Goal: Task Accomplishment & Management: Complete application form

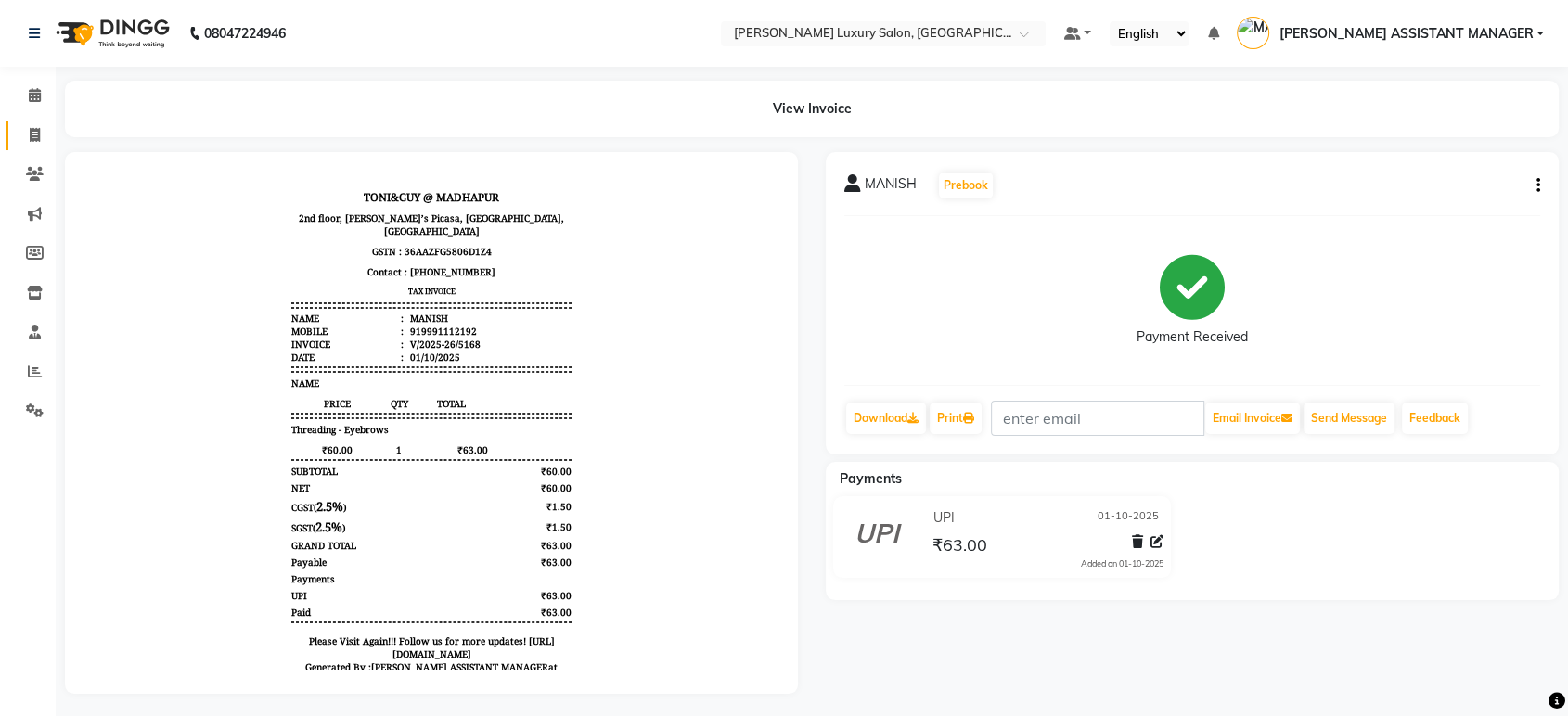
drag, startPoint x: 16, startPoint y: 135, endPoint x: 32, endPoint y: 131, distance: 16.5
click at [15, 134] on link "Invoice" at bounding box center [28, 136] width 45 height 30
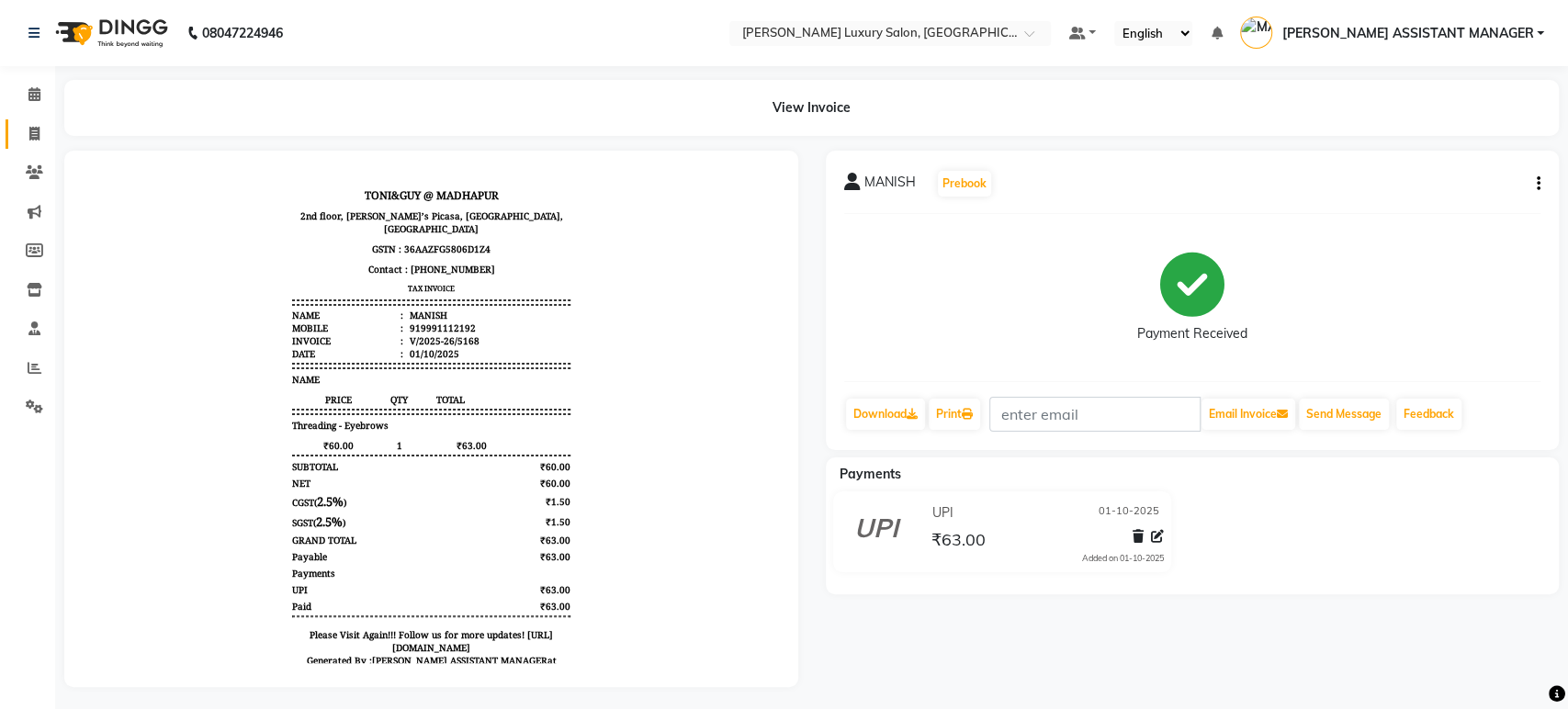
select select "service"
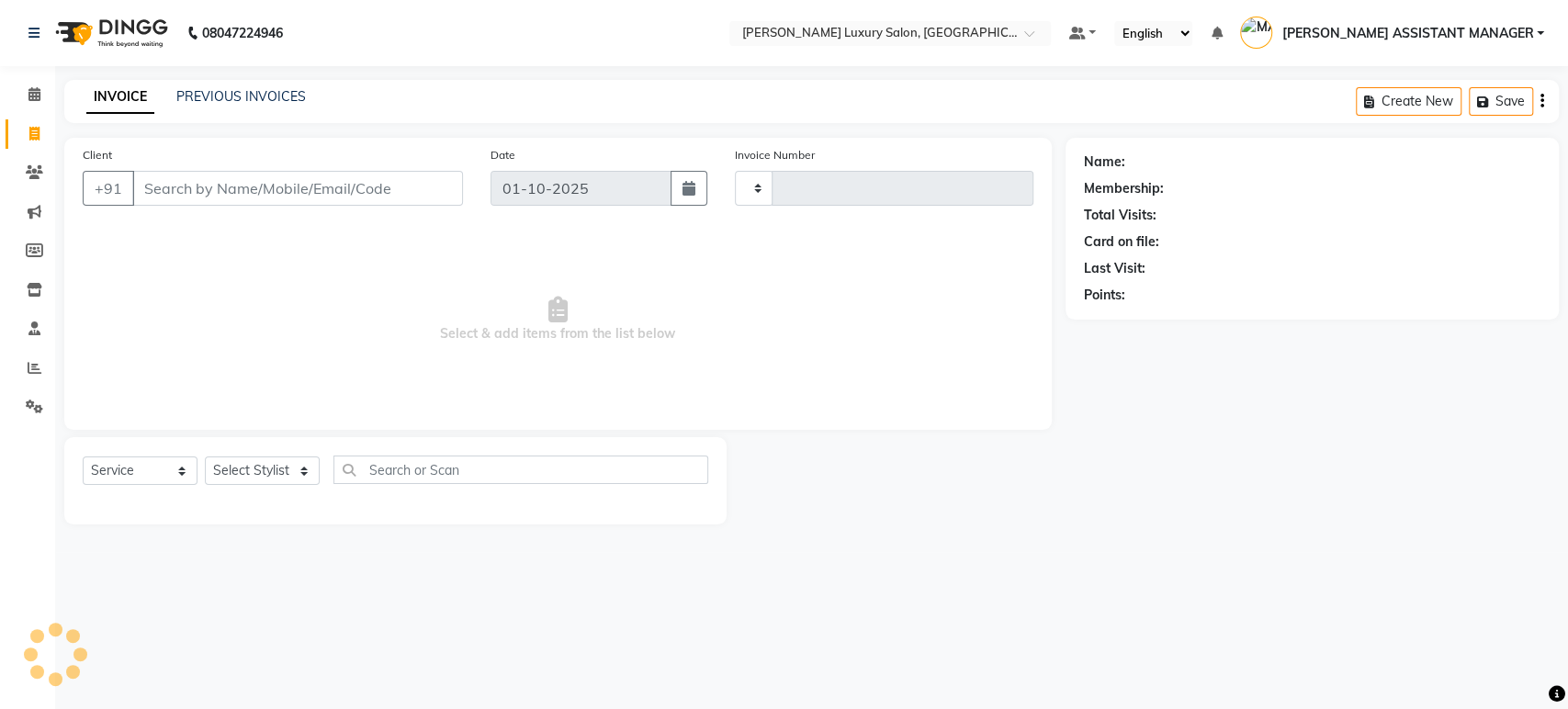
type input "5169"
select select "4712"
click at [264, 89] on link "PREVIOUS INVOICES" at bounding box center [240, 97] width 129 height 17
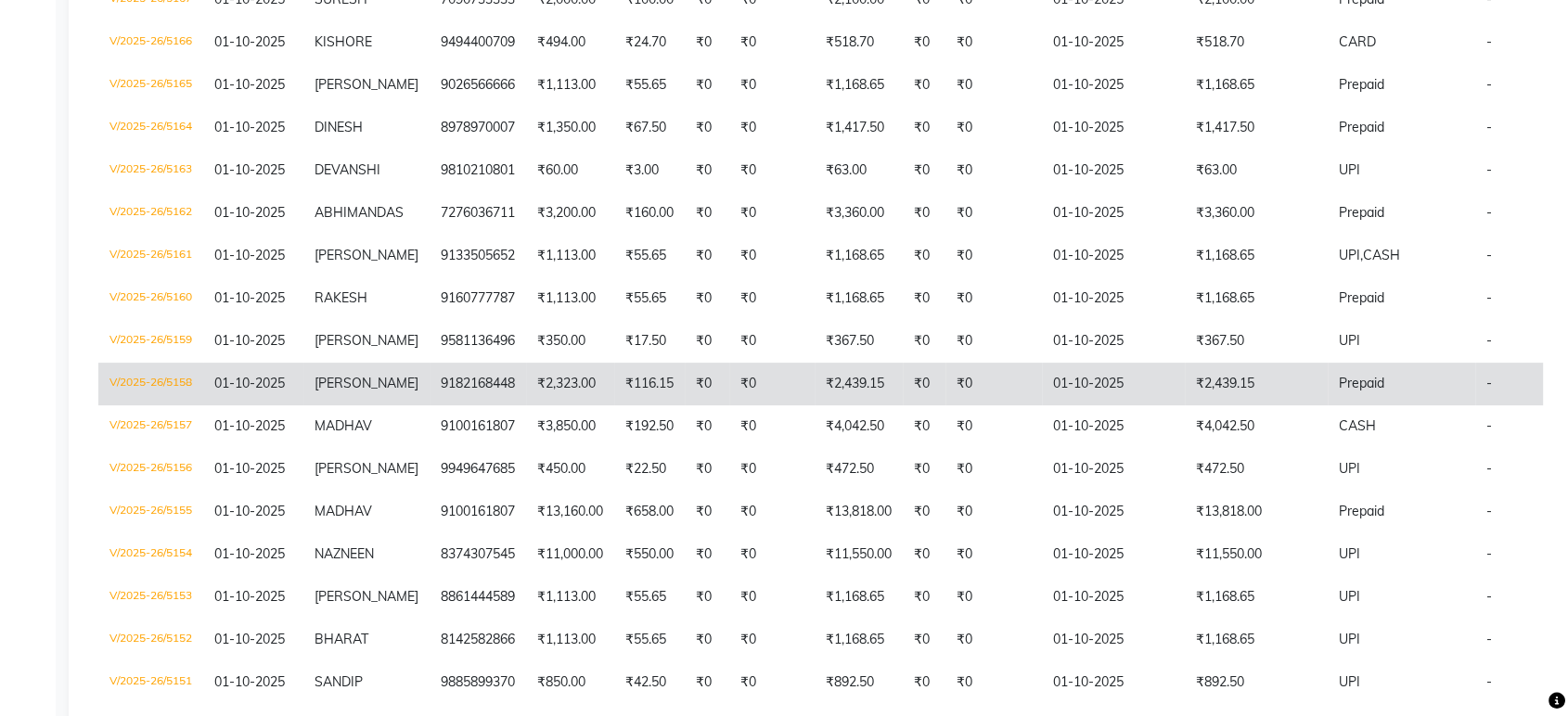
scroll to position [396, 0]
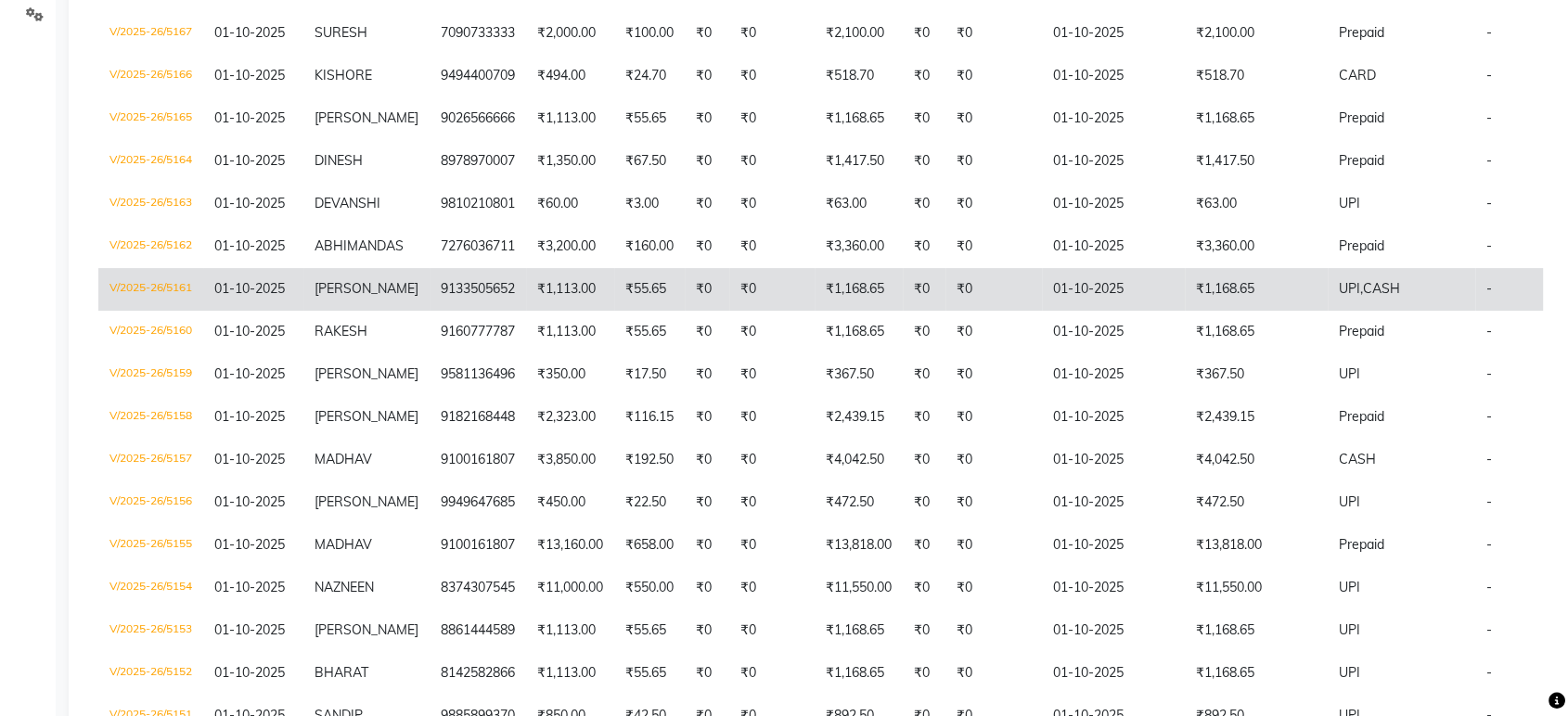
click at [1310, 289] on td "₹1,168.65" at bounding box center [1256, 289] width 143 height 43
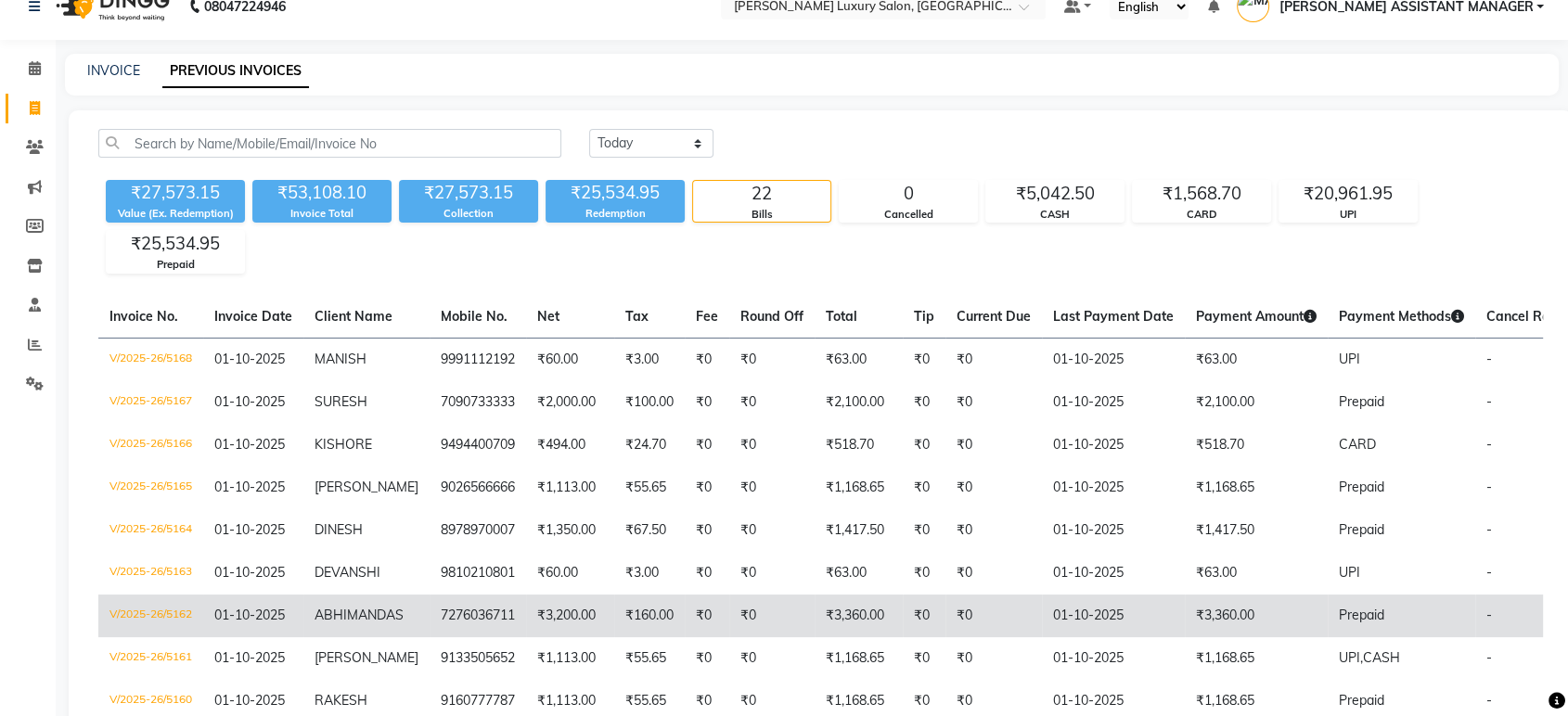
scroll to position [0, 0]
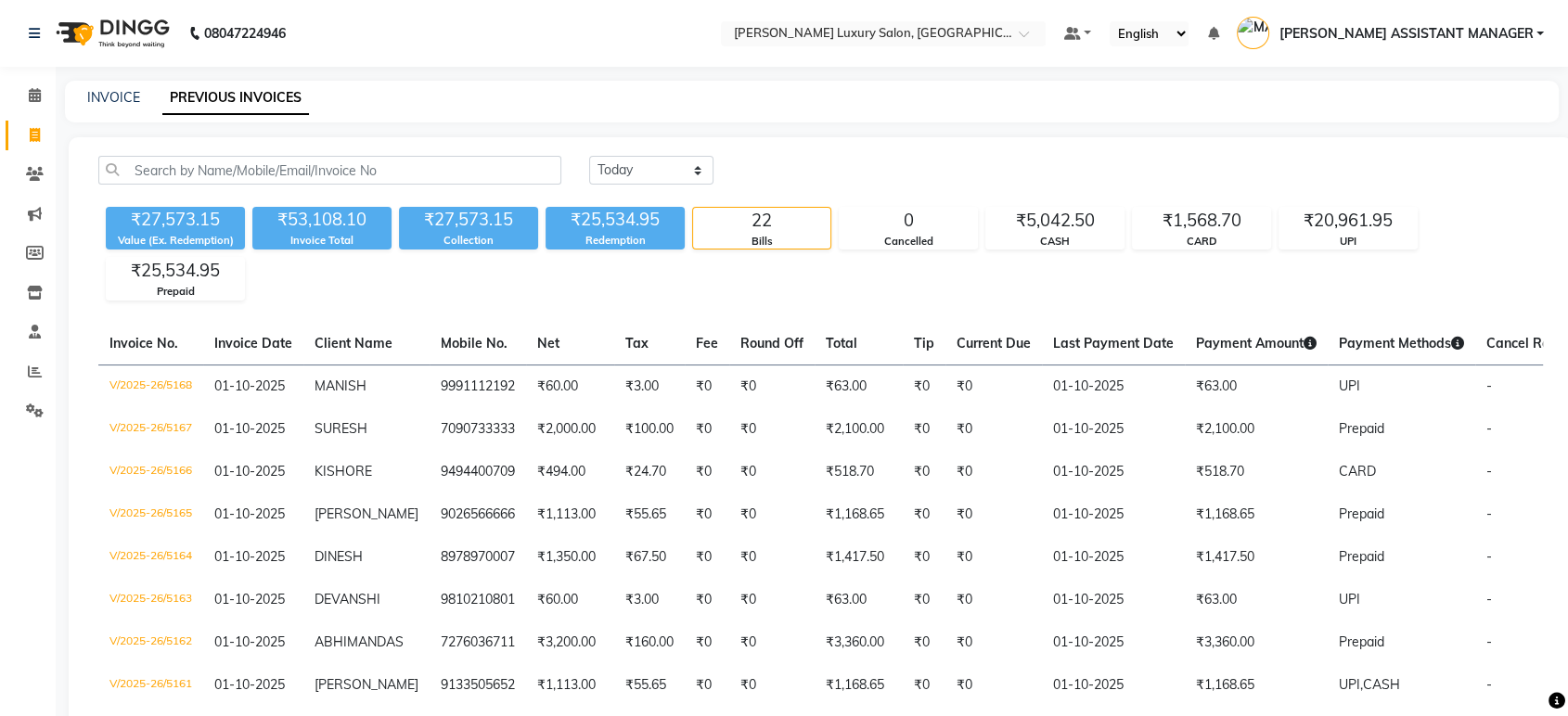
click at [29, 121] on link "Invoice" at bounding box center [28, 136] width 45 height 30
select select "service"
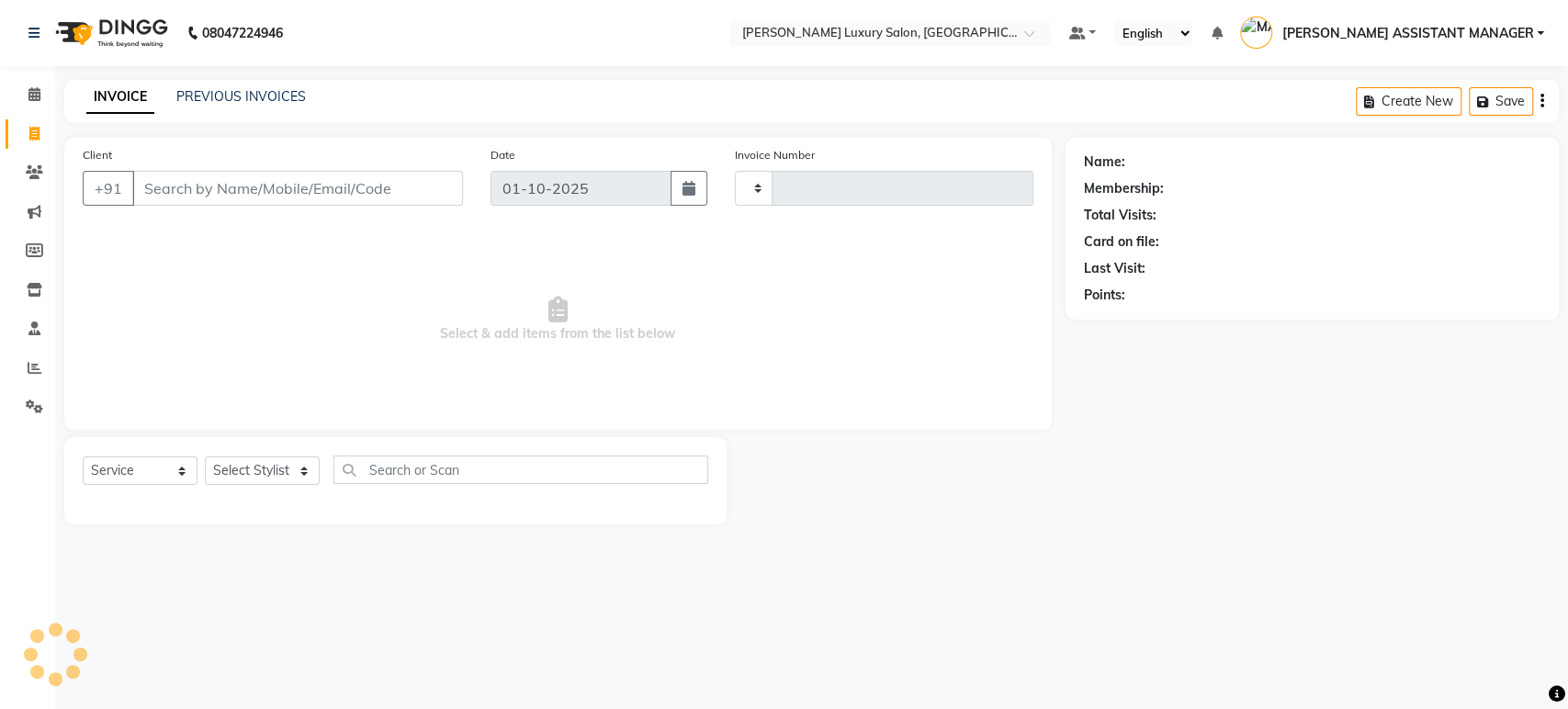
type input "5169"
select select "4712"
click at [270, 480] on select "Select Stylist" at bounding box center [262, 470] width 115 height 28
click at [270, 480] on select "Select Stylist [PERSON_NAME] ADITI ADITYA [PERSON_NAME] AHON [PERSON_NAME] [PER…" at bounding box center [280, 470] width 152 height 28
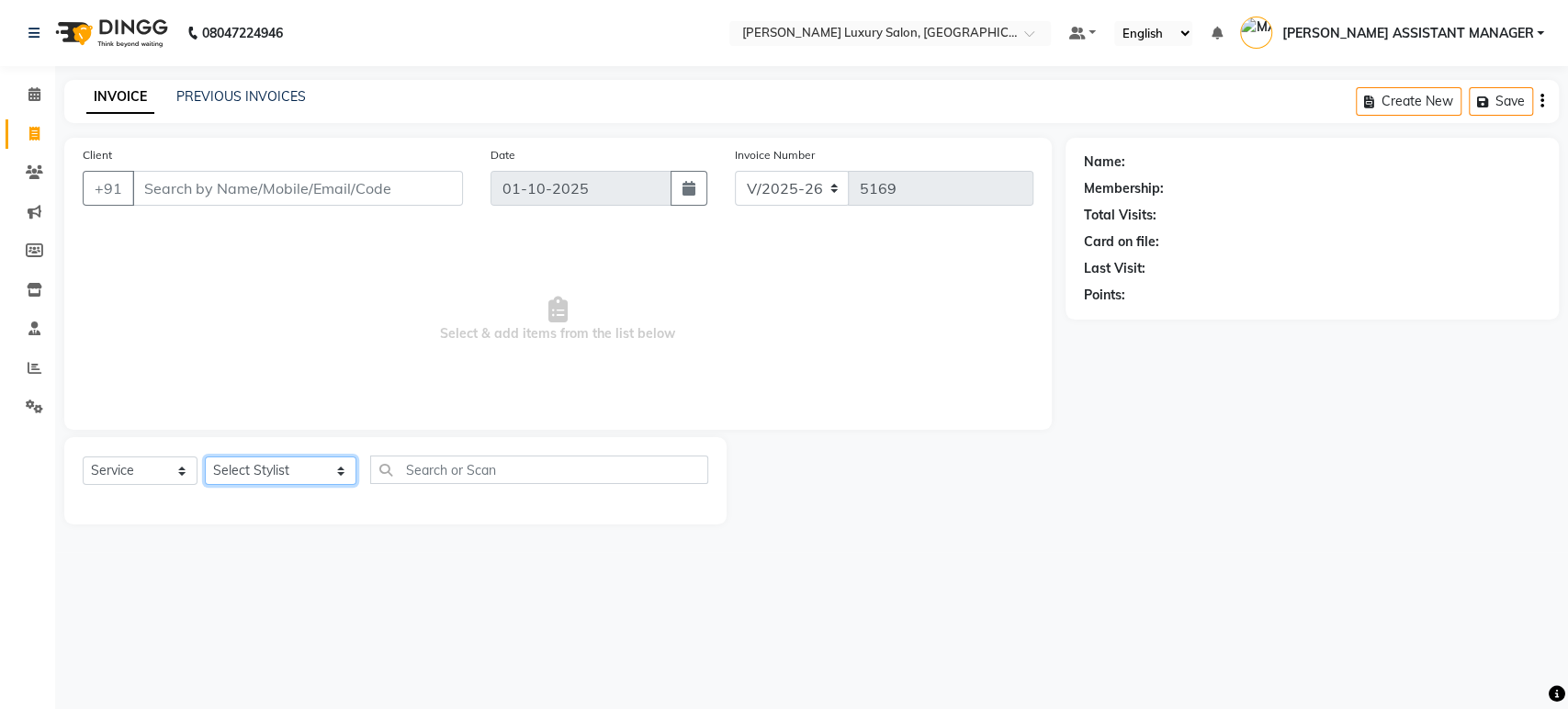
select select "82526"
click at [286, 486] on div "Select Service Product Membership Package Voucher Prepaid Gift Card Select Styl…" at bounding box center [396, 477] width 626 height 43
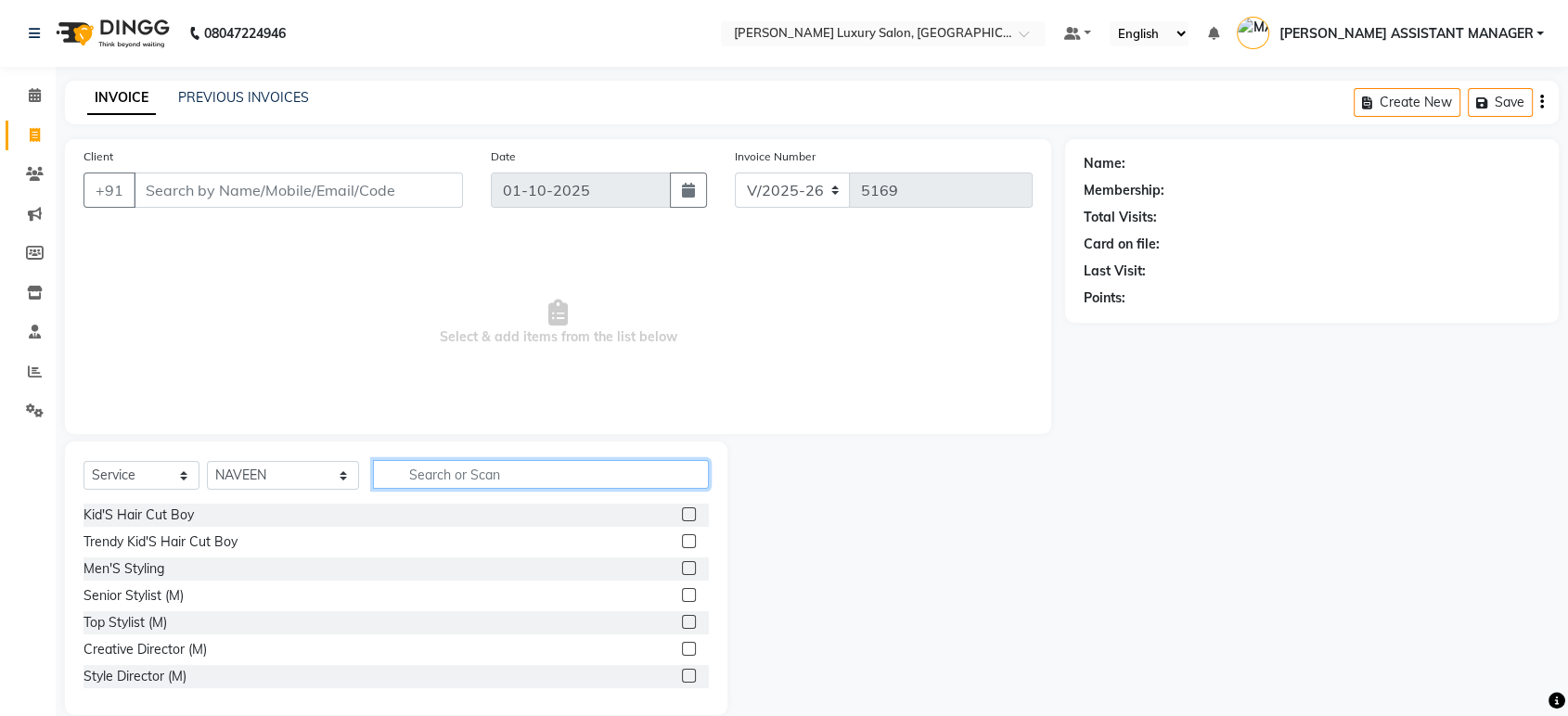
click at [501, 482] on input "text" at bounding box center [541, 474] width 336 height 29
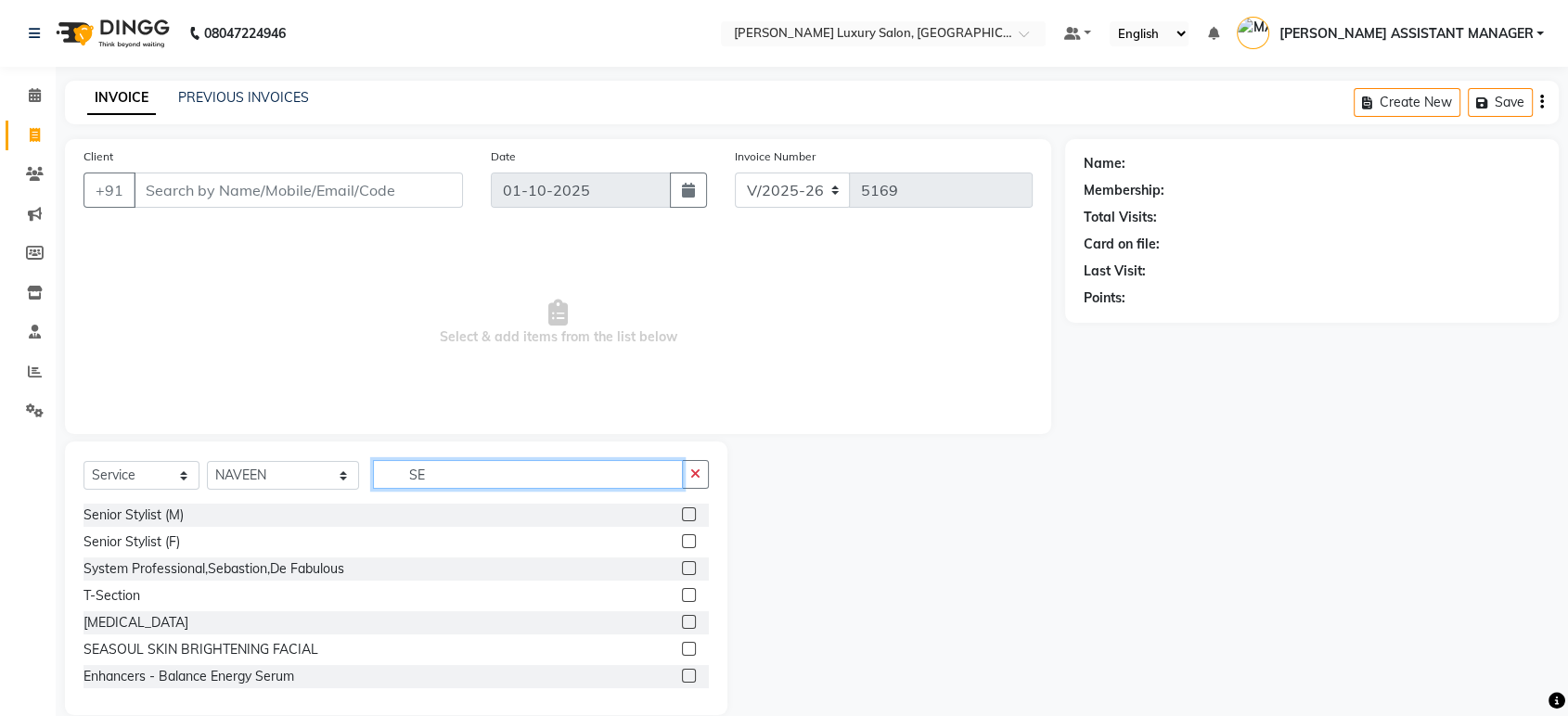
type input "SE"
click at [682, 516] on label at bounding box center [688, 514] width 14 height 14
click at [682, 516] on input "checkbox" at bounding box center [687, 515] width 12 height 12
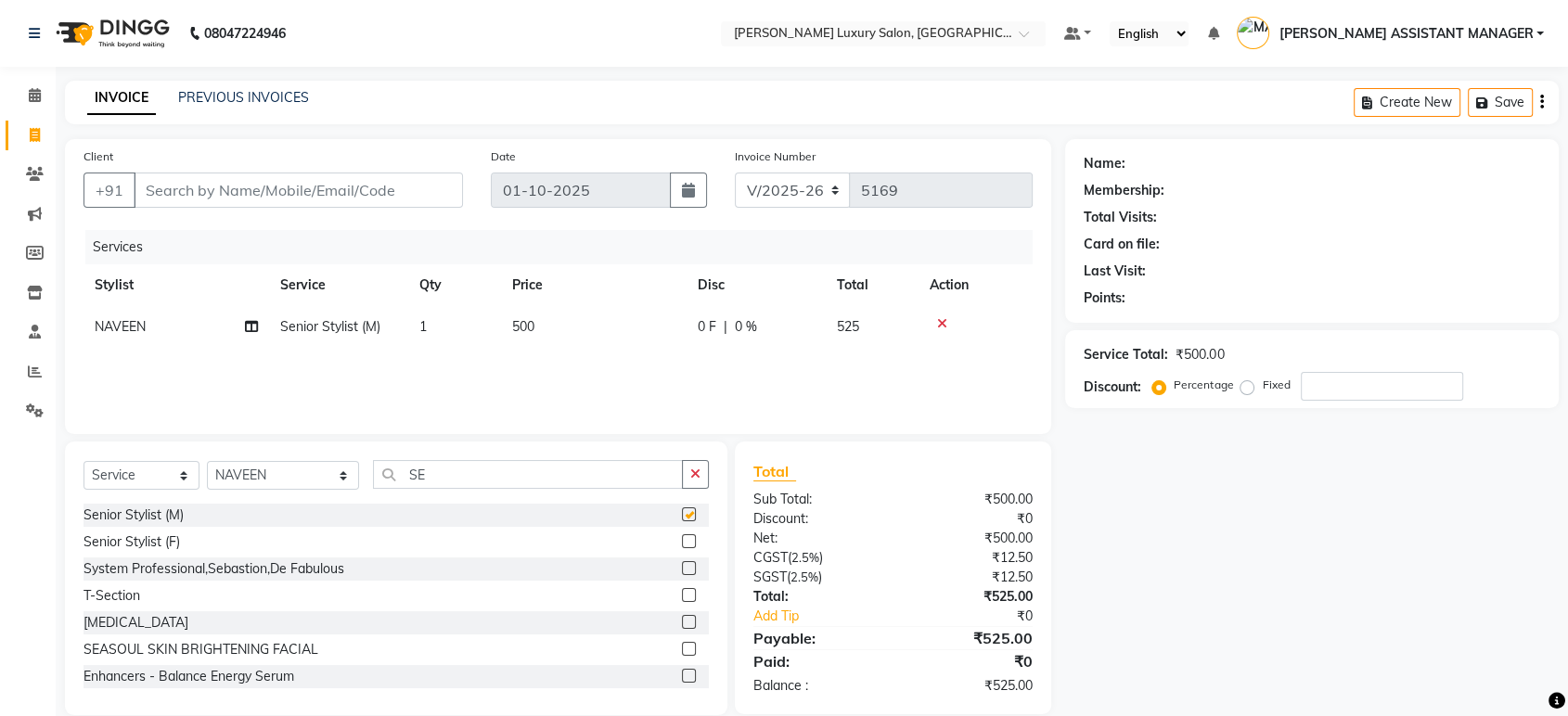
drag, startPoint x: 507, startPoint y: 440, endPoint x: 505, endPoint y: 453, distance: 13.2
click at [505, 441] on div "Client +91 Date 01-10-2025 Invoice Number V/2025 V/2025-26 5169 Services Stylis…" at bounding box center [558, 427] width 1014 height 576
checkbox input "false"
click at [505, 460] on input "SE" at bounding box center [527, 474] width 309 height 29
type input "S"
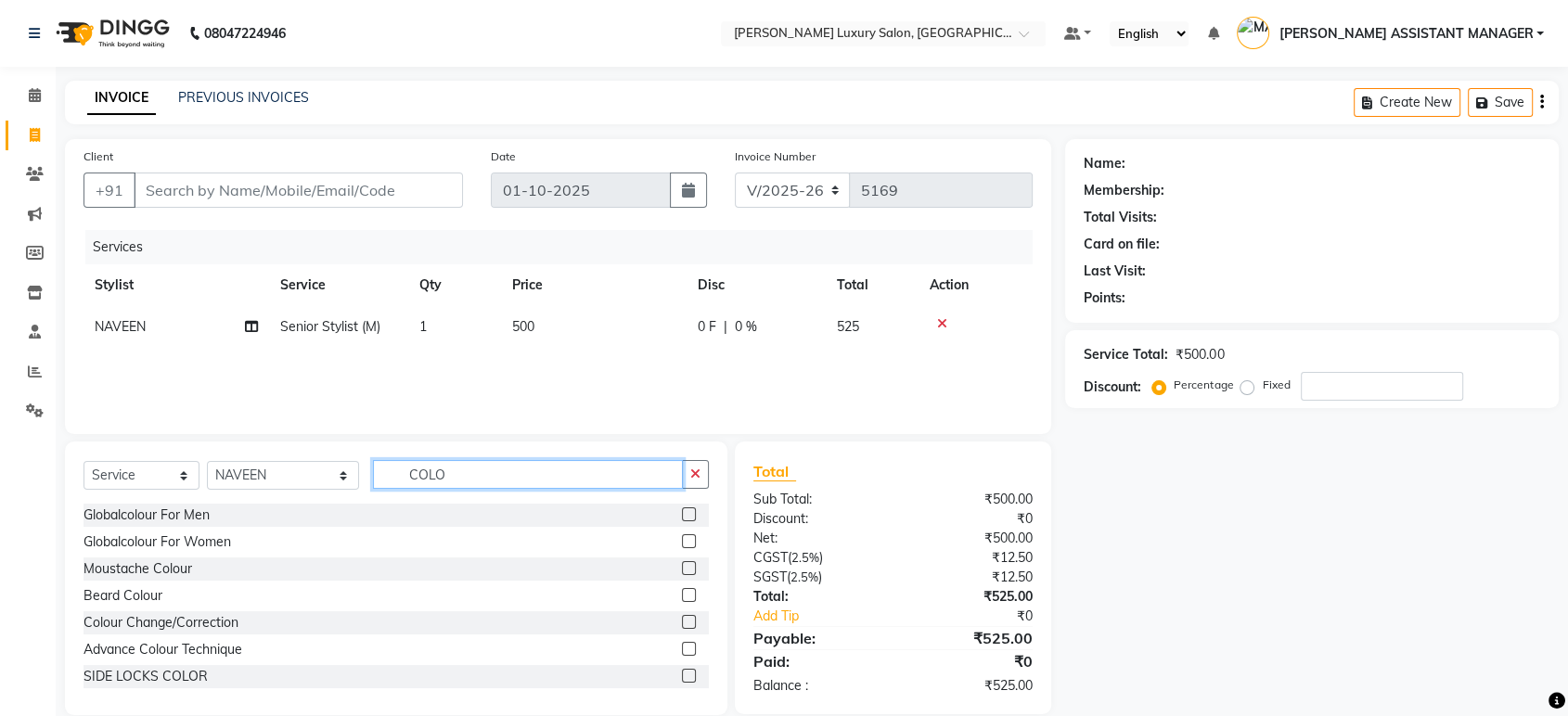
type input "COLO"
click at [682, 510] on label at bounding box center [688, 514] width 14 height 14
click at [682, 510] on input "checkbox" at bounding box center [687, 515] width 12 height 12
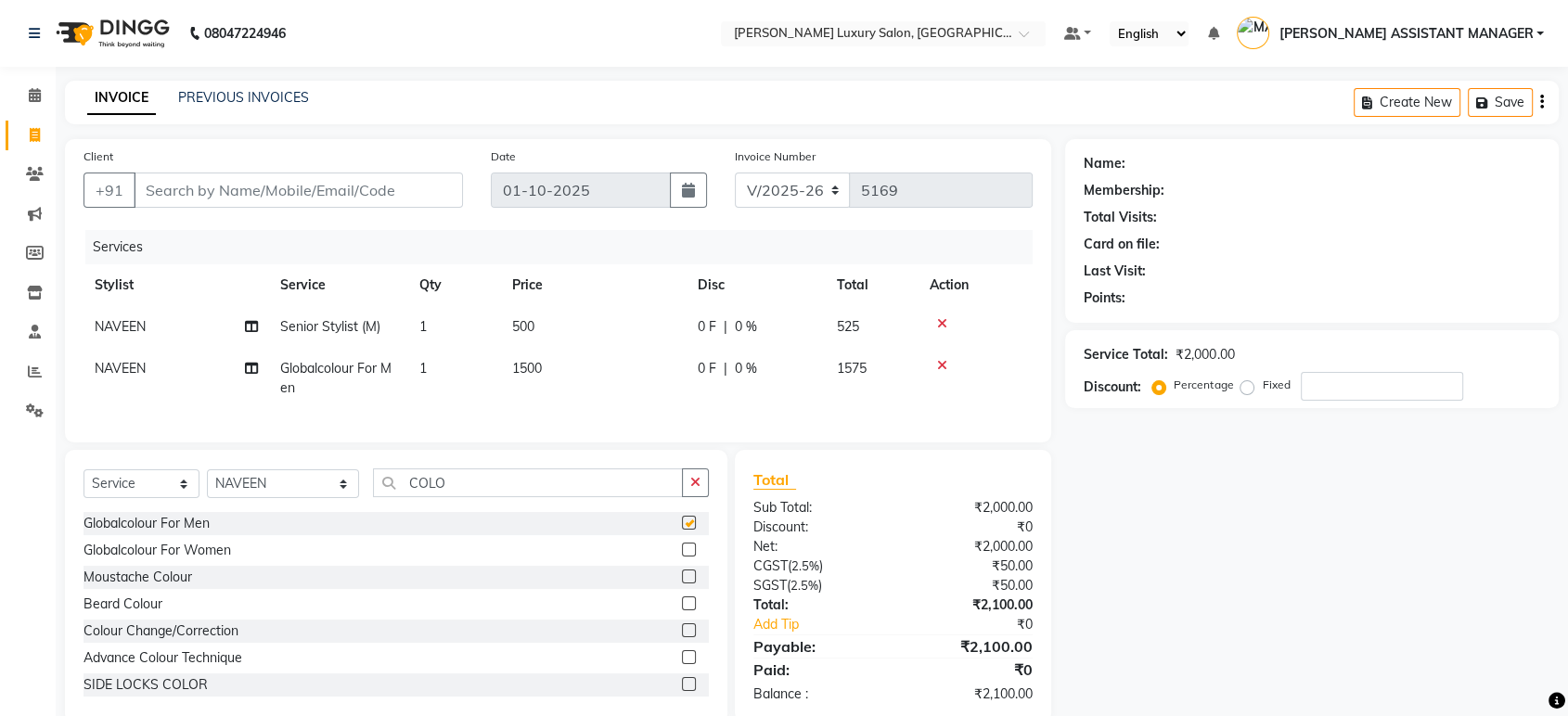
checkbox input "false"
click at [589, 369] on td "1500" at bounding box center [593, 378] width 186 height 61
select select "82526"
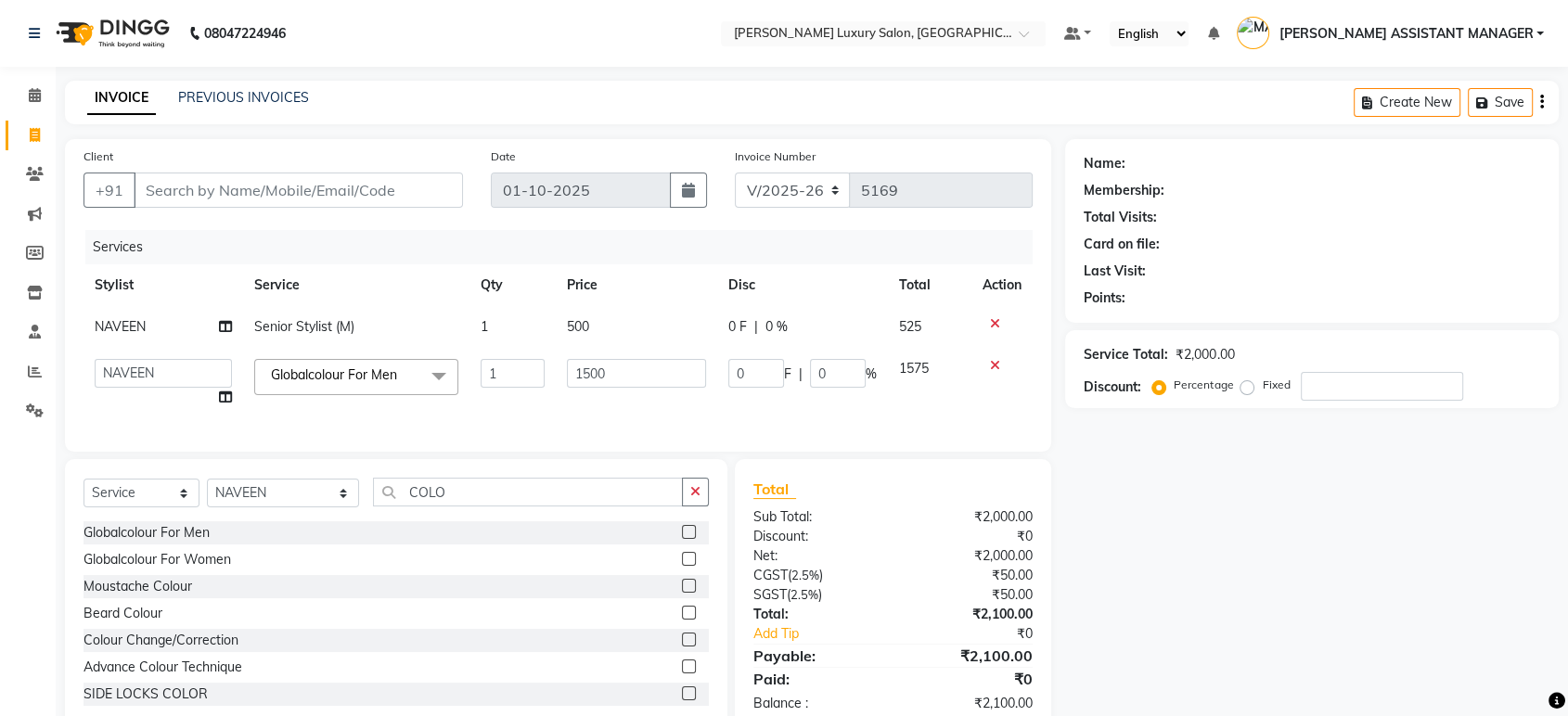
click at [613, 332] on td "500" at bounding box center [637, 328] width 162 height 42
select select "82526"
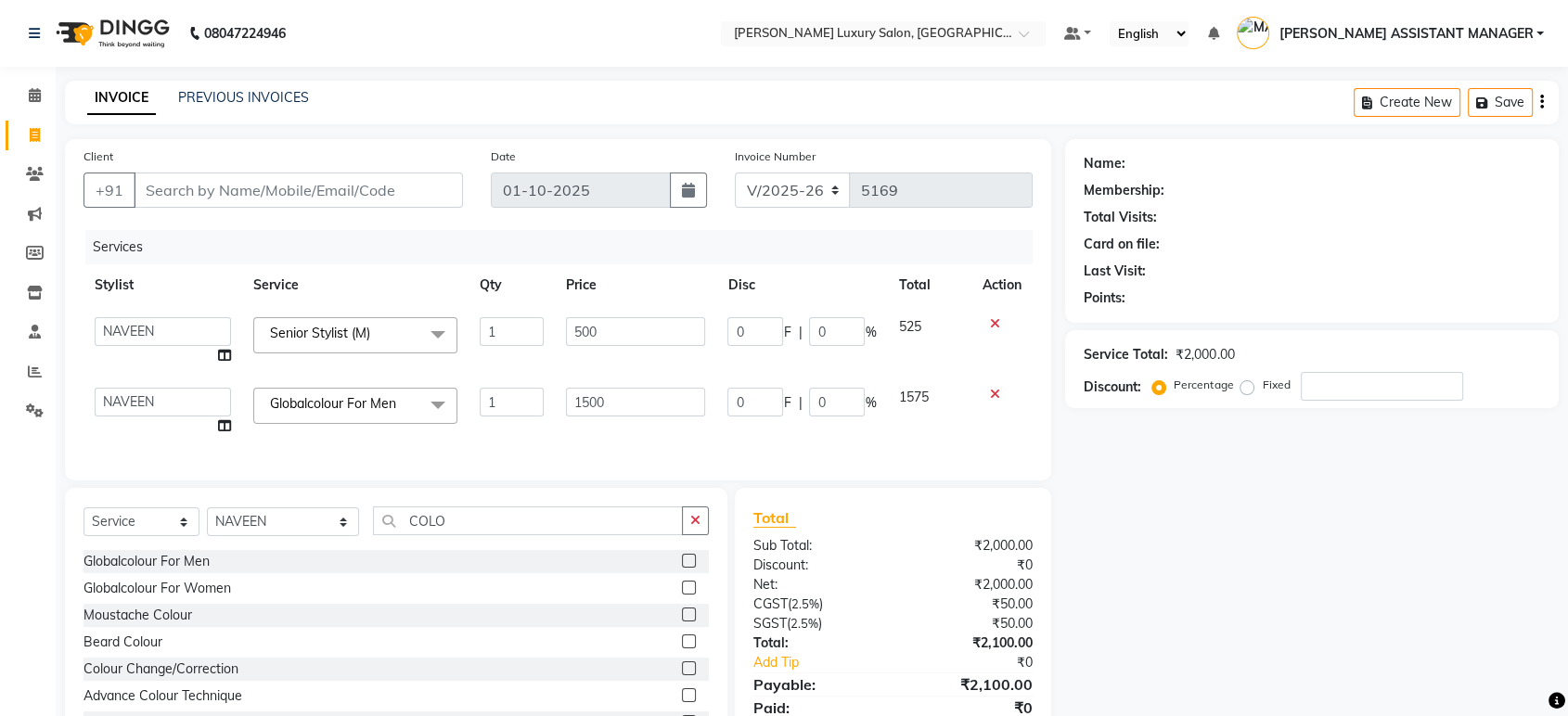
click at [613, 332] on input "500" at bounding box center [635, 331] width 140 height 29
type input "5"
type input "763"
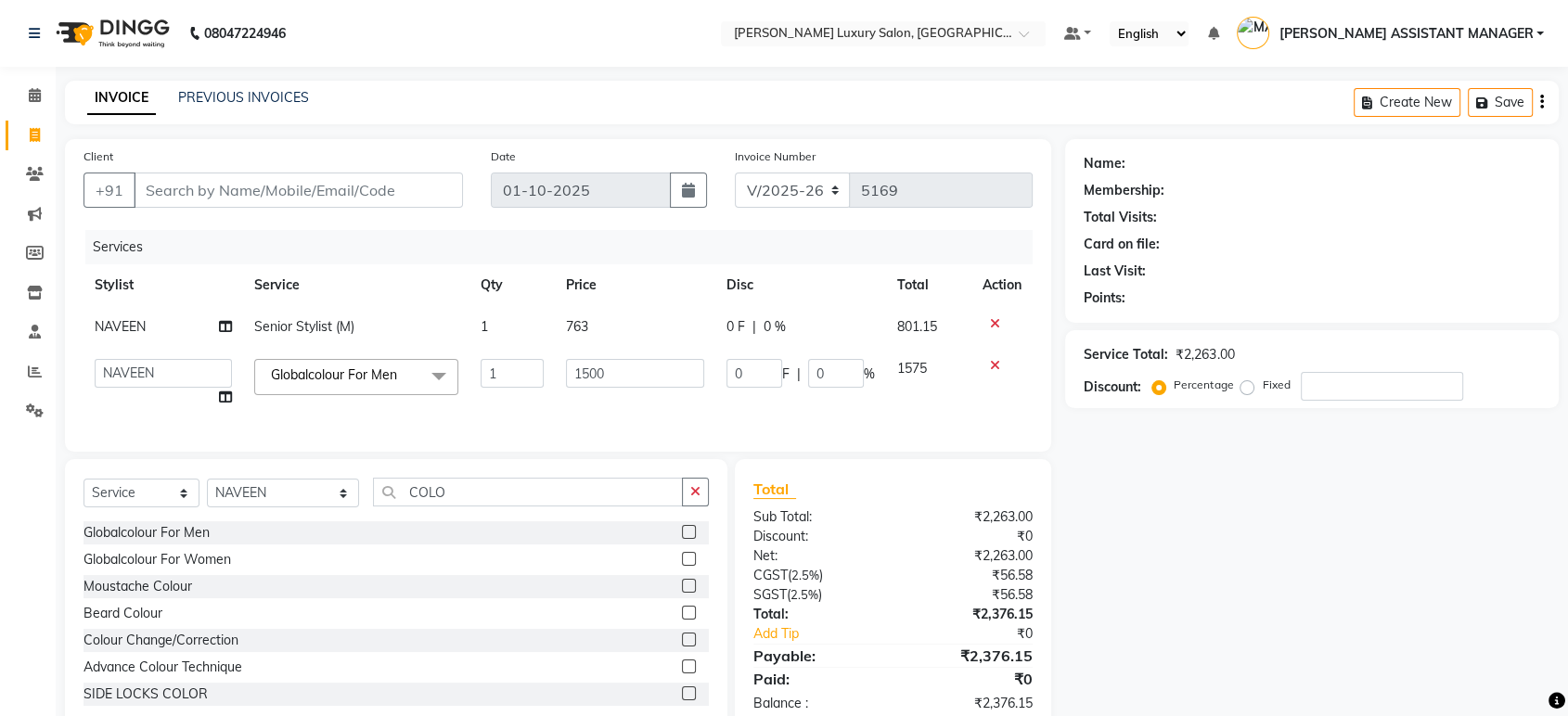
click at [1049, 561] on div "Total Sub Total: ₹2,263.00 Discount: ₹0 Net: ₹2,263.00 CGST ( 2.5% ) ₹56.58 SGS…" at bounding box center [893, 595] width 316 height 272
click at [475, 507] on input "COLO" at bounding box center [527, 492] width 309 height 29
type input "C"
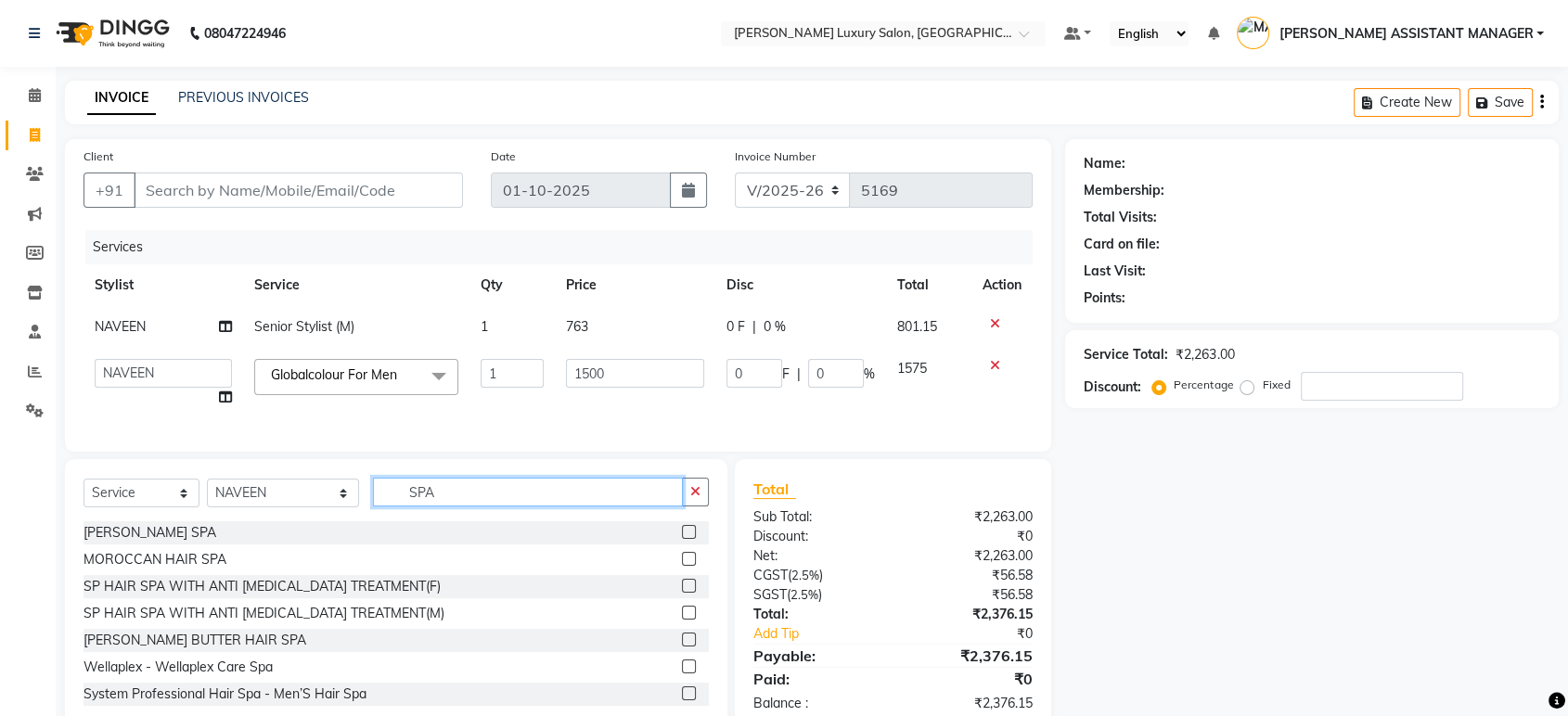
type input "SPA"
click at [229, 187] on input "Client" at bounding box center [298, 189] width 329 height 35
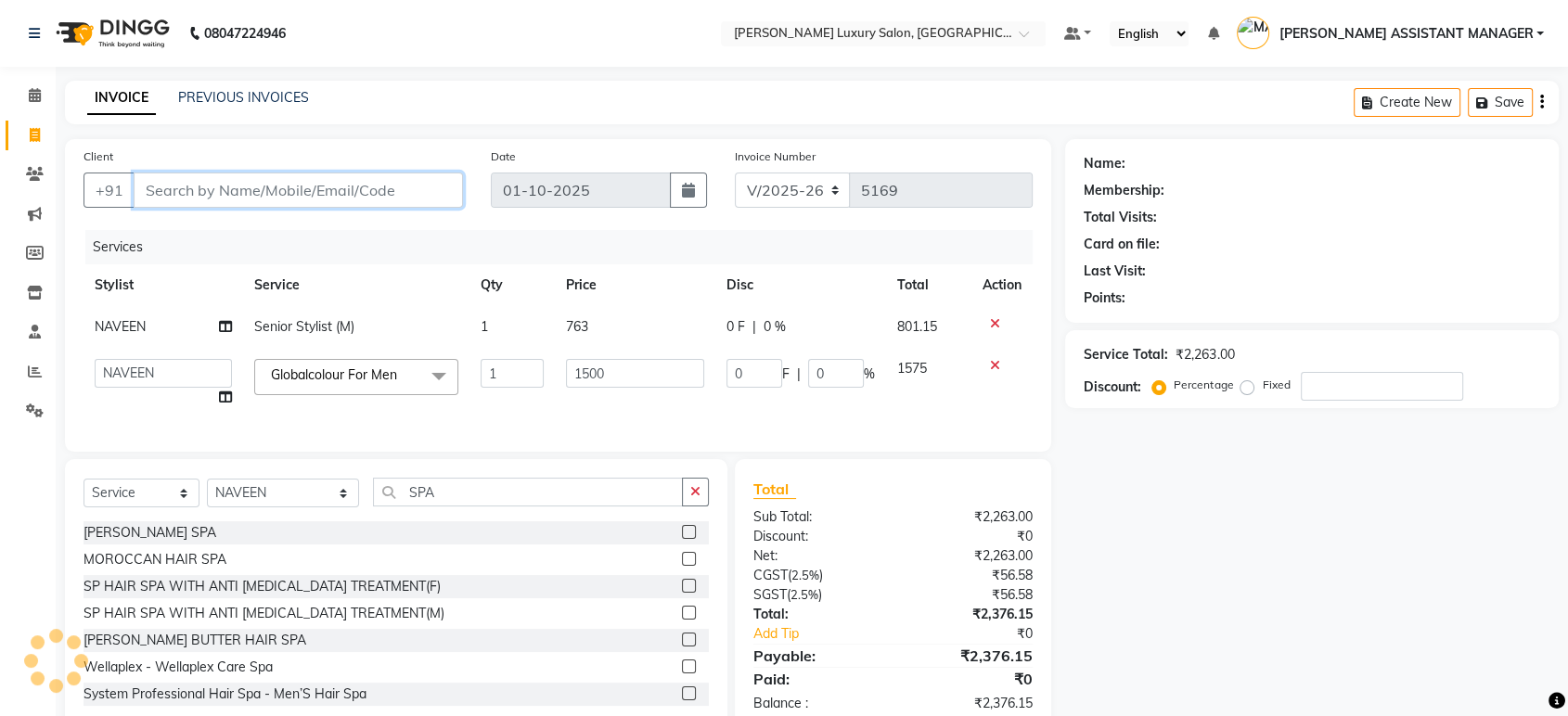
type input "9"
type input "0"
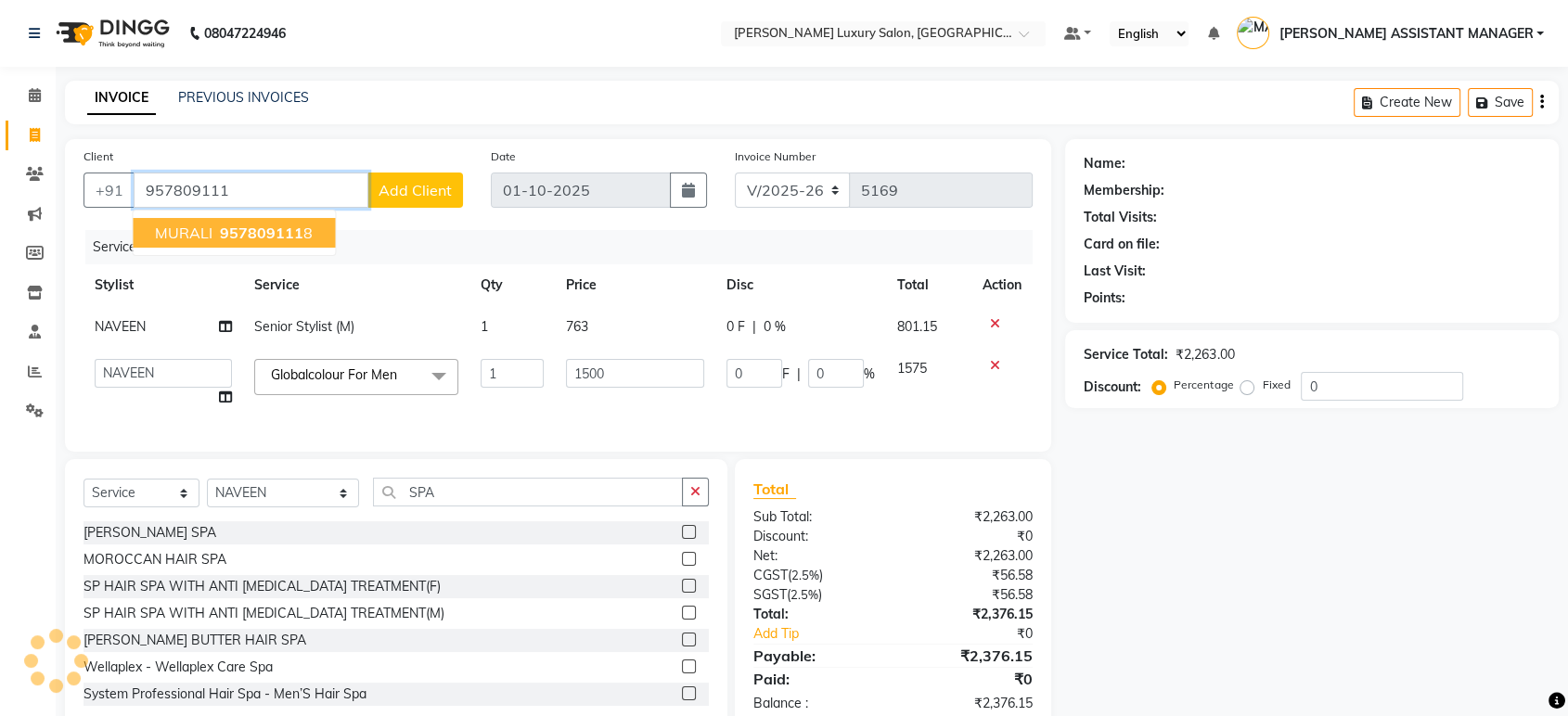
click at [221, 231] on span "957809111" at bounding box center [262, 232] width 84 height 18
type input "9578091118"
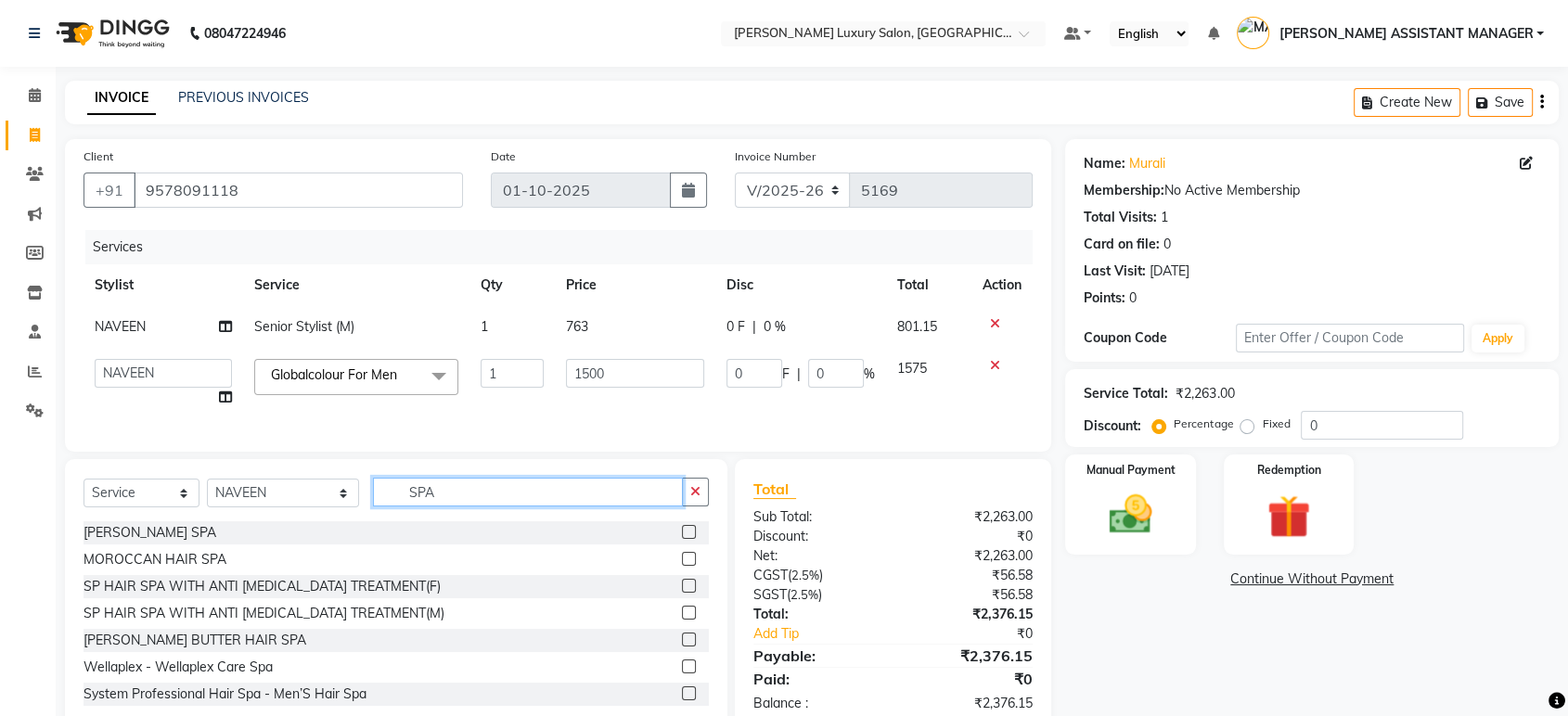
click at [432, 507] on input "SPA" at bounding box center [527, 492] width 309 height 29
type input "S"
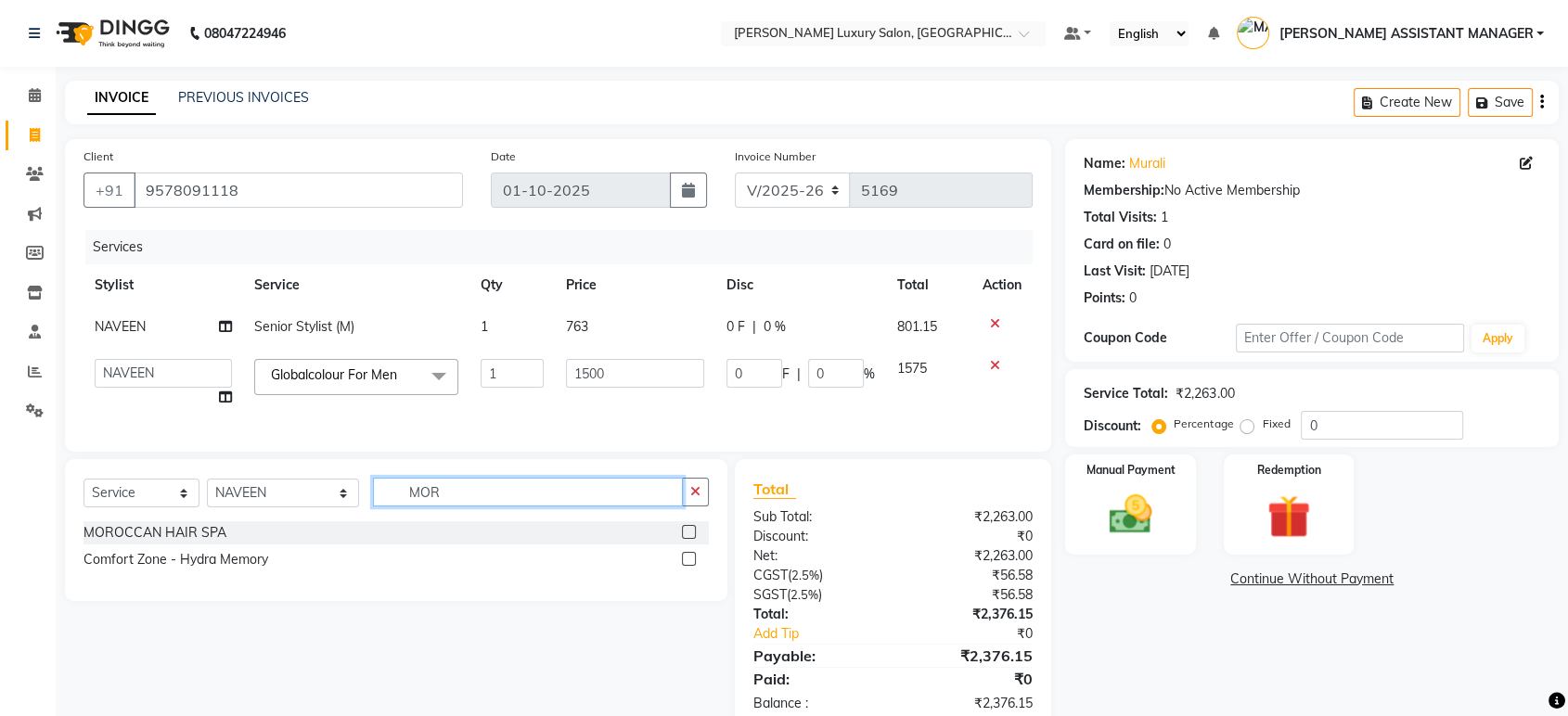
type input "MOR"
click at [700, 545] on div at bounding box center [695, 533] width 27 height 23
click at [692, 539] on label at bounding box center [688, 532] width 14 height 14
click at [692, 539] on input "checkbox" at bounding box center [687, 532] width 12 height 12
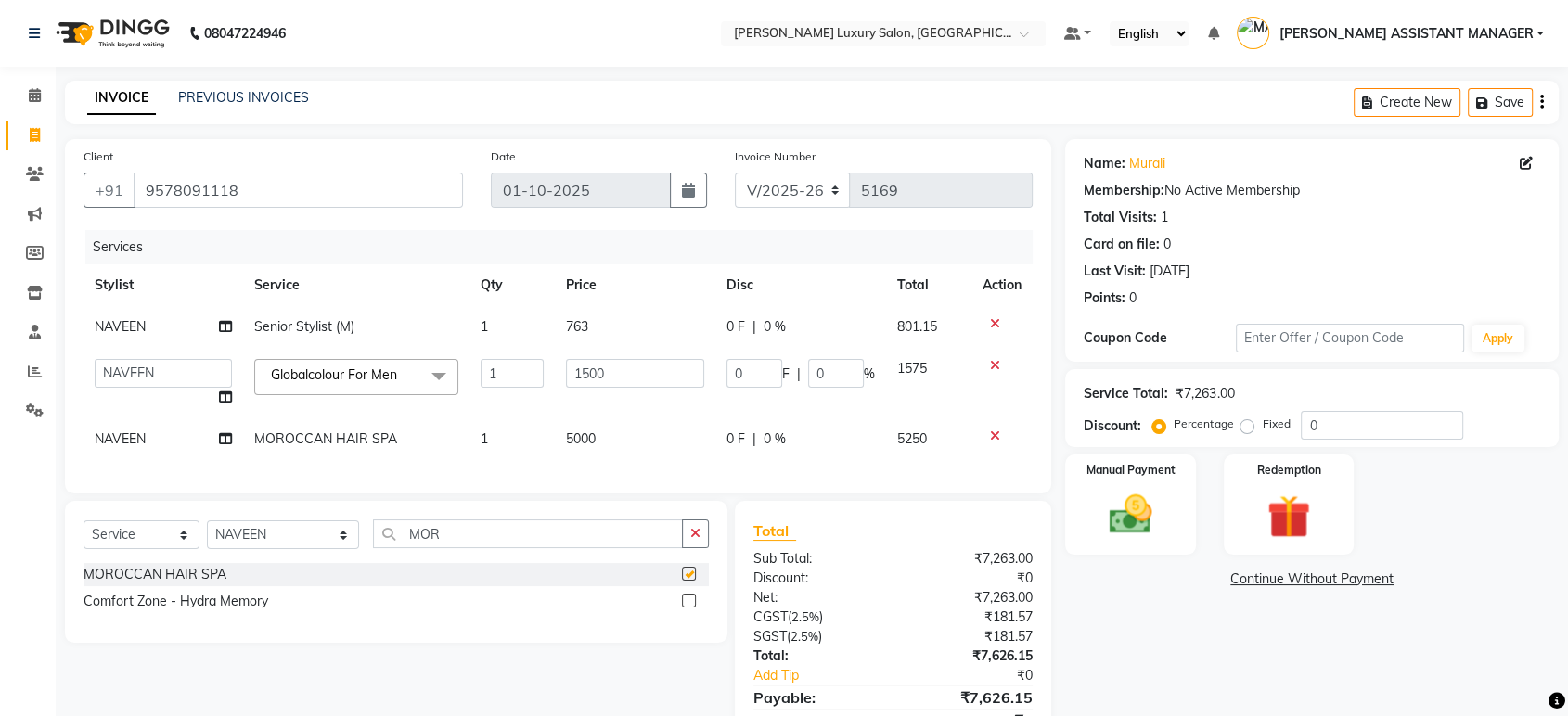
checkbox input "false"
click at [571, 437] on span "5000" at bounding box center [580, 439] width 30 height 17
select select "82526"
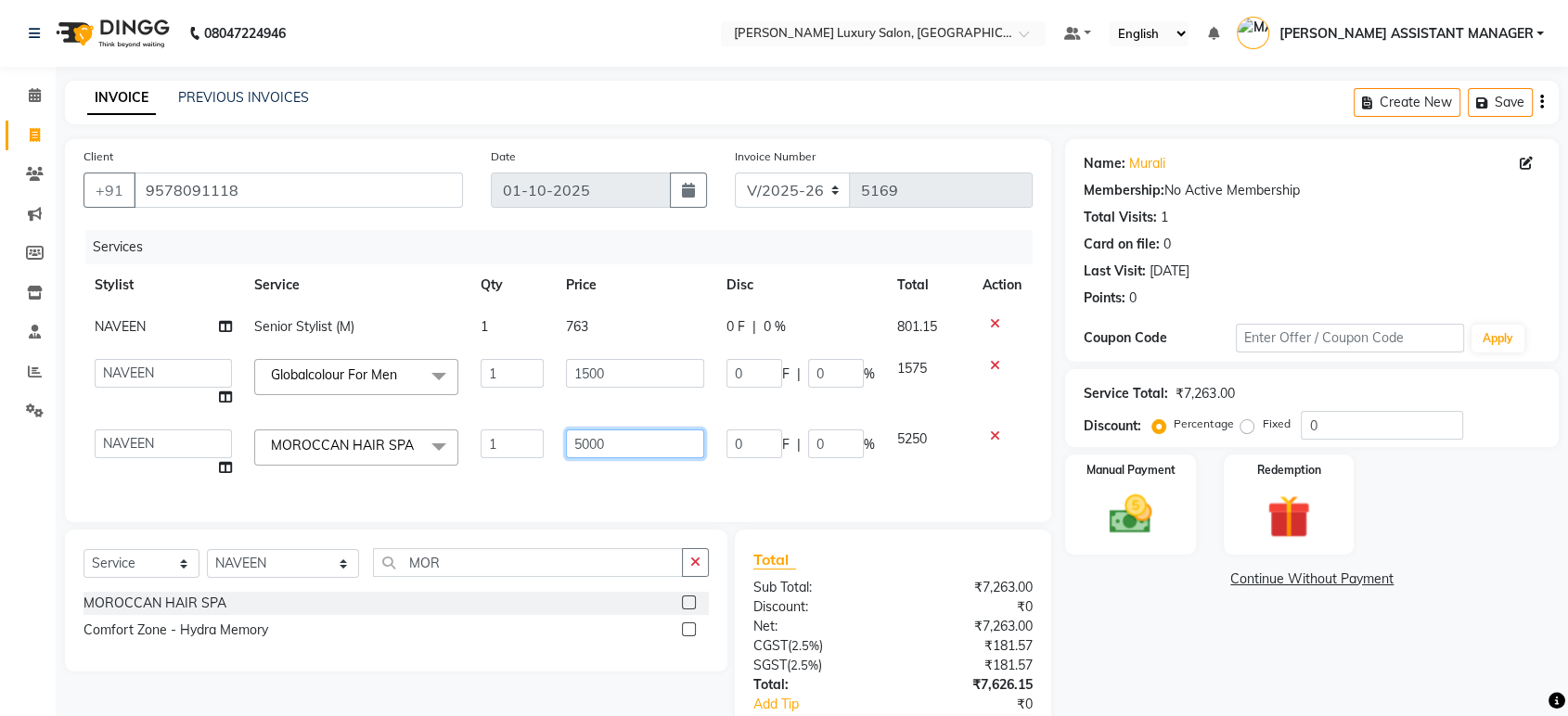
click at [586, 436] on input "5000" at bounding box center [634, 444] width 138 height 29
type input "3000"
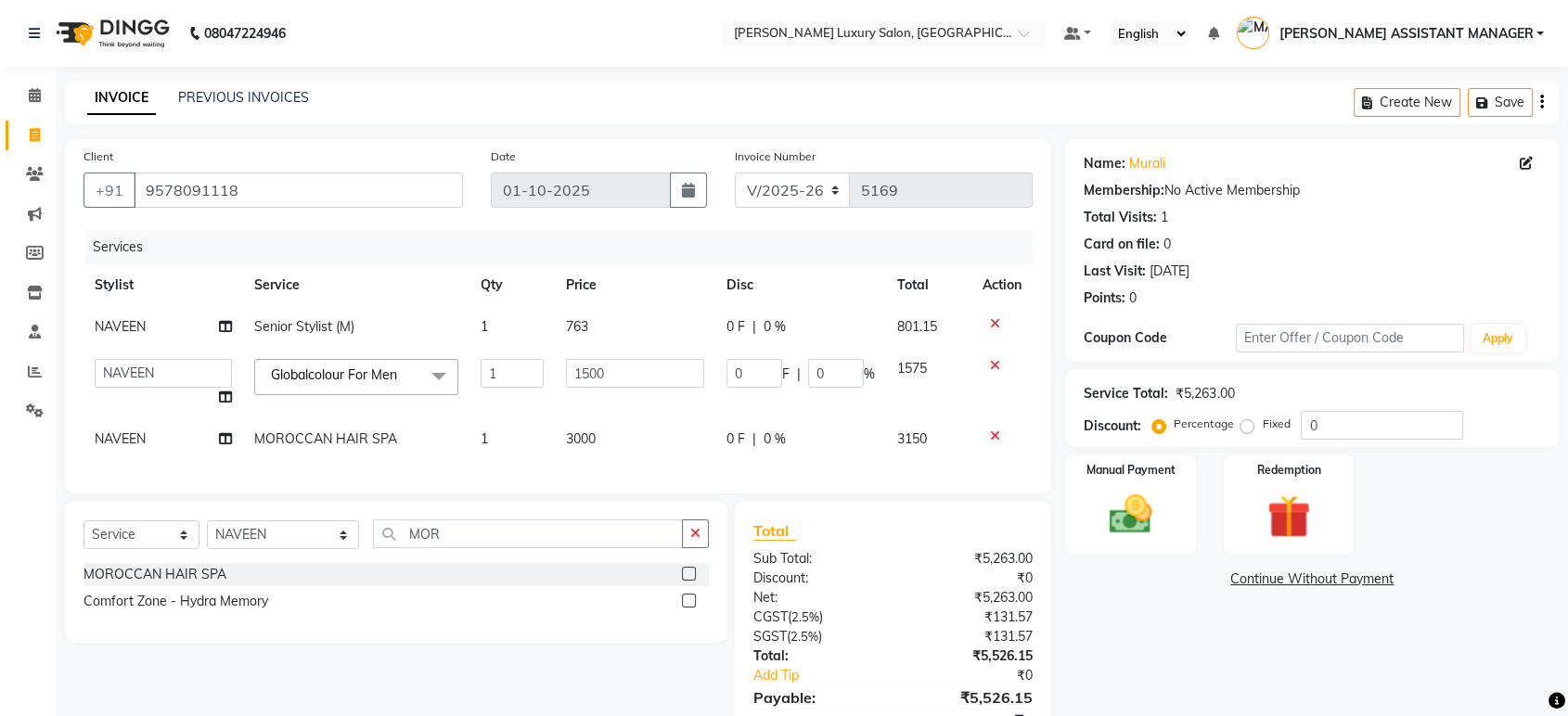
click at [1148, 625] on div "Name: Murali Membership: No Active Membership Total Visits: 1 Card on file: 0 L…" at bounding box center [1319, 456] width 507 height 634
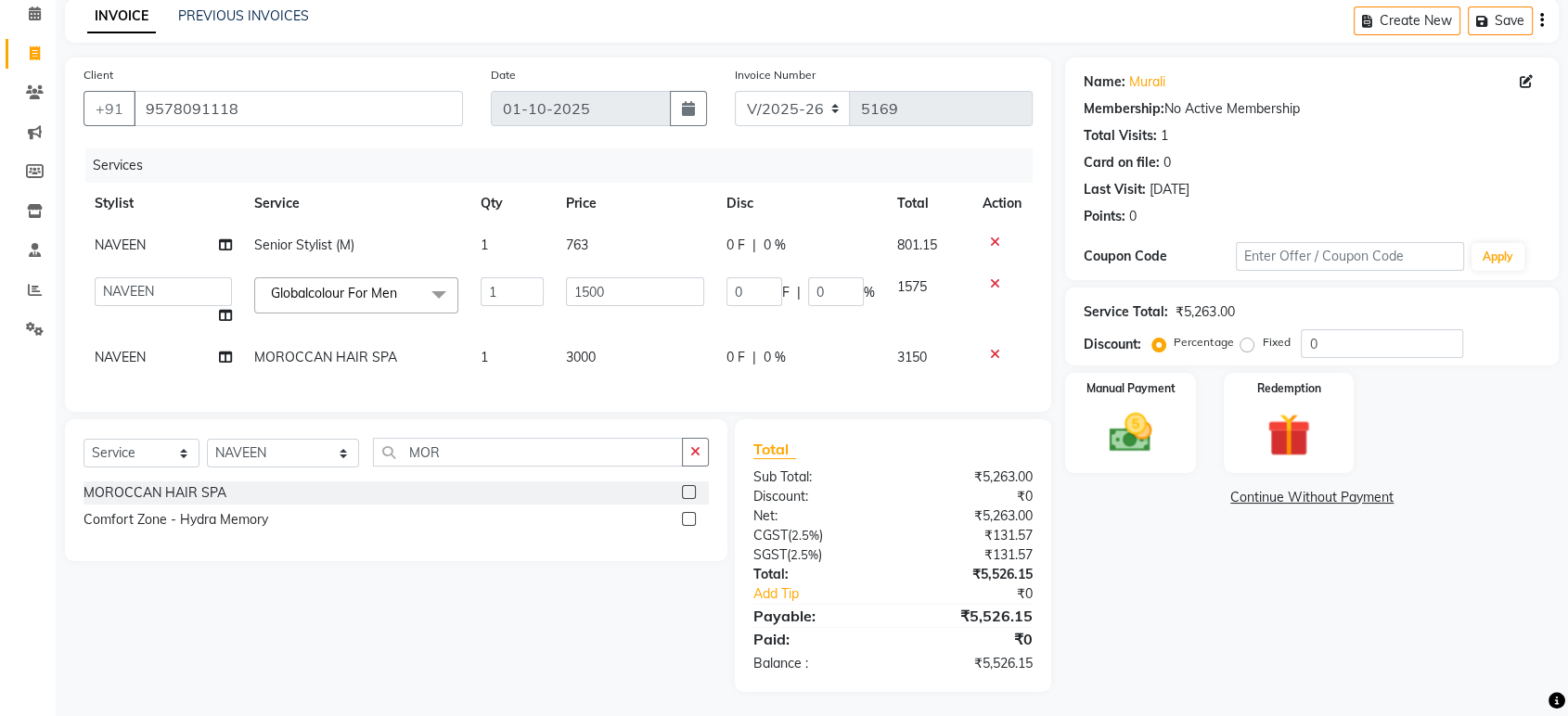
scroll to position [99, 0]
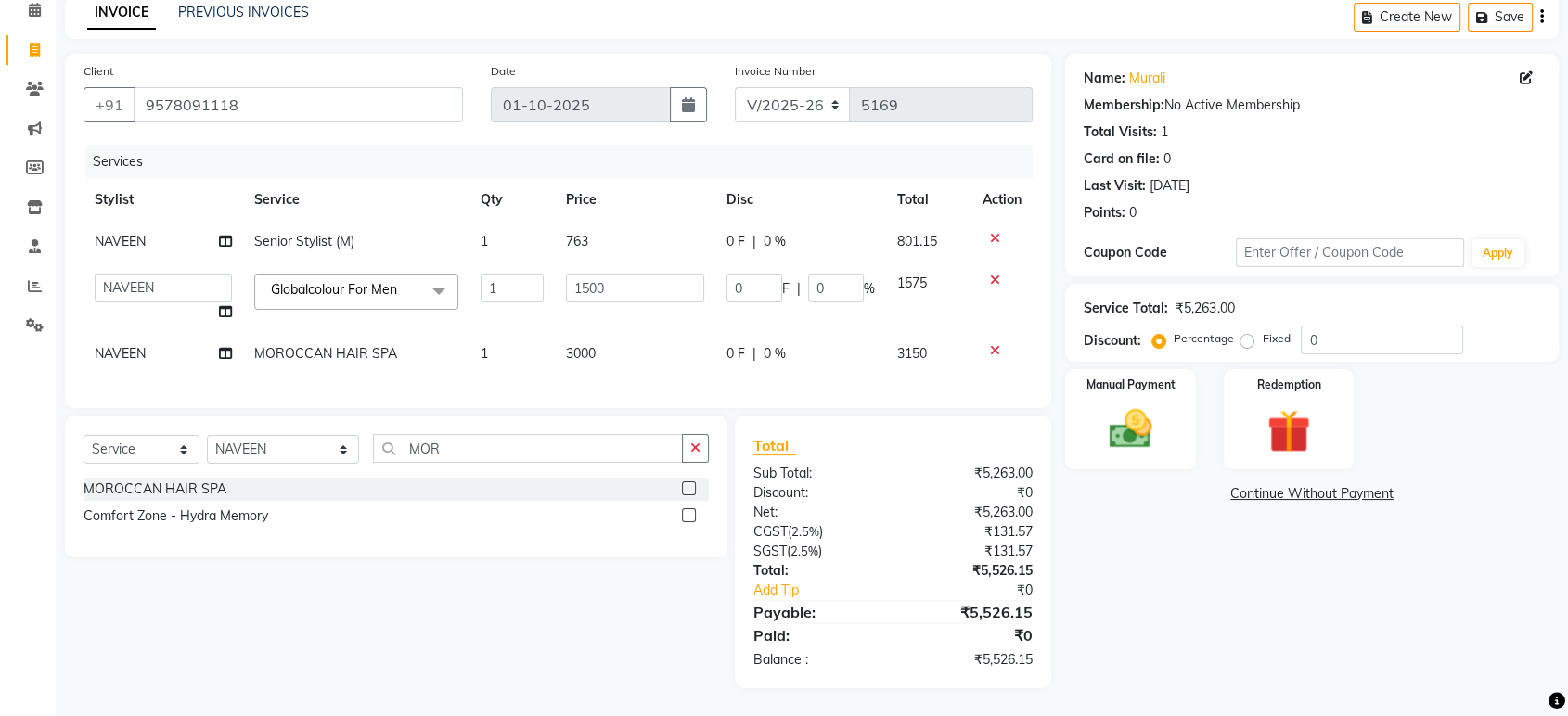
click at [1138, 485] on link "Continue Without Payment" at bounding box center [1312, 494] width 486 height 19
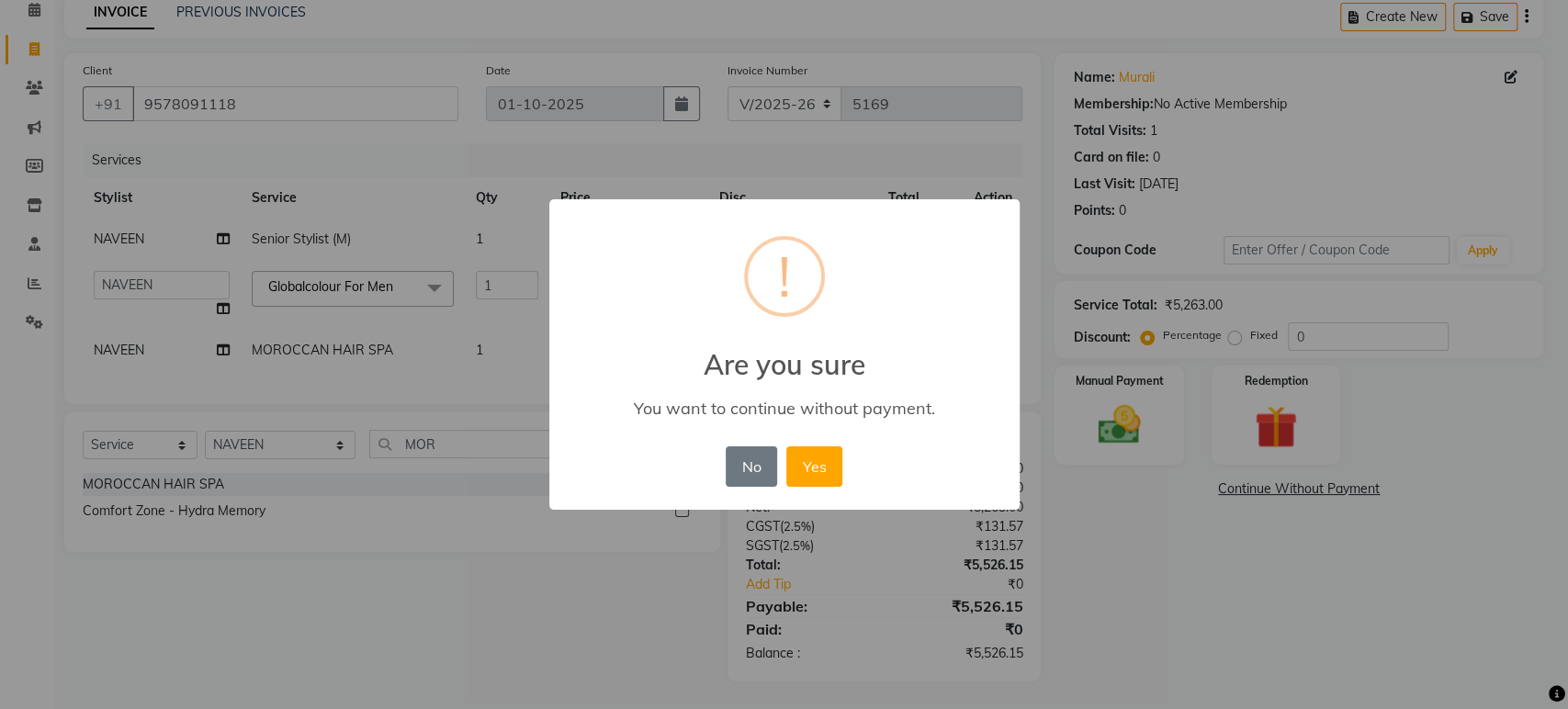
drag, startPoint x: 1126, startPoint y: 412, endPoint x: 1132, endPoint y: 404, distance: 10.0
click at [1129, 410] on div "× ! Are you sure You want to continue without payment. No No Yes" at bounding box center [784, 354] width 1568 height 709
click at [733, 470] on button "No" at bounding box center [751, 467] width 52 height 41
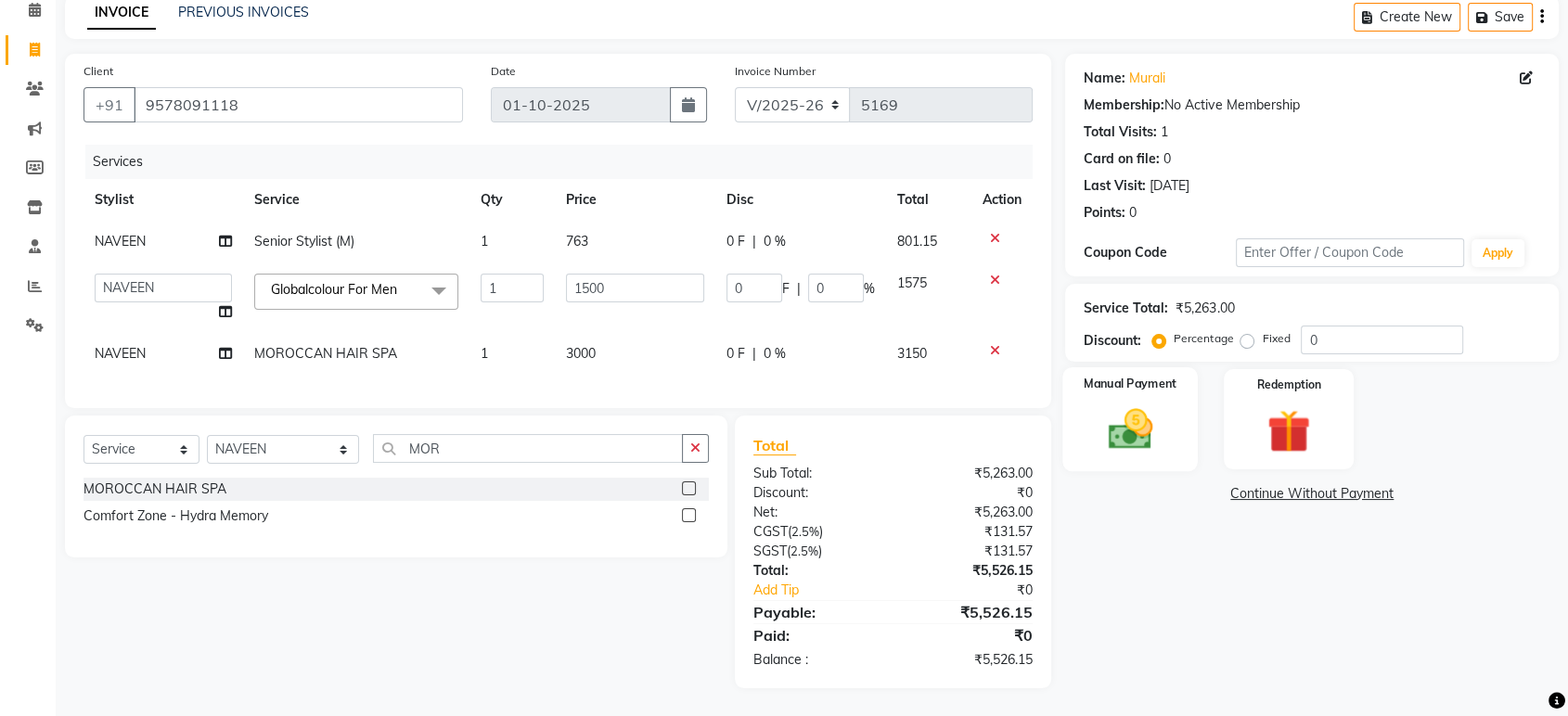
click at [1133, 417] on img at bounding box center [1130, 429] width 72 height 52
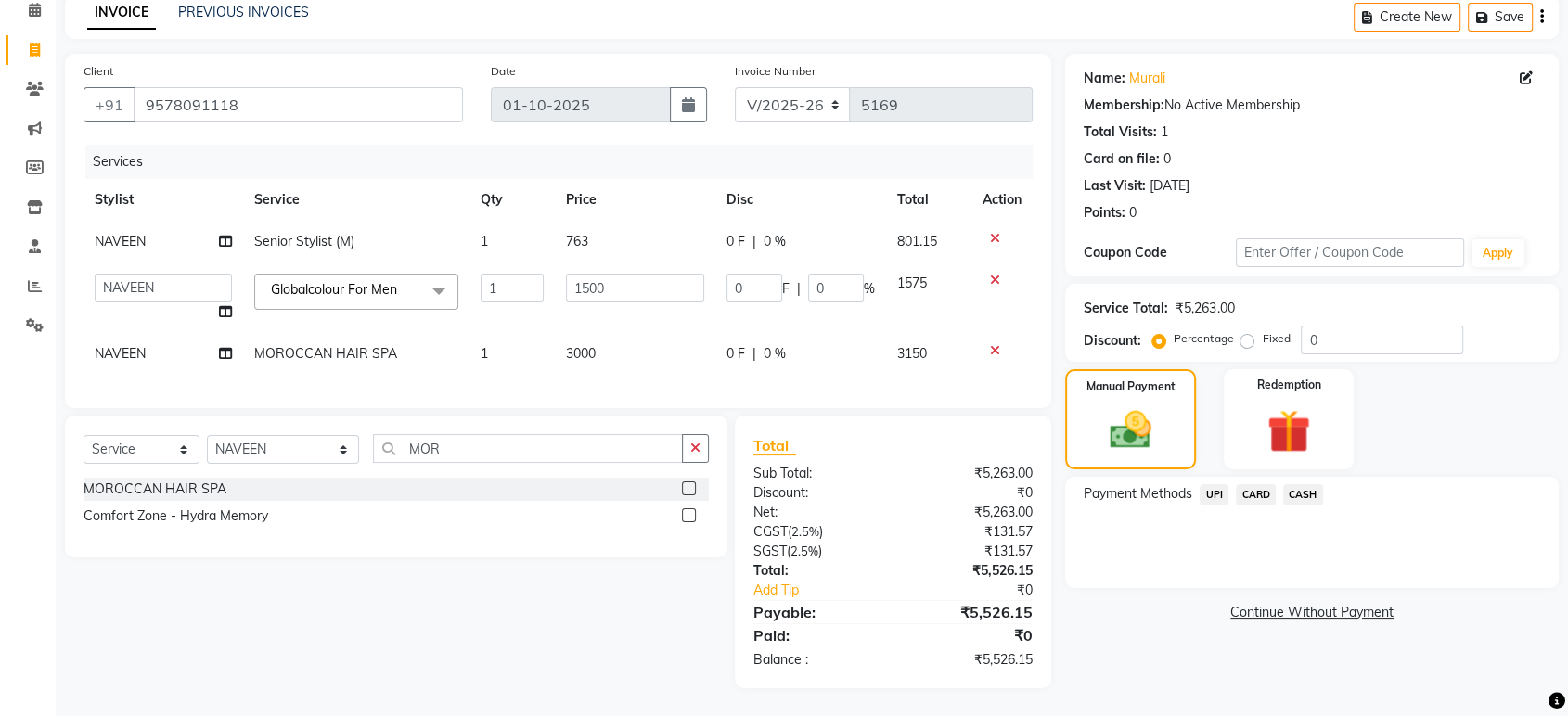
click at [1207, 485] on span "UPI" at bounding box center [1214, 495] width 29 height 21
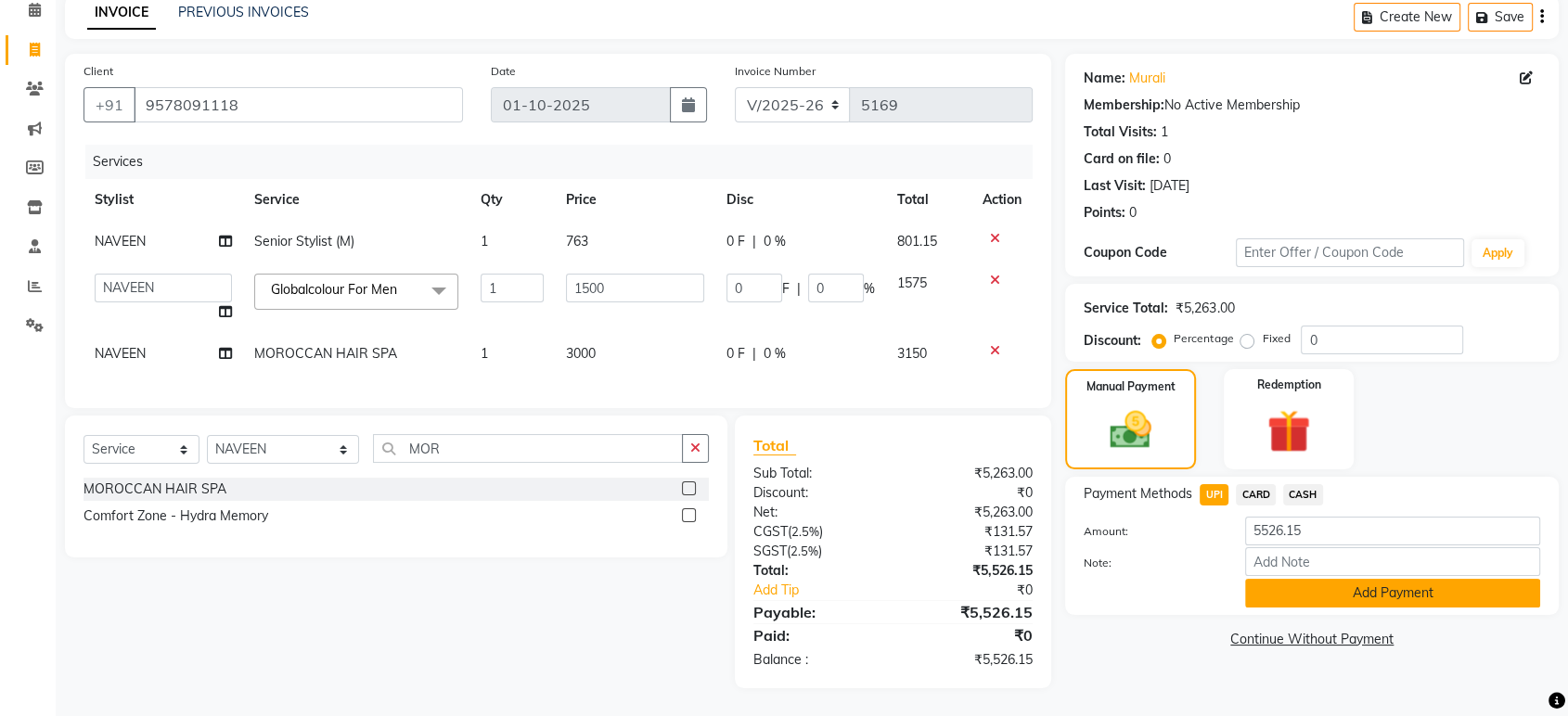
click at [1323, 579] on button "Add Payment" at bounding box center [1393, 593] width 295 height 29
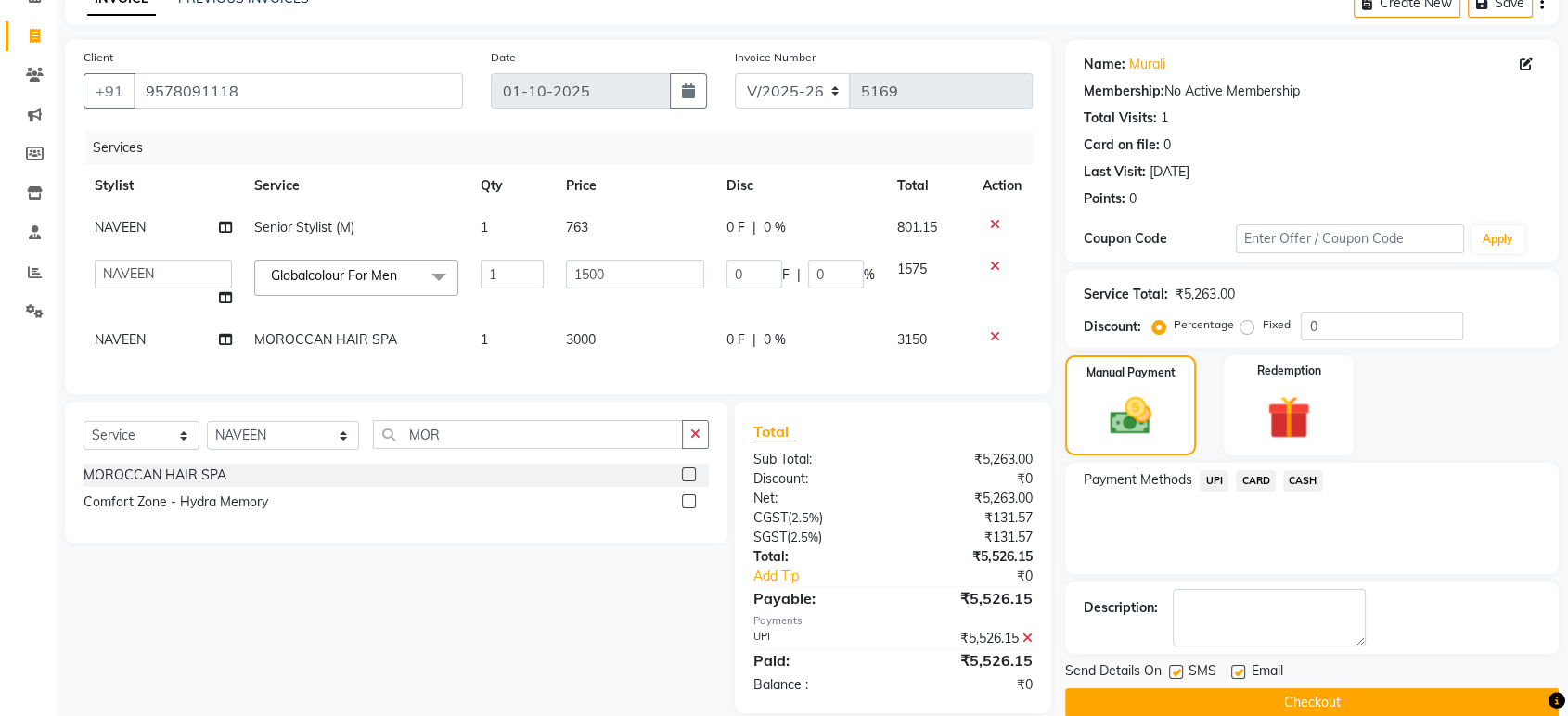
scroll to position [138, 0]
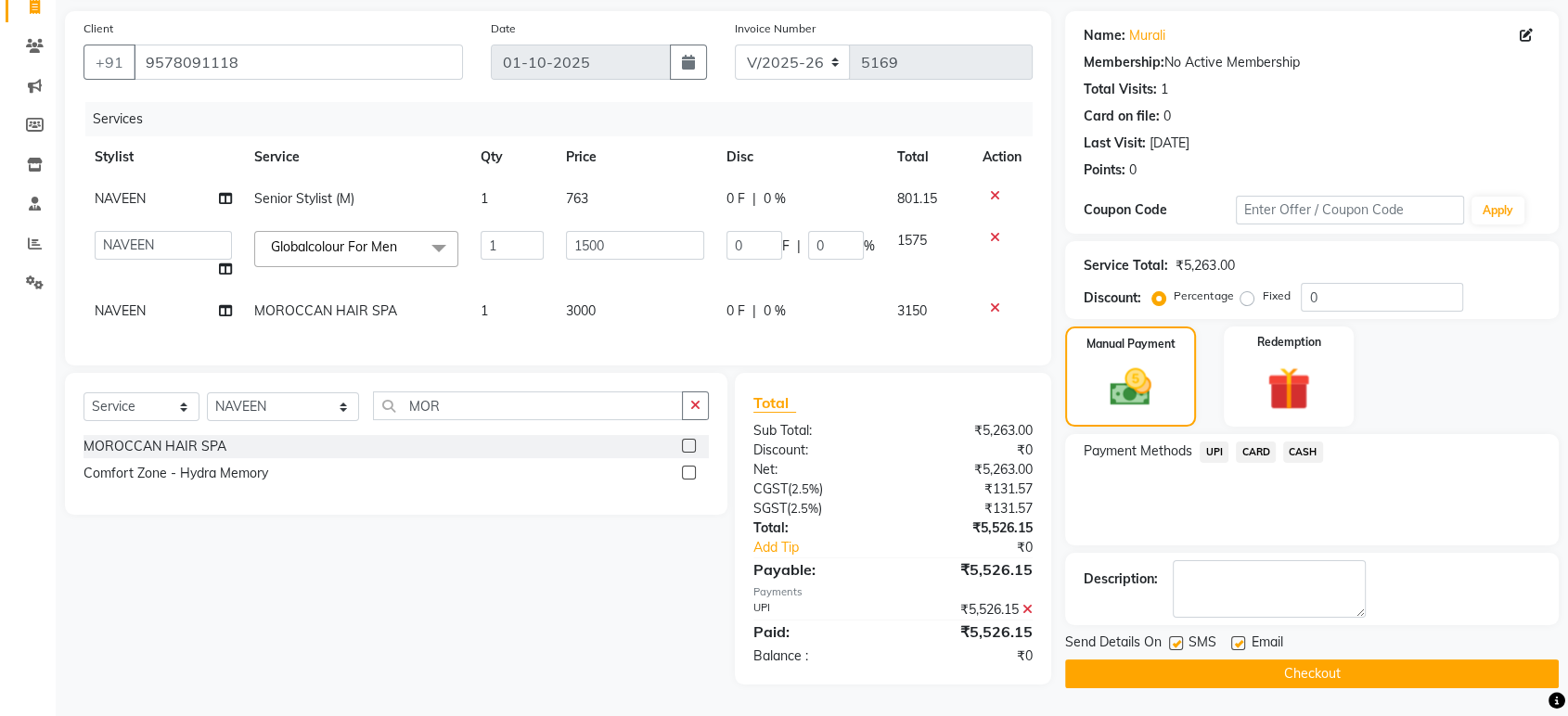
click at [1315, 660] on button "Checkout" at bounding box center [1312, 674] width 493 height 29
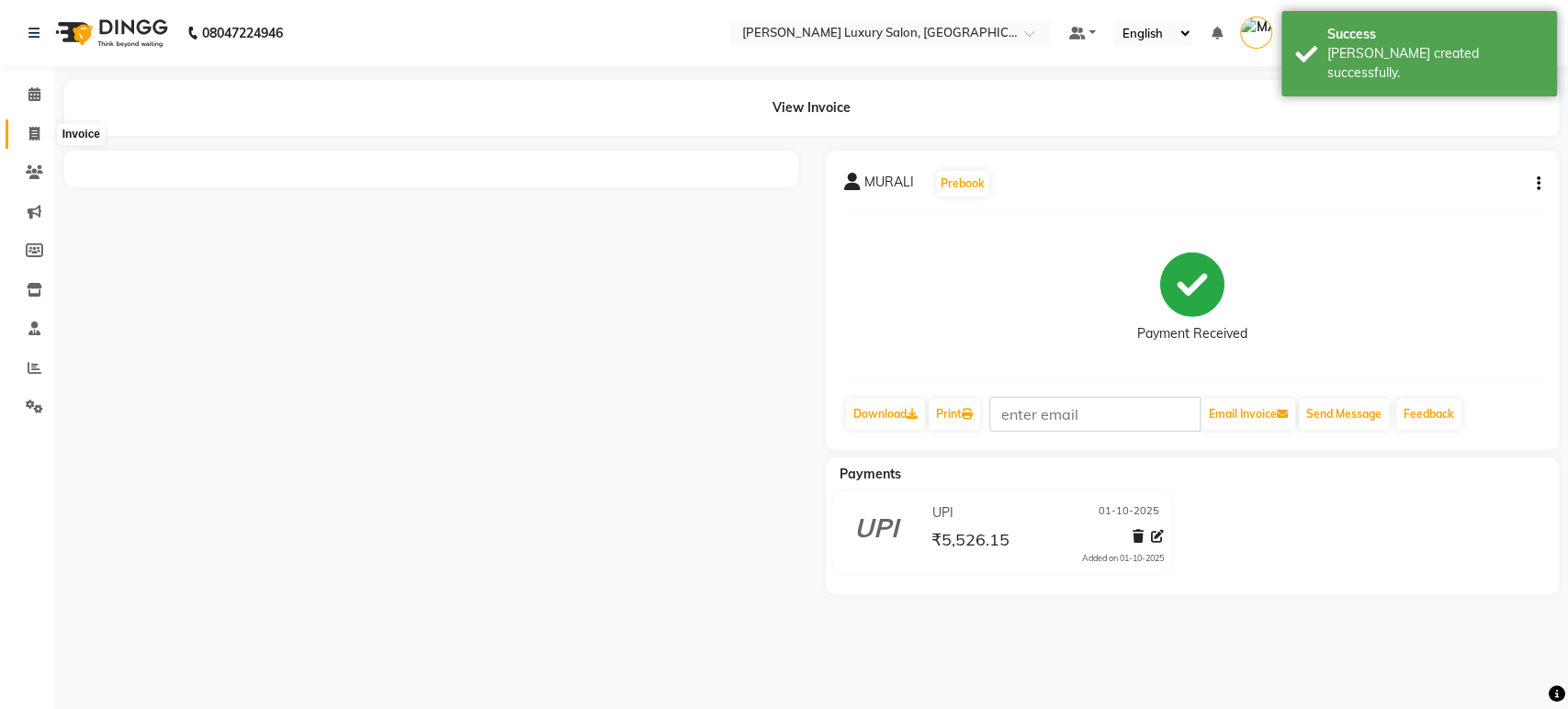
click at [24, 132] on span at bounding box center [34, 135] width 32 height 21
select select "service"
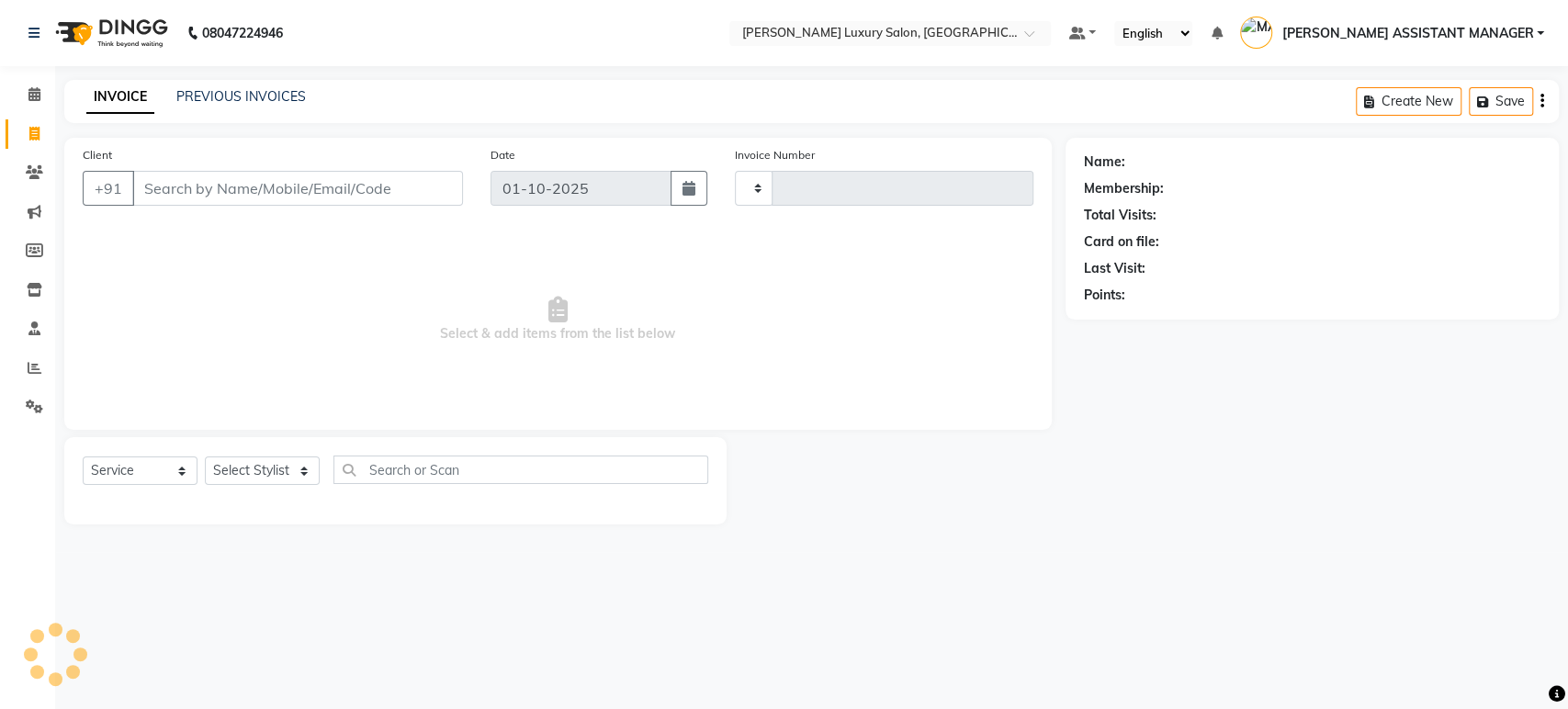
type input "5171"
select select "4712"
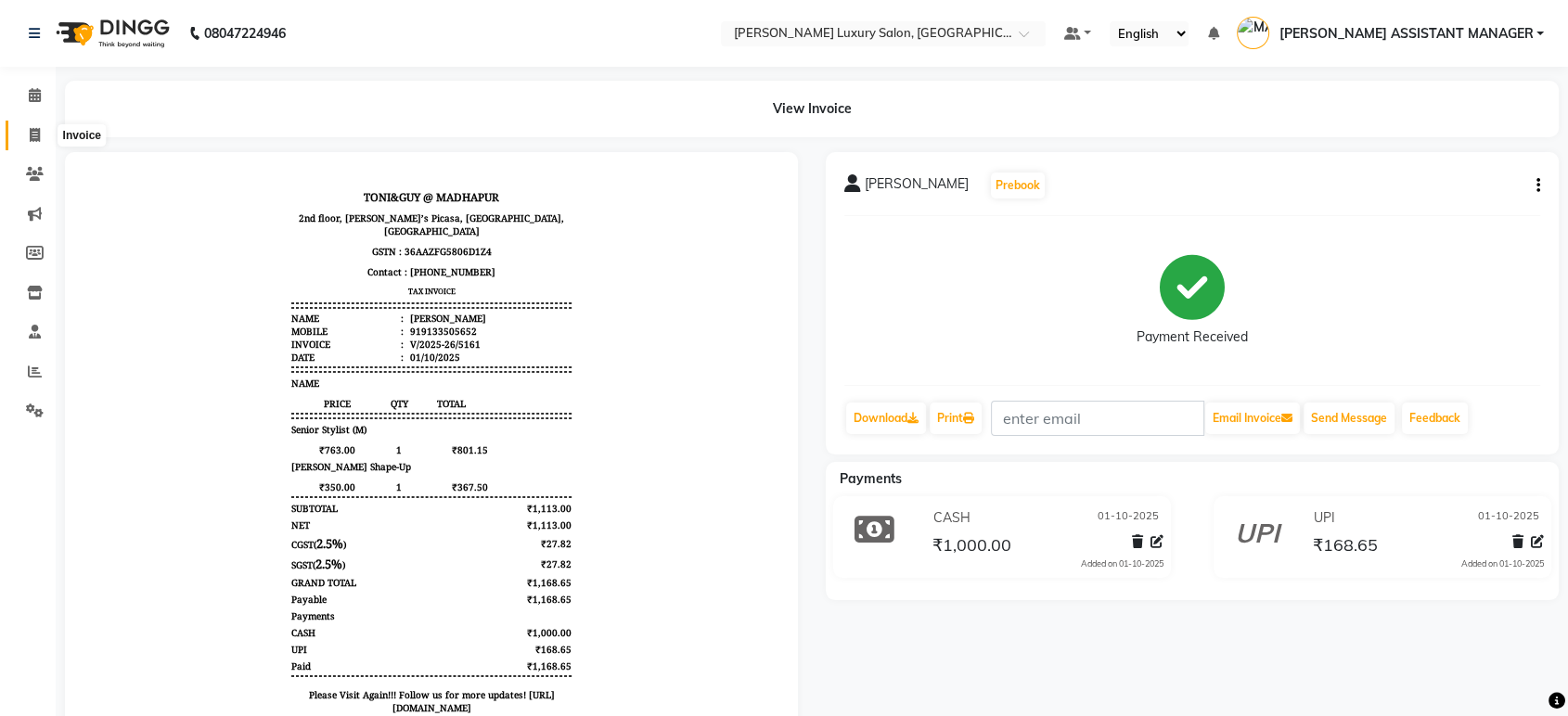
click at [26, 132] on span at bounding box center [34, 136] width 32 height 21
select select "service"
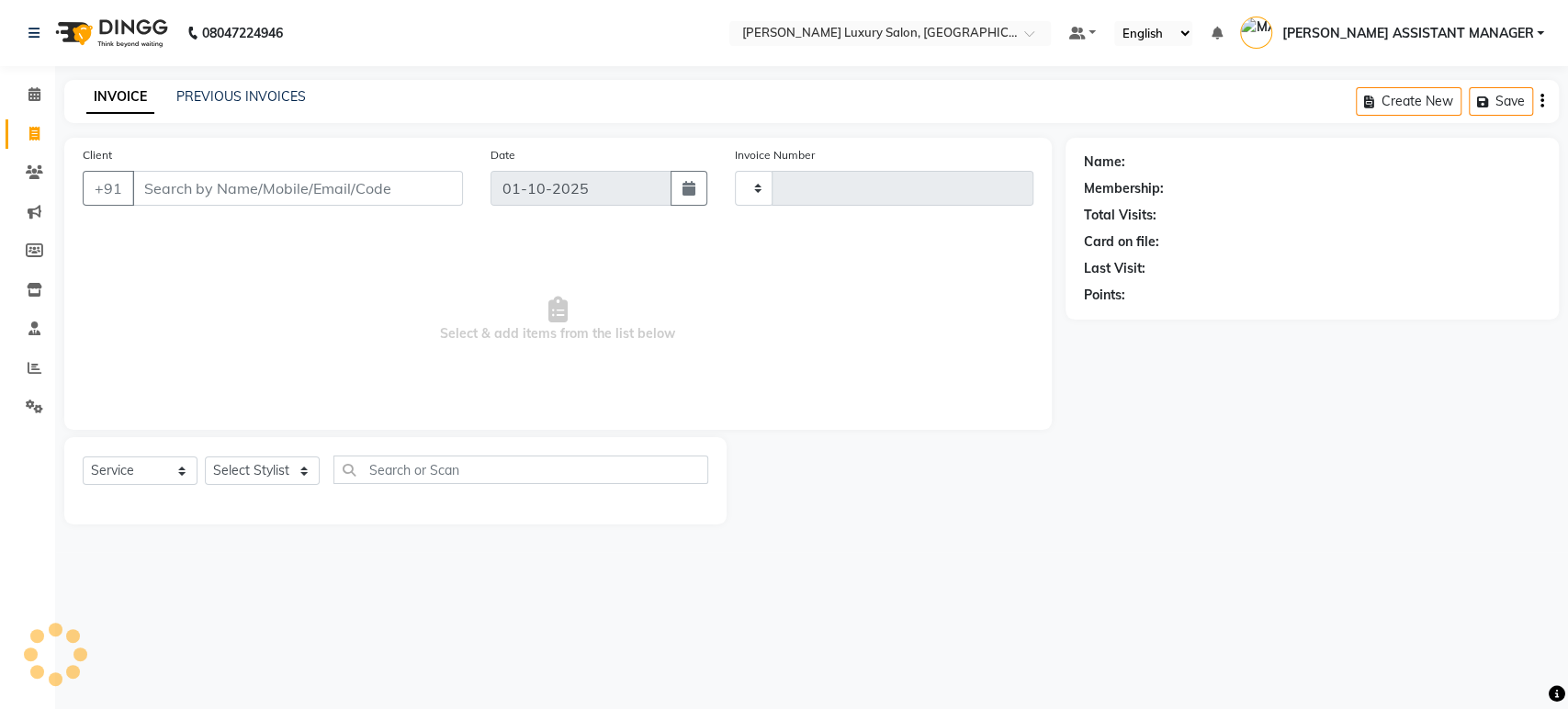
type input "5169"
select select "4712"
click at [276, 467] on select "Select Stylist" at bounding box center [262, 470] width 115 height 28
click at [276, 466] on select "Select Stylist [PERSON_NAME] ADITI ADITYA [PERSON_NAME] AHON [PERSON_NAME] [PER…" at bounding box center [280, 470] width 152 height 28
click at [276, 465] on select "Select Stylist [PERSON_NAME] ADITI ADITYA [PERSON_NAME] AHON [PERSON_NAME] [PER…" at bounding box center [280, 470] width 152 height 28
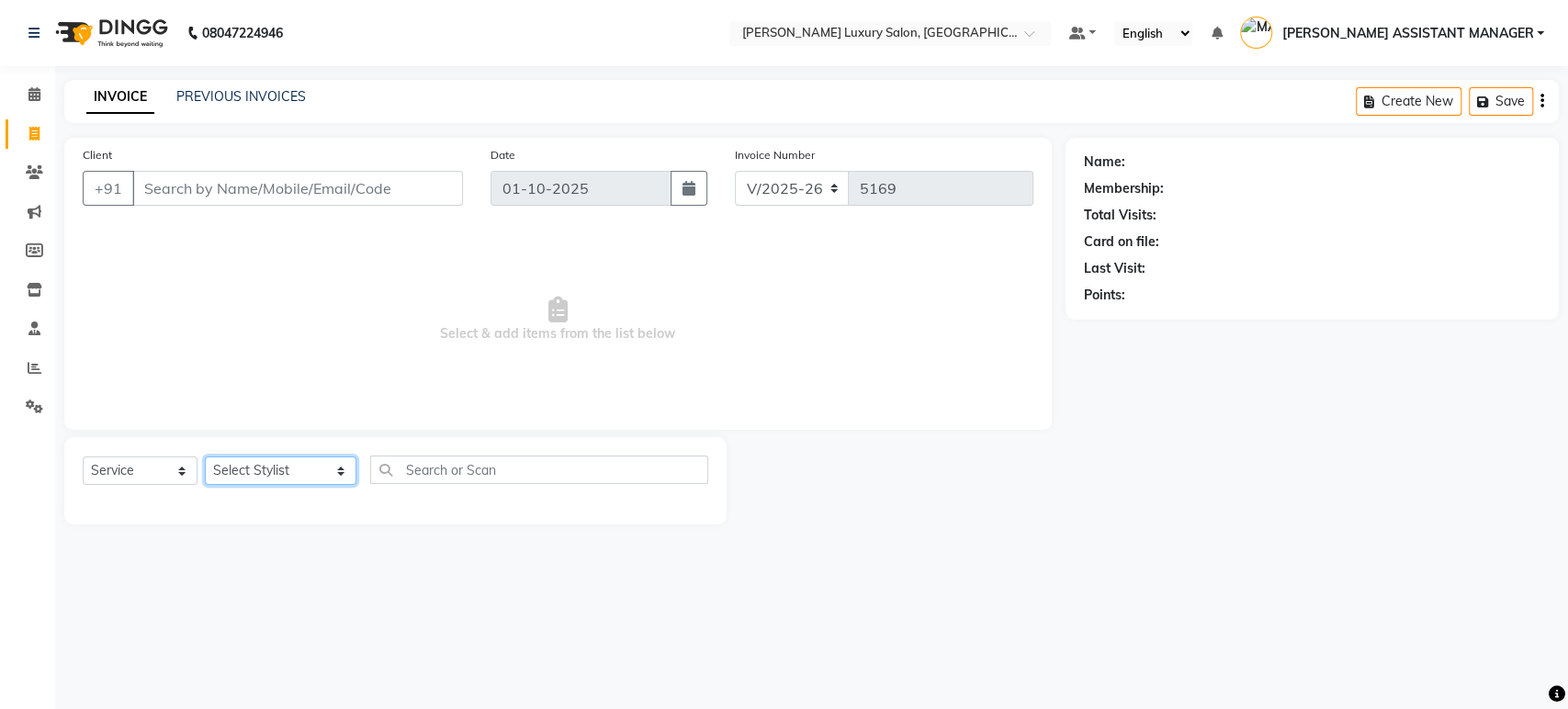
select select "68686"
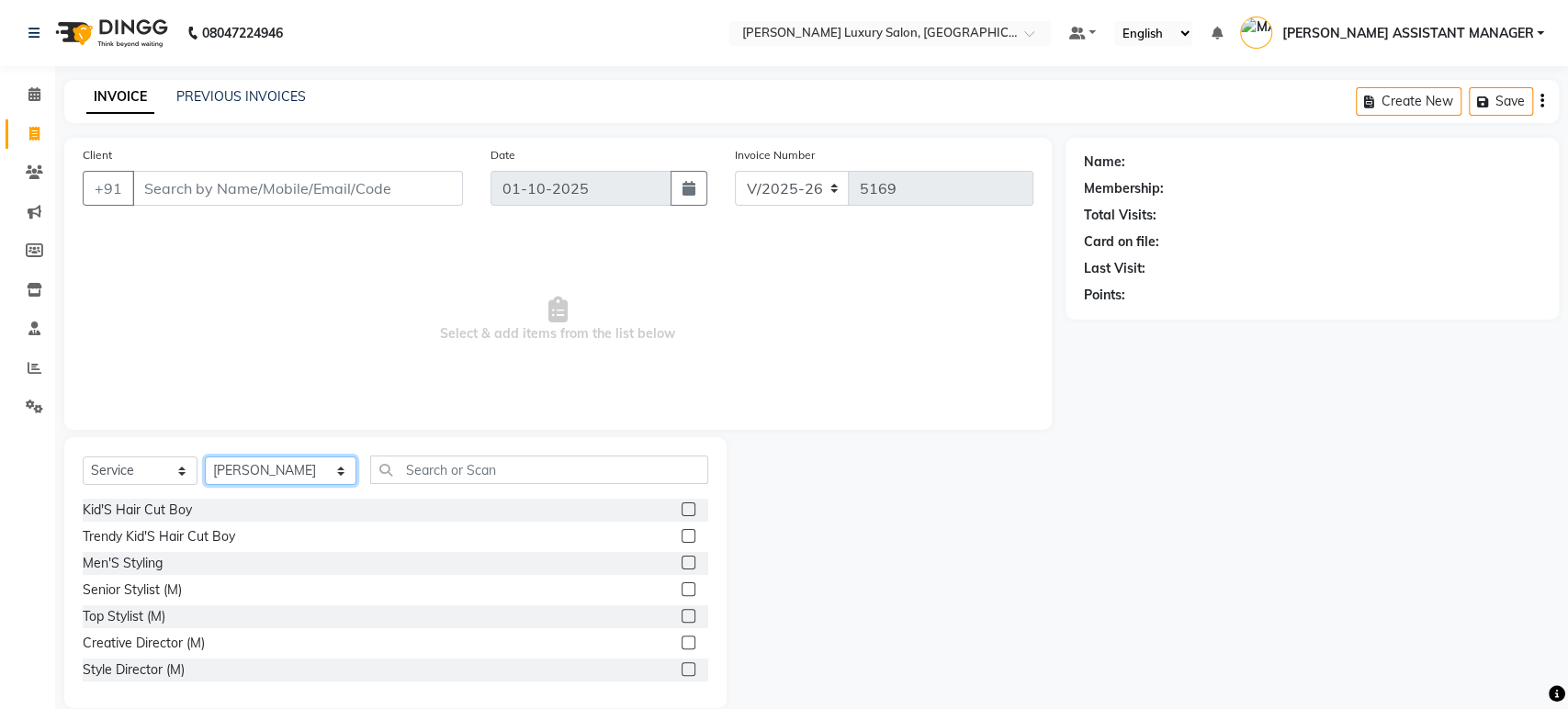
click at [273, 460] on select "Select Stylist [PERSON_NAME] ADITI ADITYA [PERSON_NAME] AHON [PERSON_NAME] [PER…" at bounding box center [280, 470] width 152 height 28
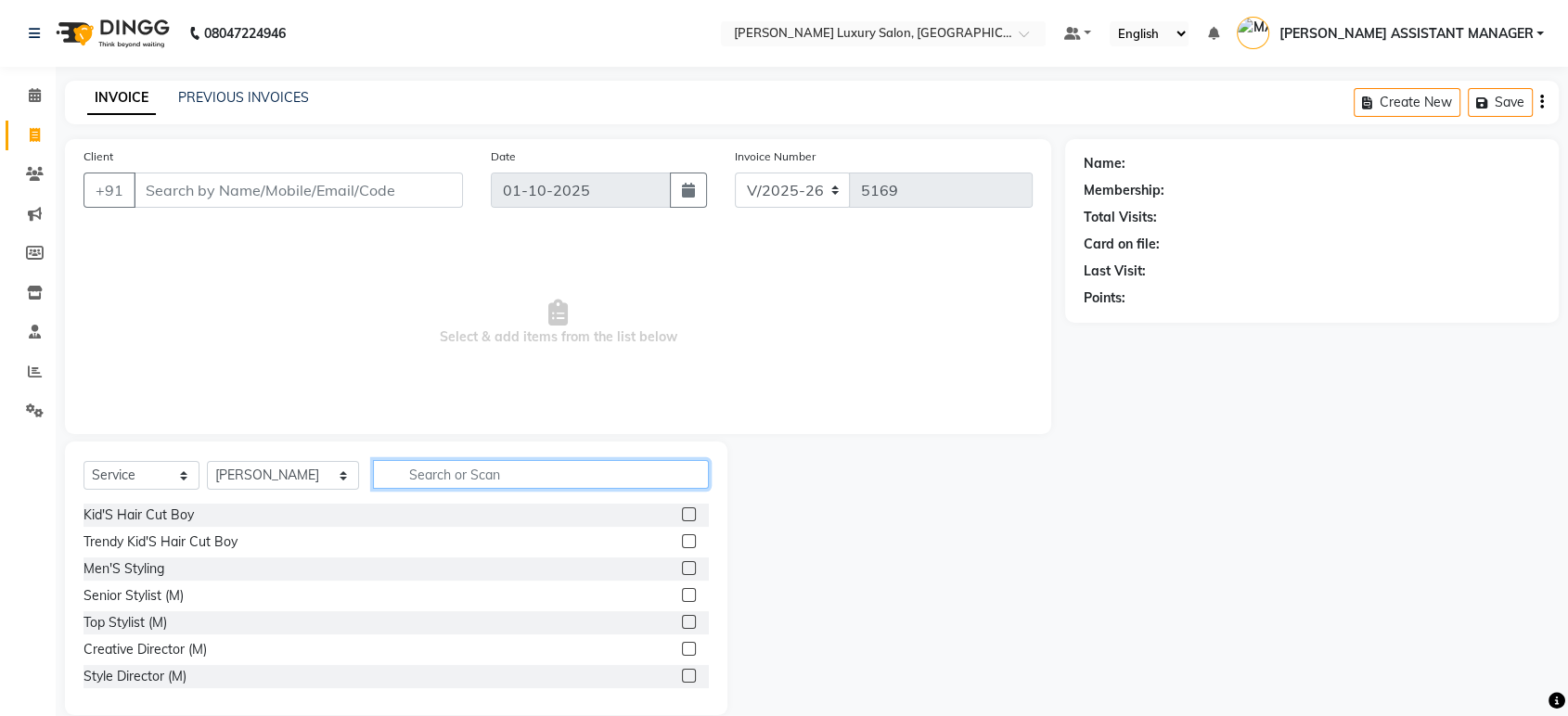
click at [373, 475] on input "text" at bounding box center [541, 474] width 336 height 29
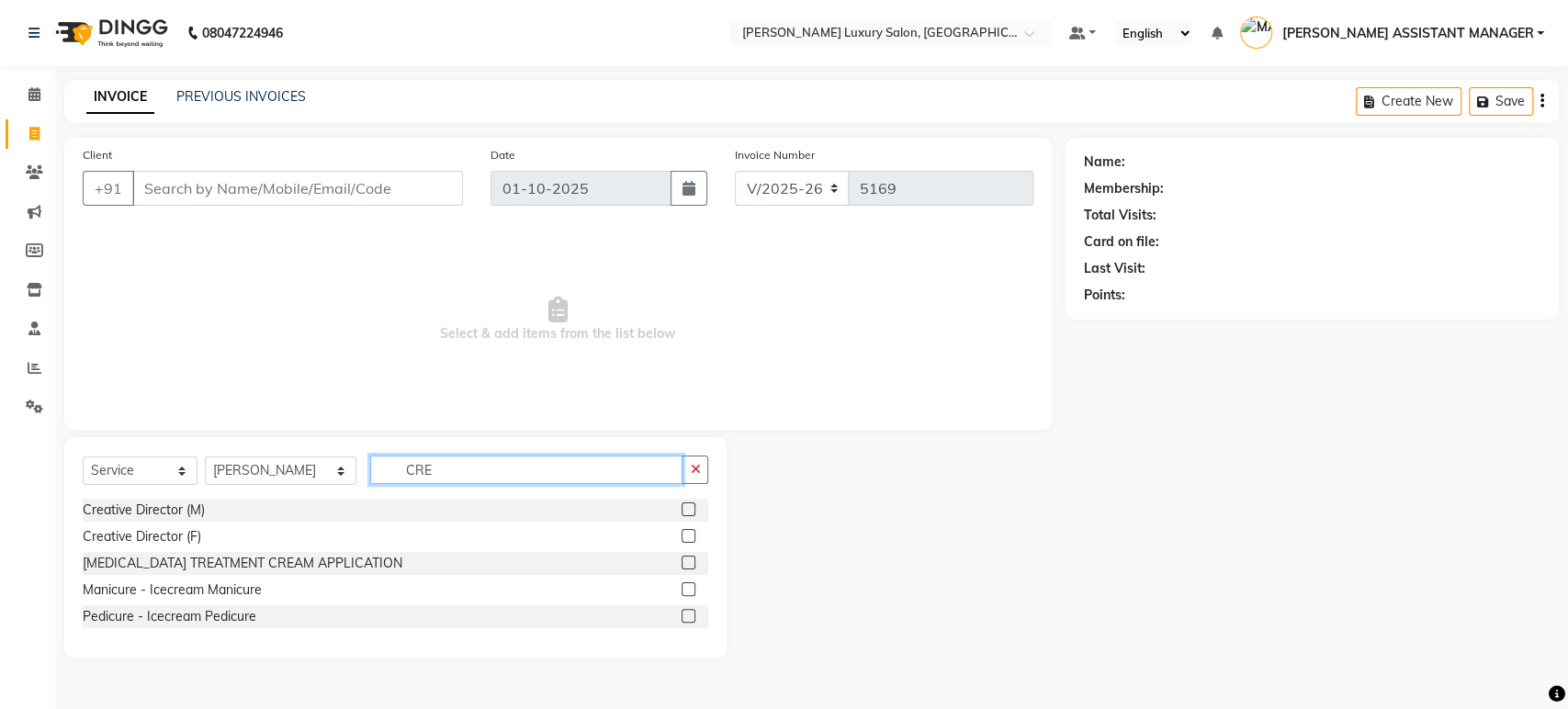
type input "CRE"
click at [685, 533] on label at bounding box center [688, 536] width 14 height 14
click at [685, 533] on input "checkbox" at bounding box center [687, 536] width 12 height 12
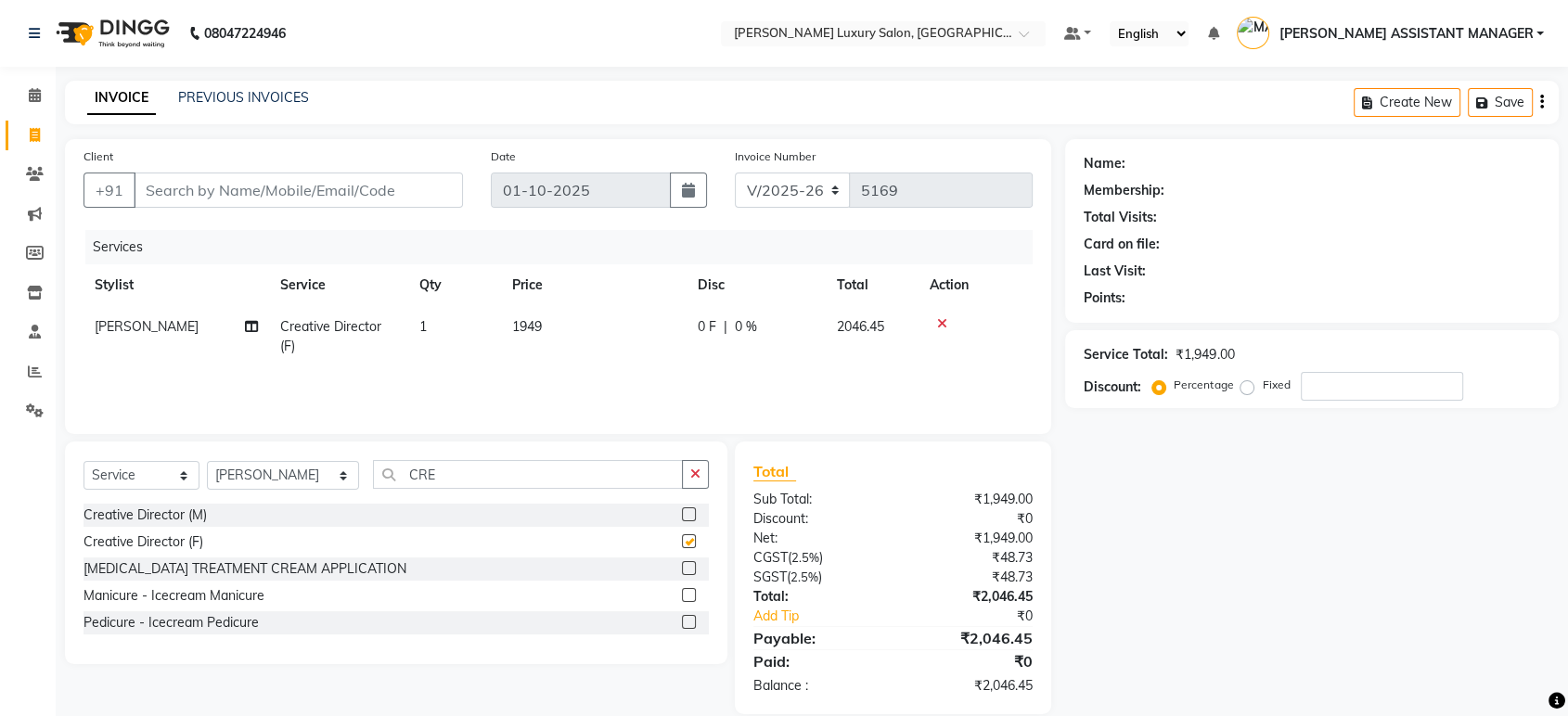
checkbox input "false"
click at [212, 192] on input "Client" at bounding box center [298, 189] width 329 height 35
click at [216, 191] on input "Client" at bounding box center [298, 189] width 329 height 35
type input "8"
type input "0"
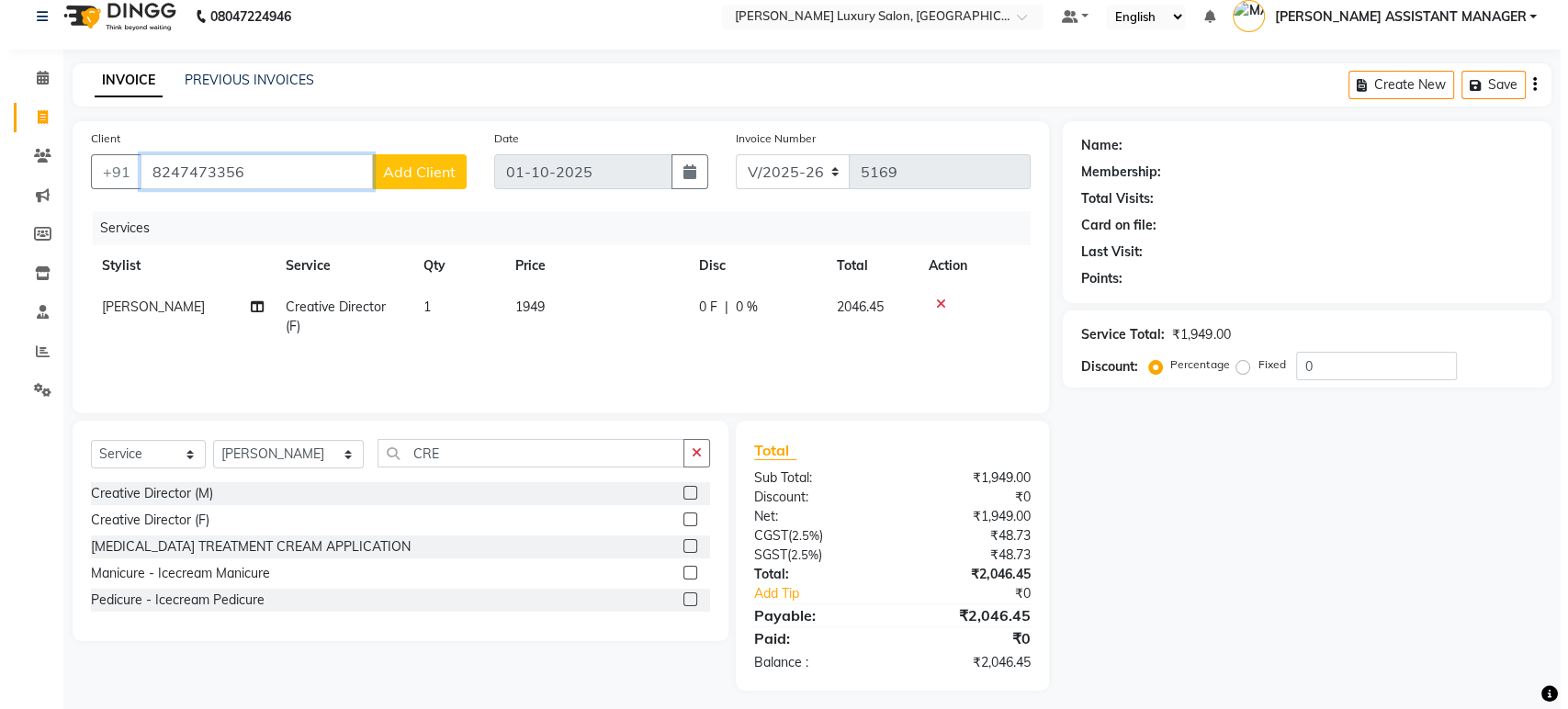
scroll to position [24, 0]
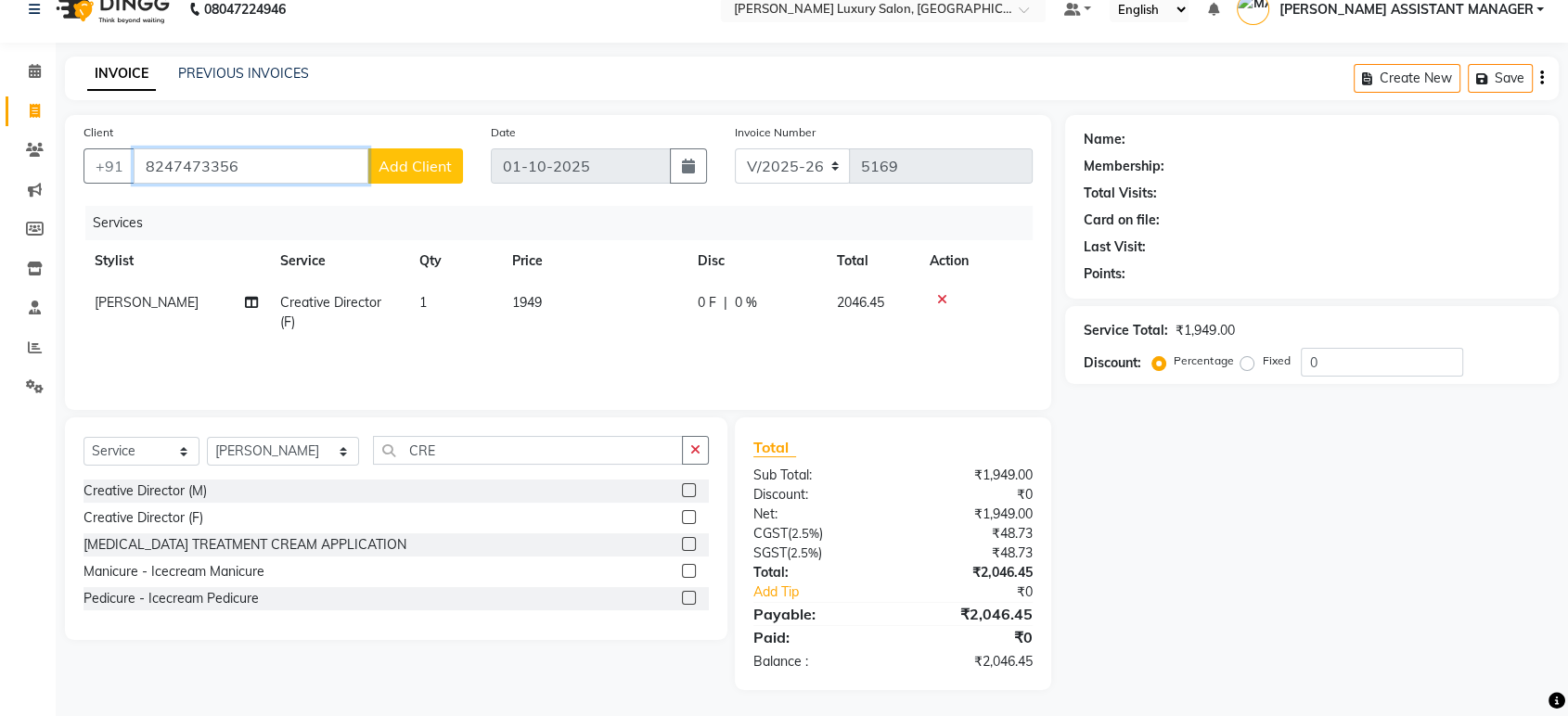
type input "8247473356"
click at [423, 185] on div "Client [PHONE_NUMBER] Add Client" at bounding box center [273, 161] width 407 height 76
click at [421, 178] on button "Add Client" at bounding box center [415, 166] width 95 height 35
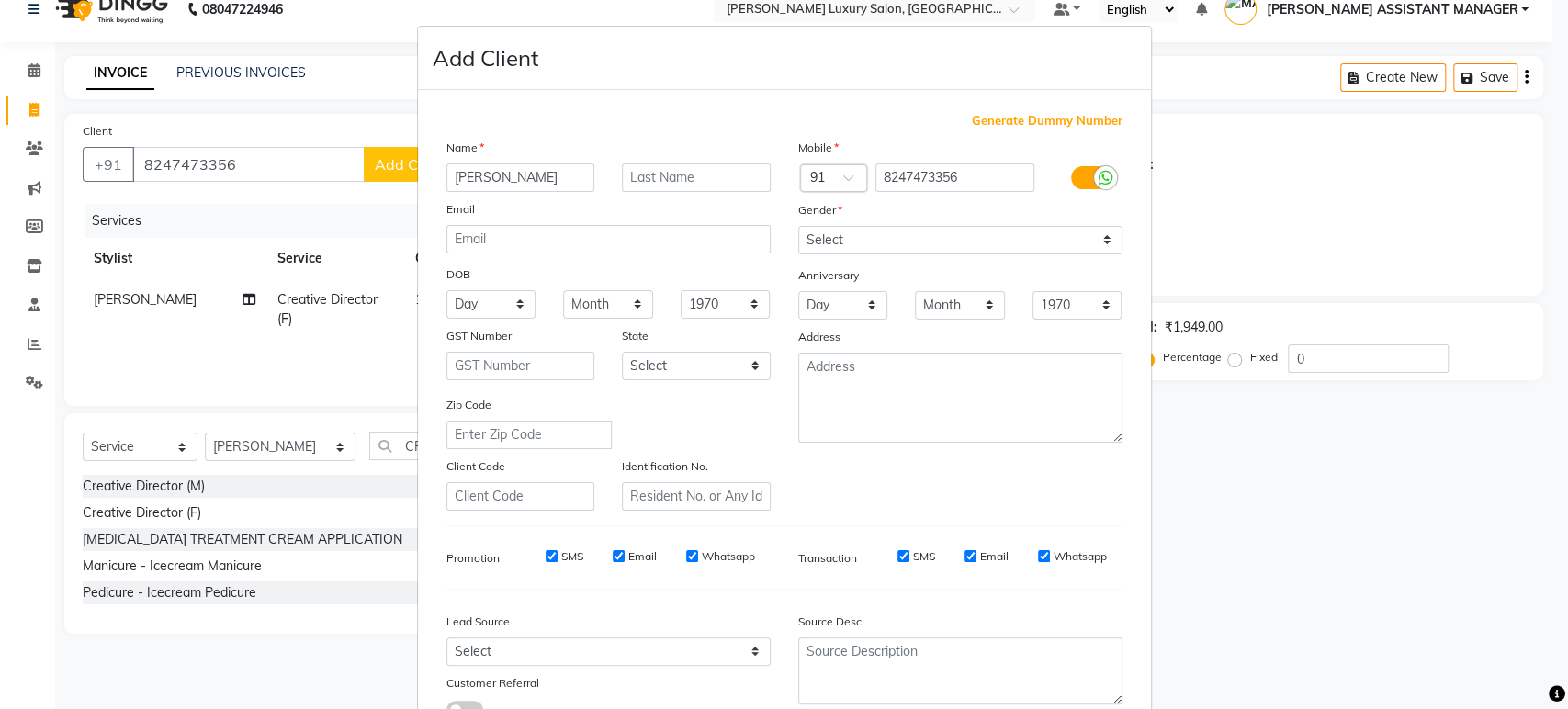
type input "[PERSON_NAME]"
click at [809, 239] on select "Select [DEMOGRAPHIC_DATA] [DEMOGRAPHIC_DATA] Other Prefer Not To Say" at bounding box center [961, 240] width 324 height 28
select select "[DEMOGRAPHIC_DATA]"
click at [799, 226] on select "Select [DEMOGRAPHIC_DATA] [DEMOGRAPHIC_DATA] Other Prefer Not To Say" at bounding box center [961, 240] width 324 height 28
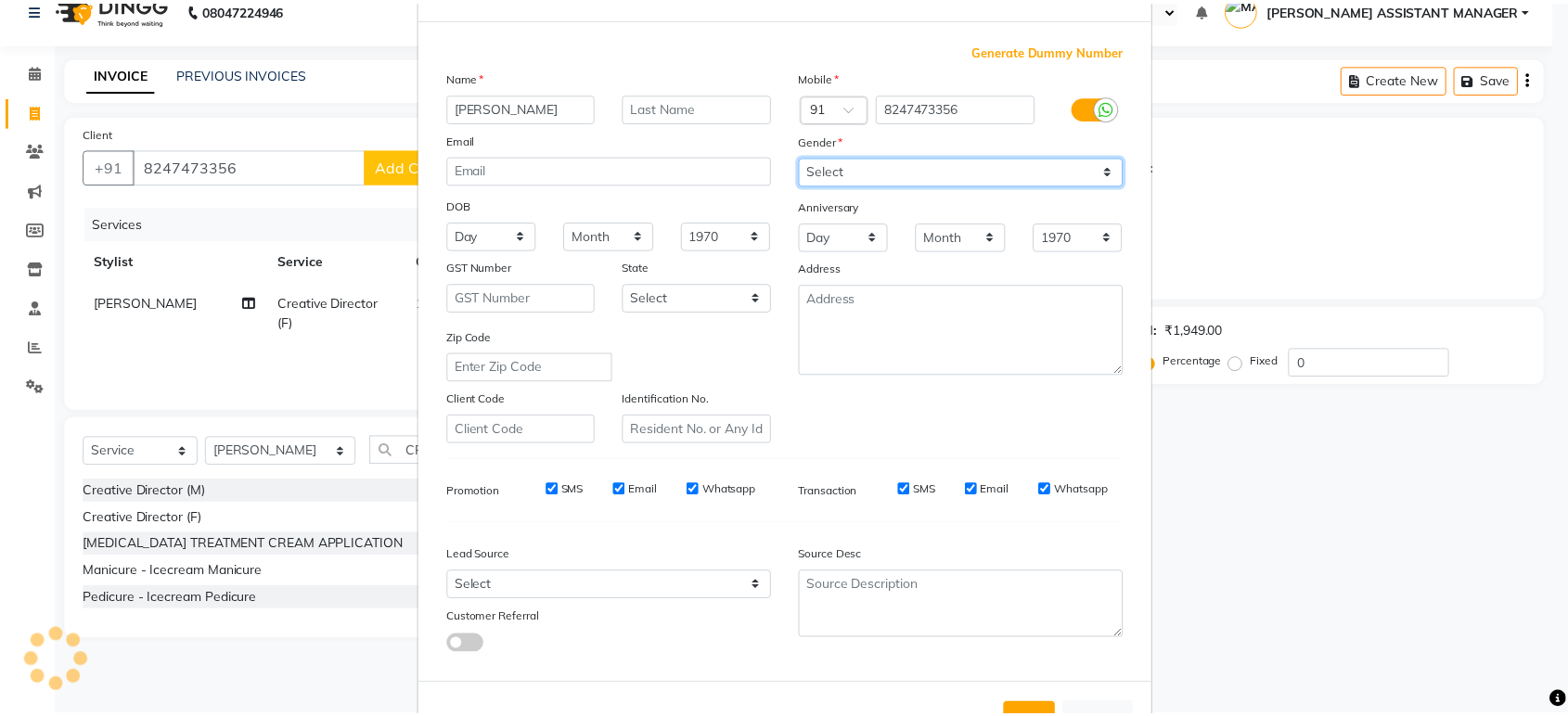
scroll to position [135, 0]
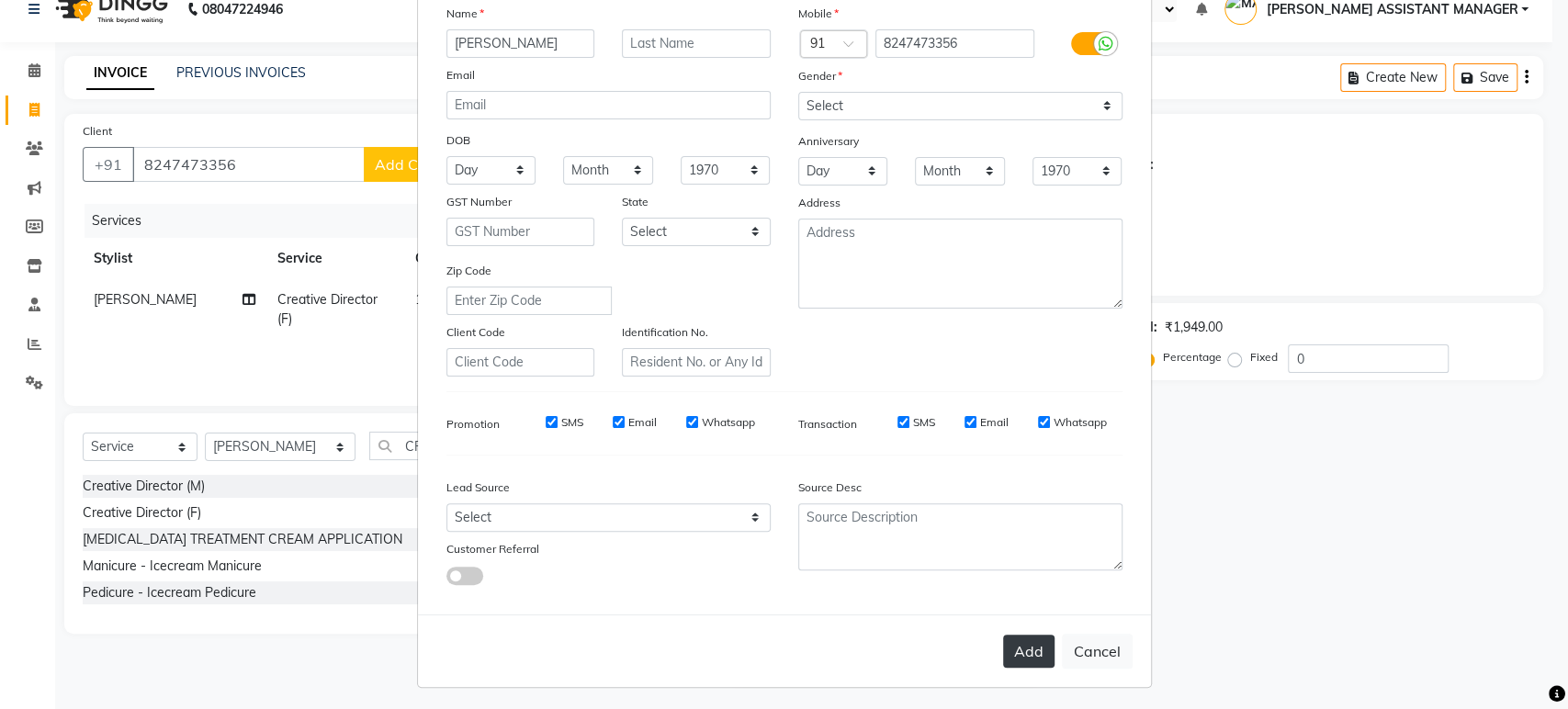
click at [1034, 647] on button "Add" at bounding box center [1029, 651] width 52 height 33
select select
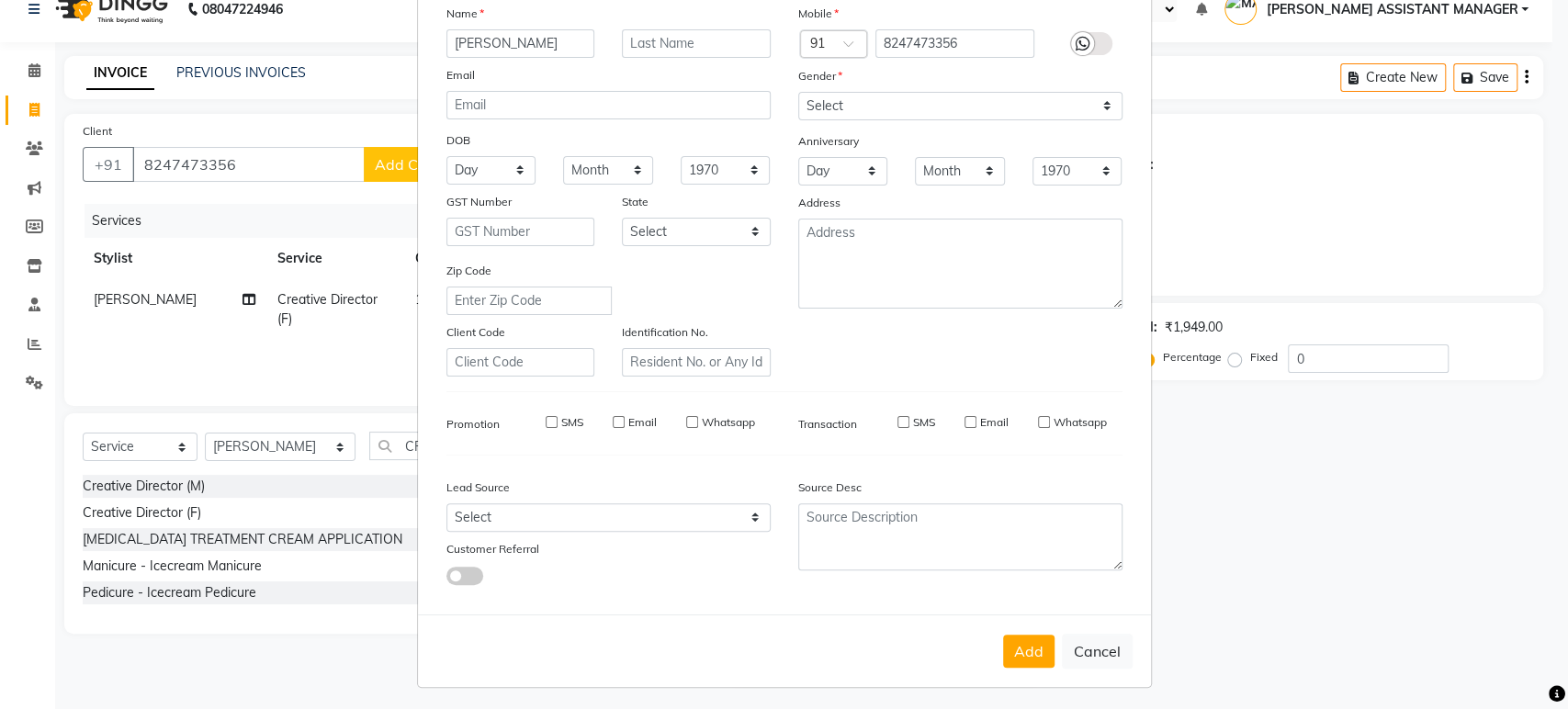
select select
checkbox input "false"
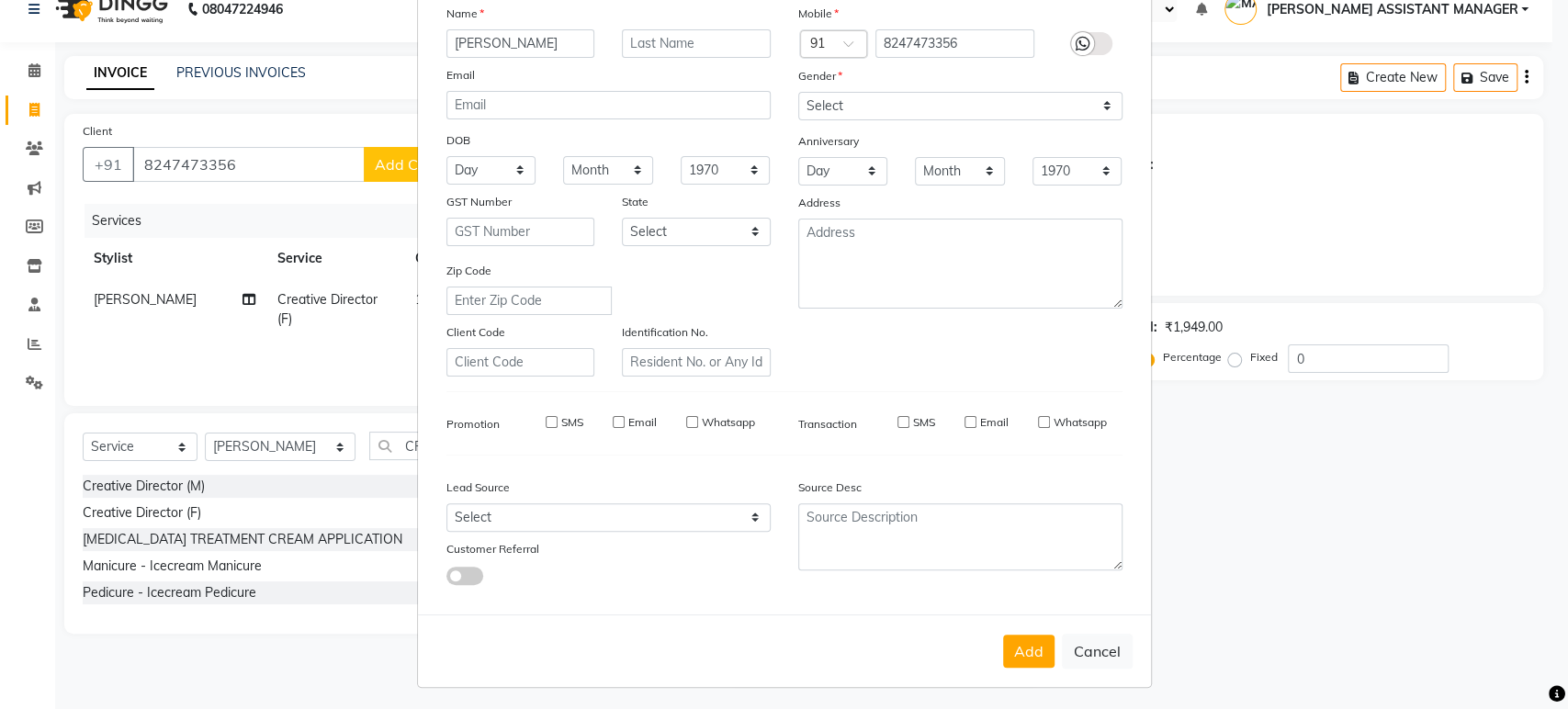
checkbox input "false"
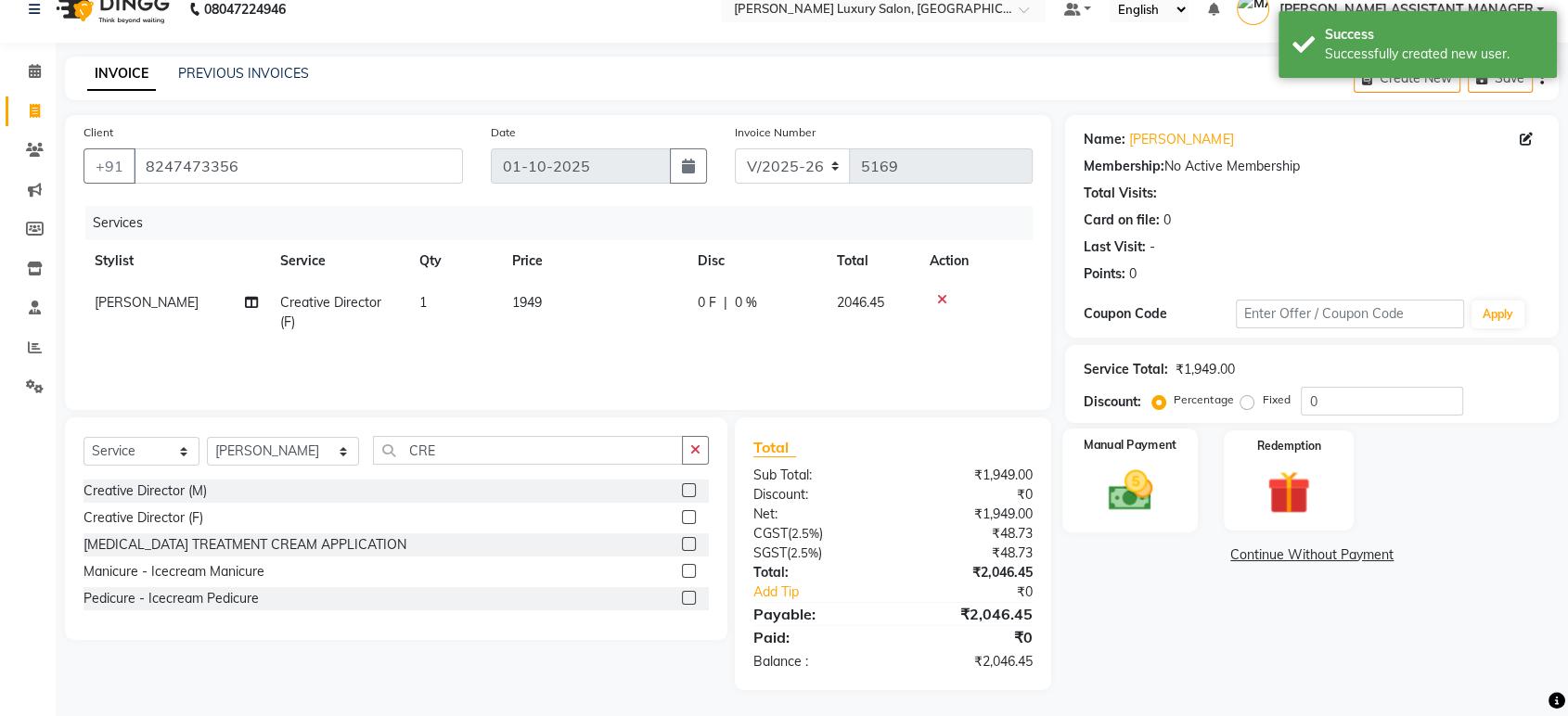
click at [1184, 479] on div "Manual Payment" at bounding box center [1131, 480] width 135 height 104
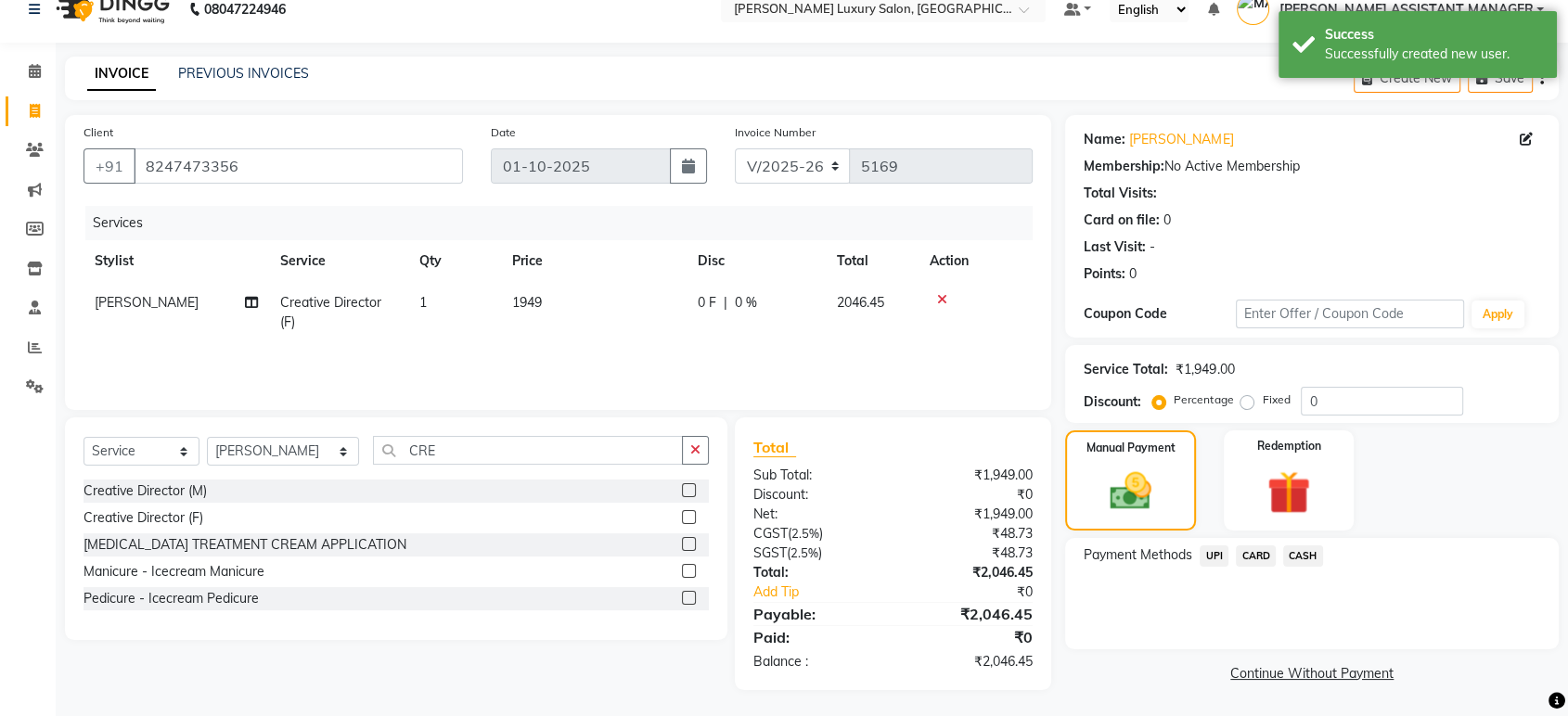
click at [1217, 548] on span "UPI" at bounding box center [1214, 556] width 29 height 21
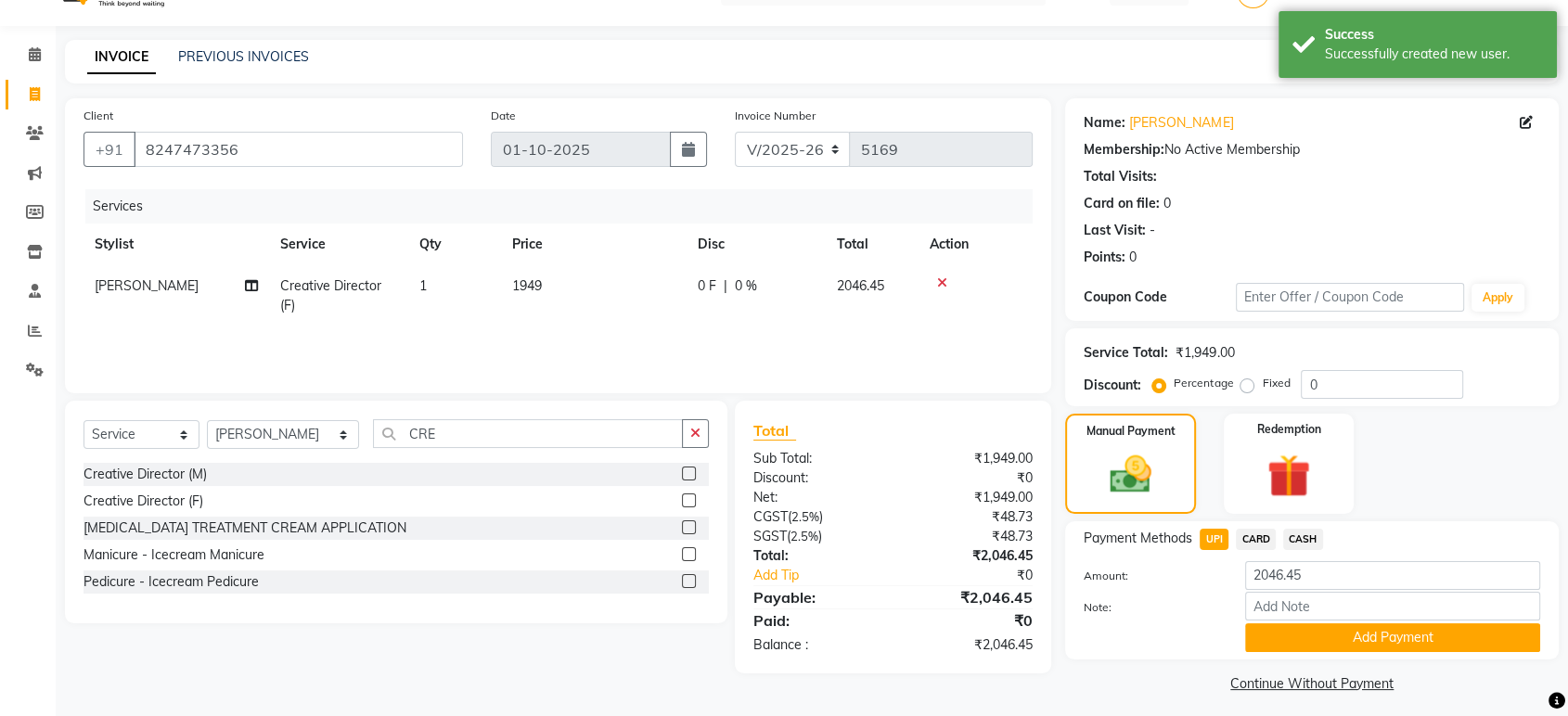
scroll to position [49, 0]
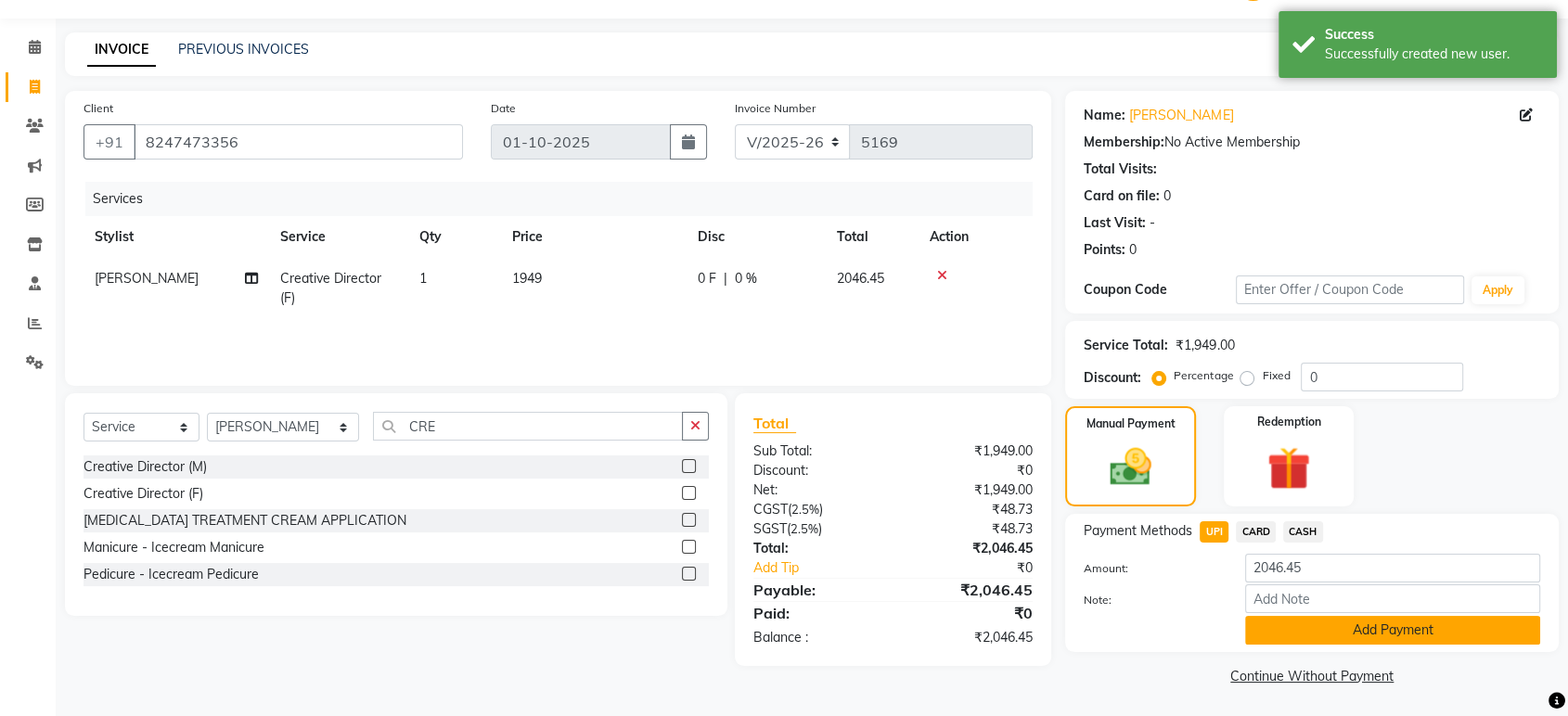
click at [1288, 629] on button "Add Payment" at bounding box center [1393, 630] width 295 height 29
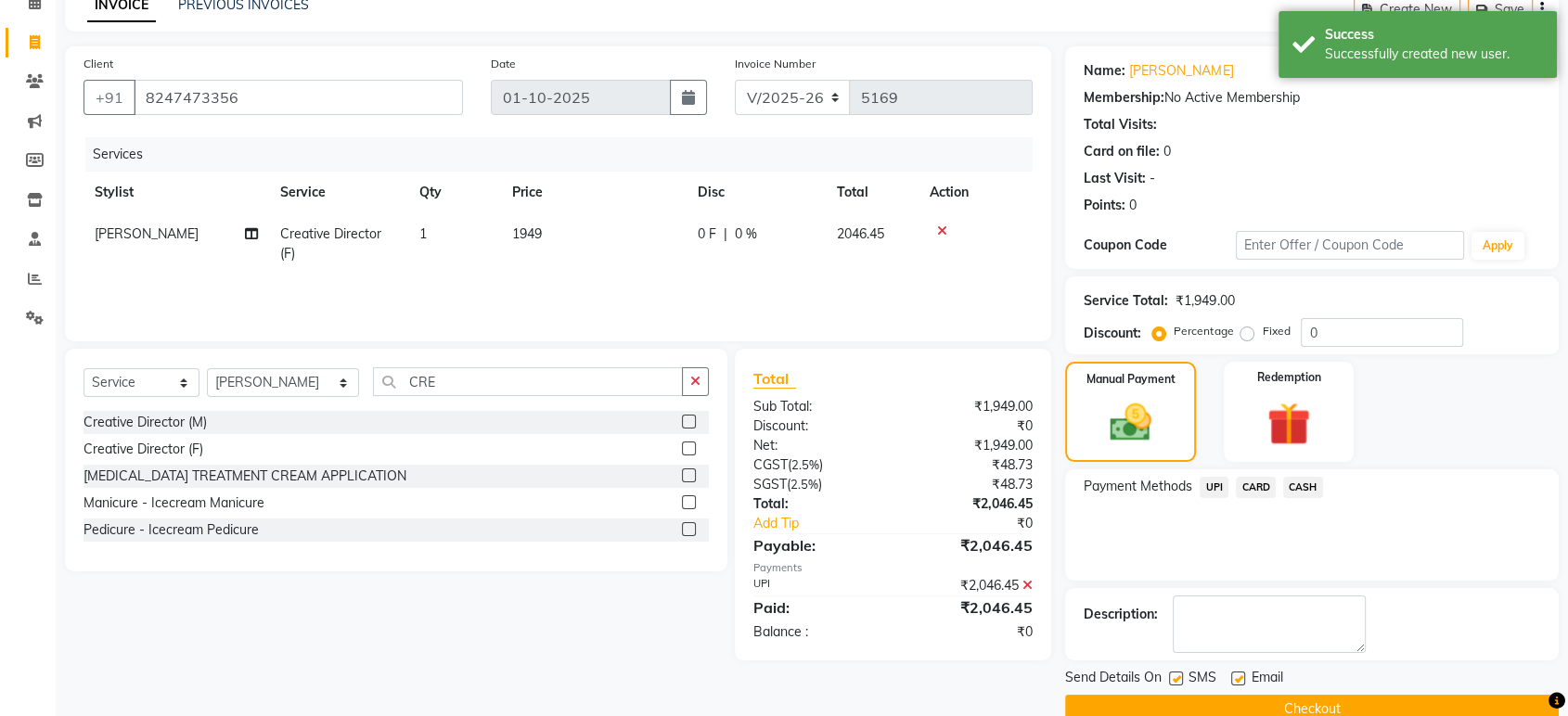
scroll to position [127, 0]
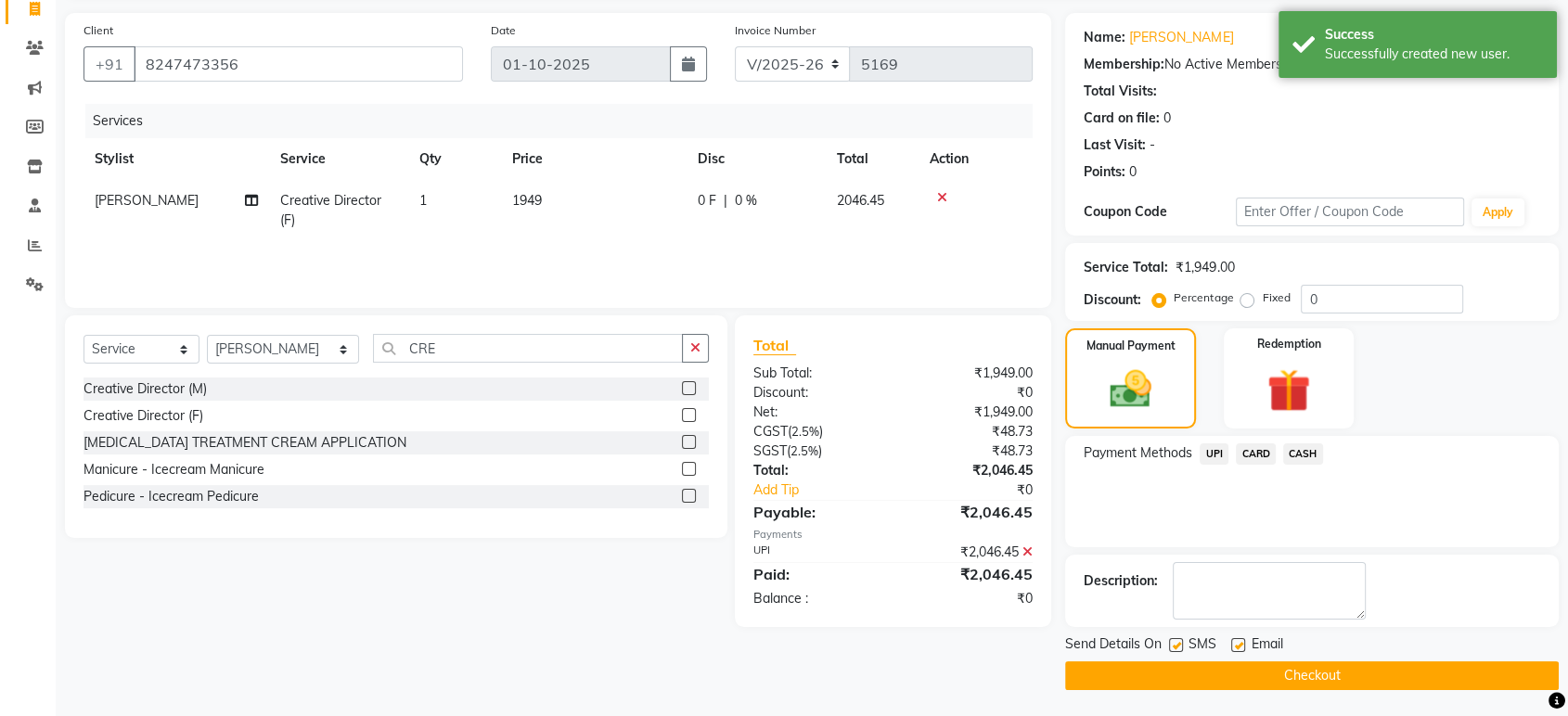
click at [1290, 672] on button "Checkout" at bounding box center [1312, 676] width 493 height 29
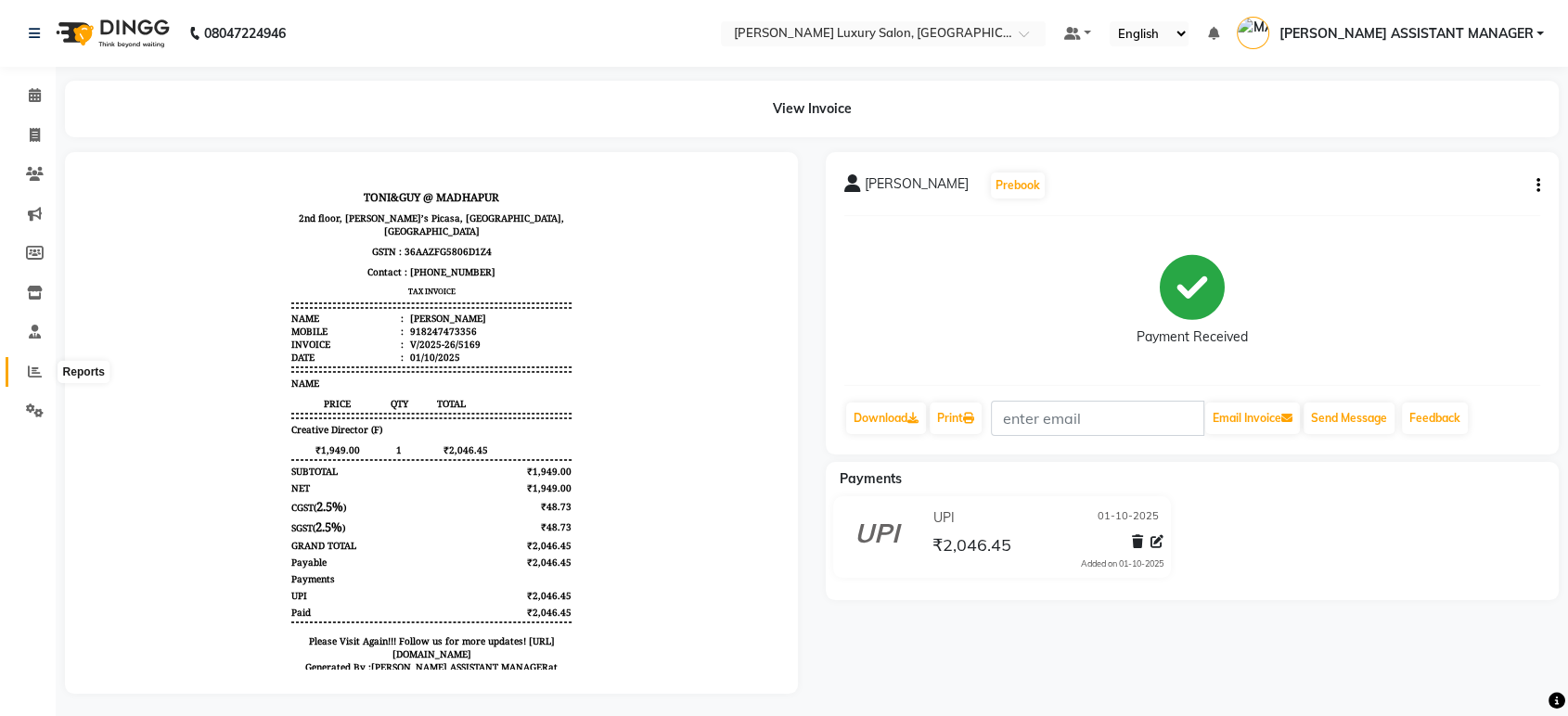
click at [25, 368] on span at bounding box center [34, 372] width 32 height 21
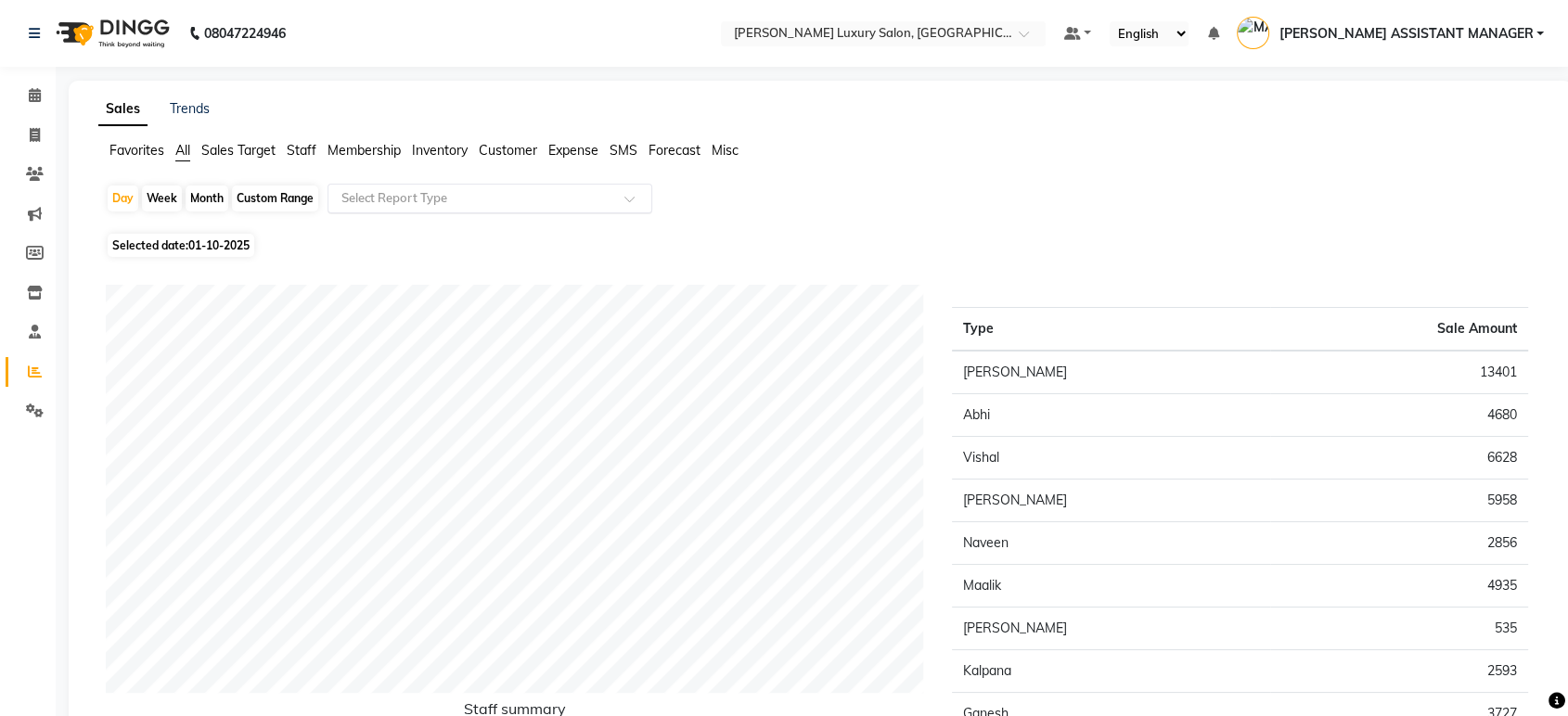
click at [502, 199] on input "text" at bounding box center [471, 198] width 268 height 18
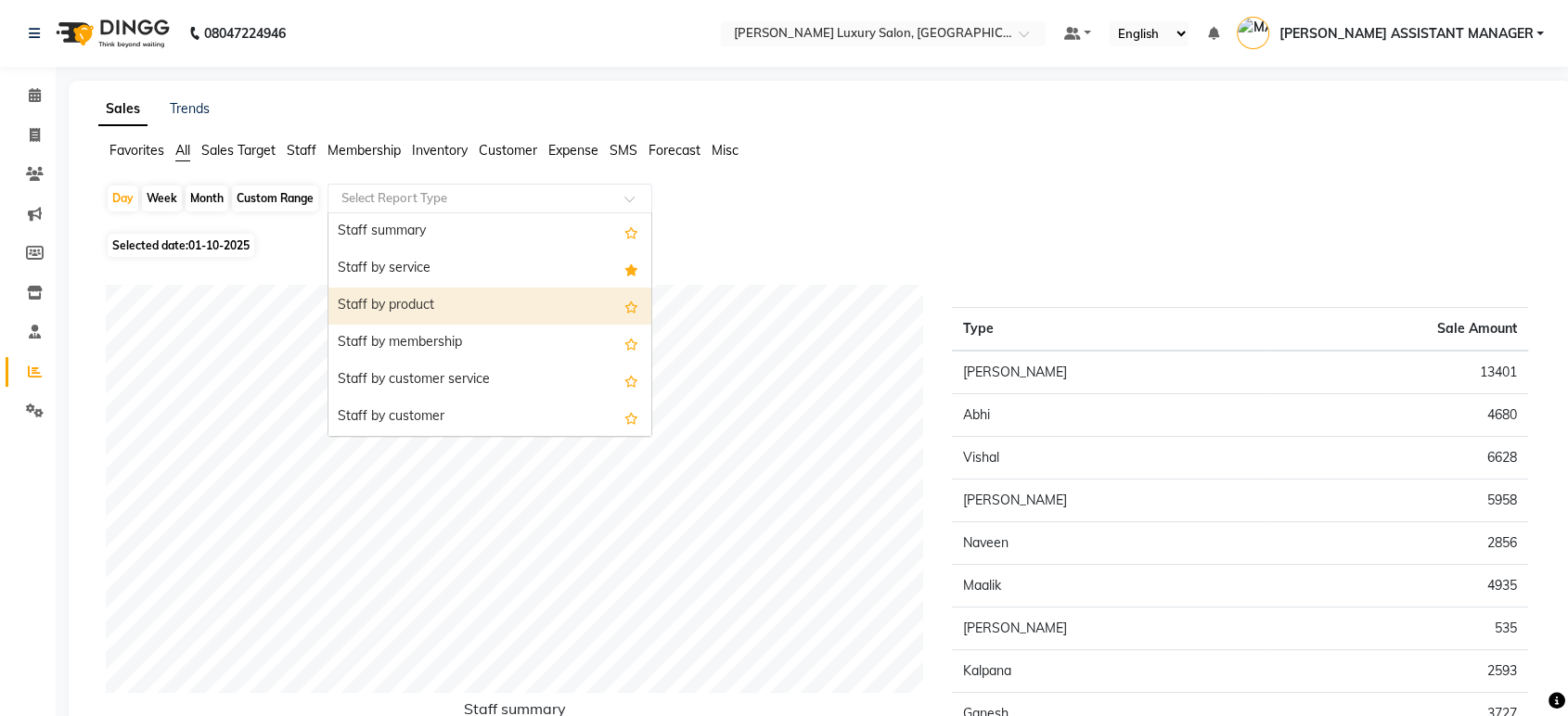
click at [517, 298] on div "Staff by product" at bounding box center [489, 306] width 323 height 37
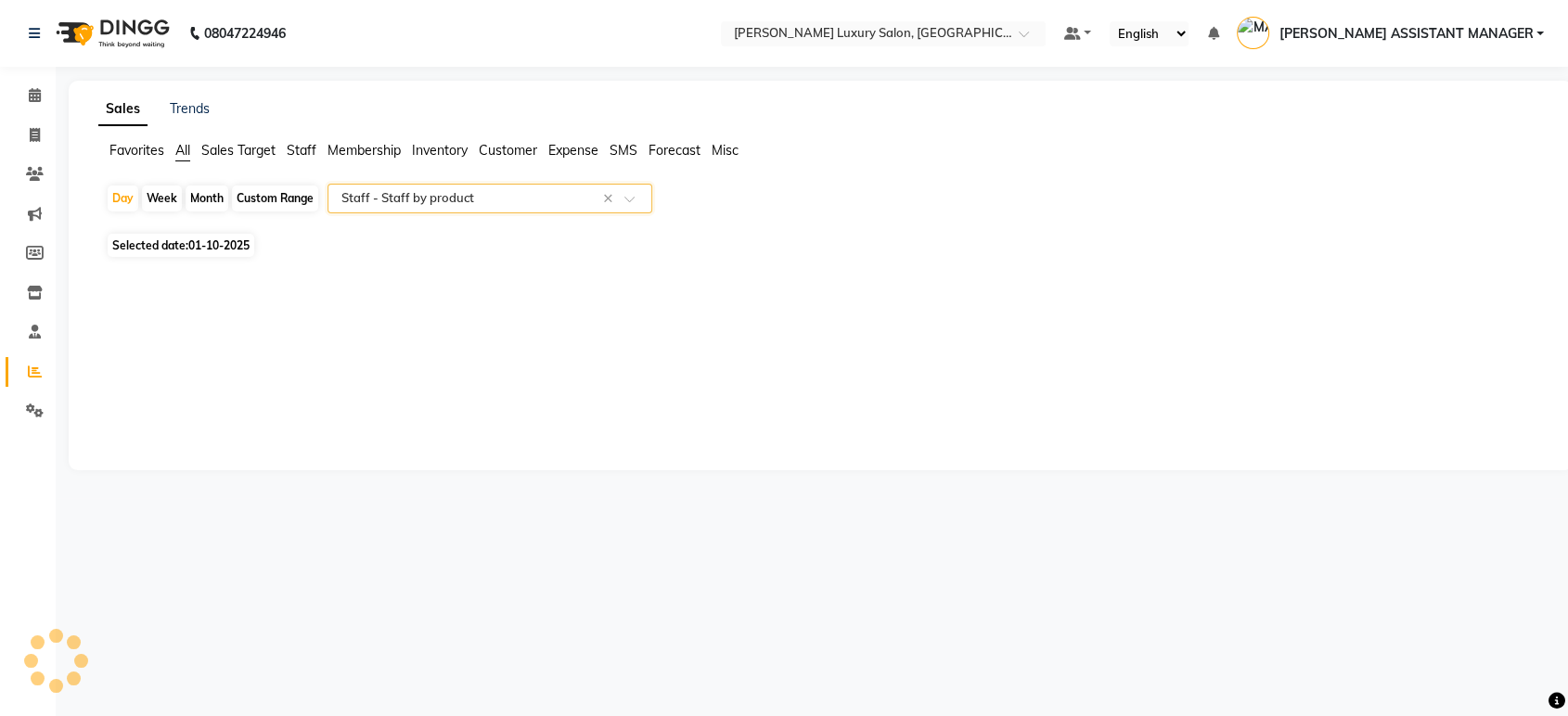
select select "csv"
click at [538, 191] on input "text" at bounding box center [471, 198] width 268 height 18
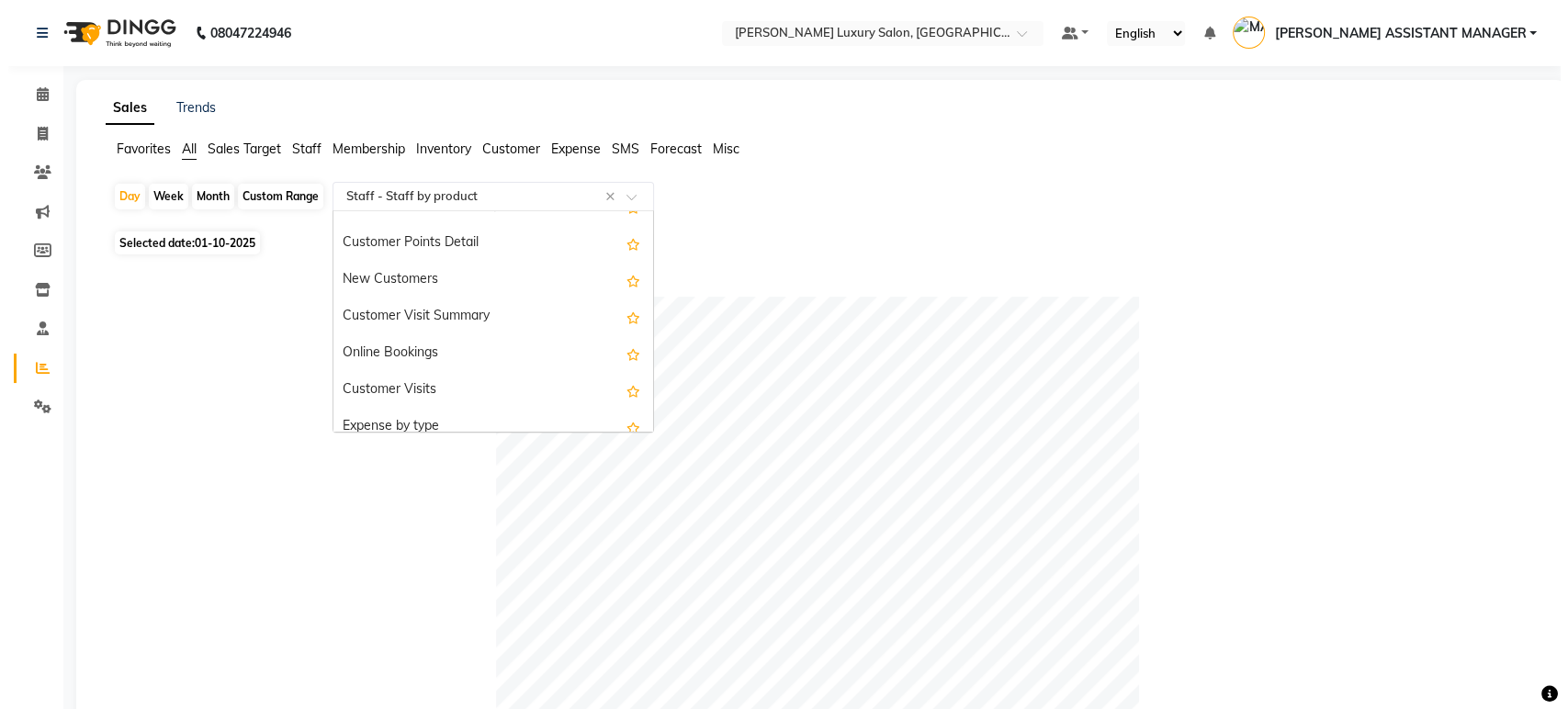
scroll to position [1686, 0]
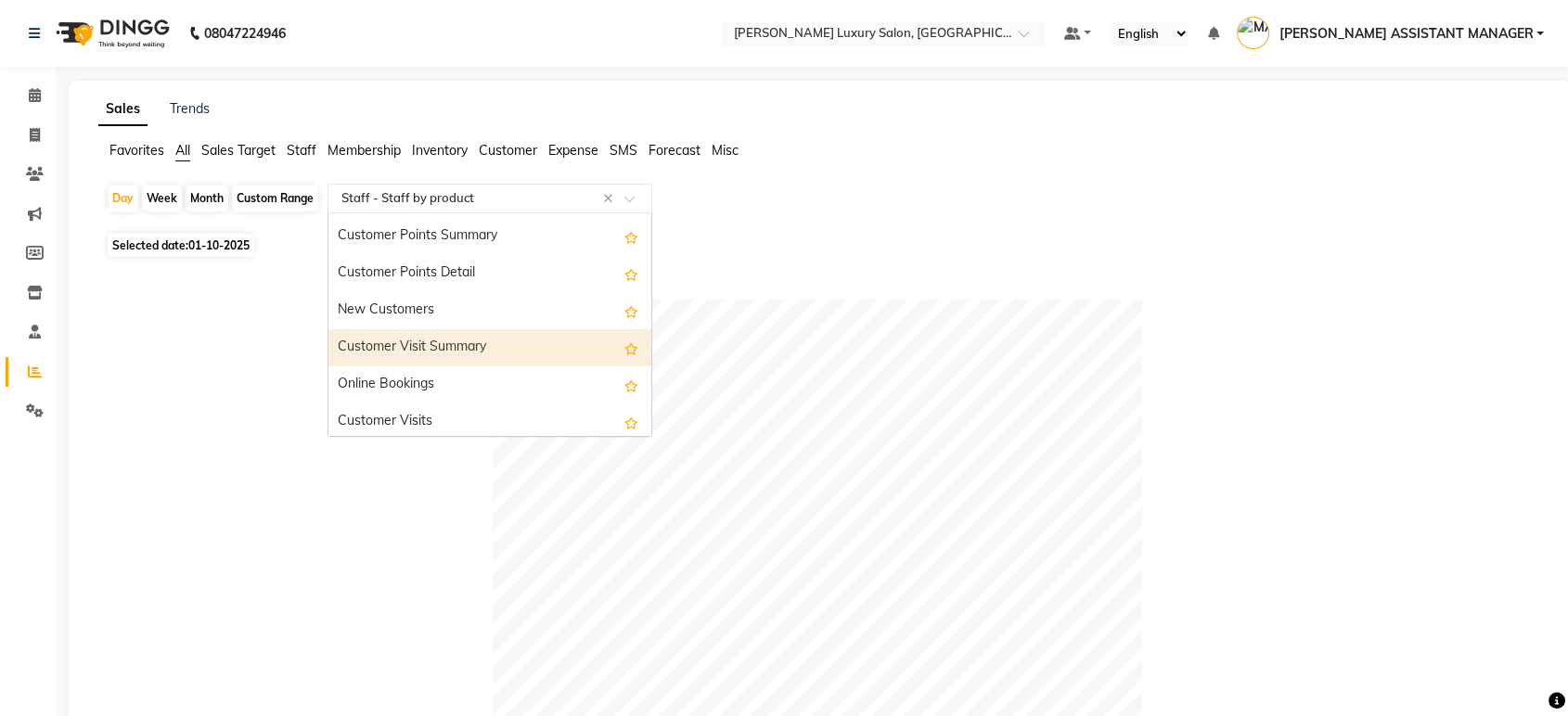
click at [501, 359] on div "Customer Visit Summary" at bounding box center [489, 348] width 323 height 37
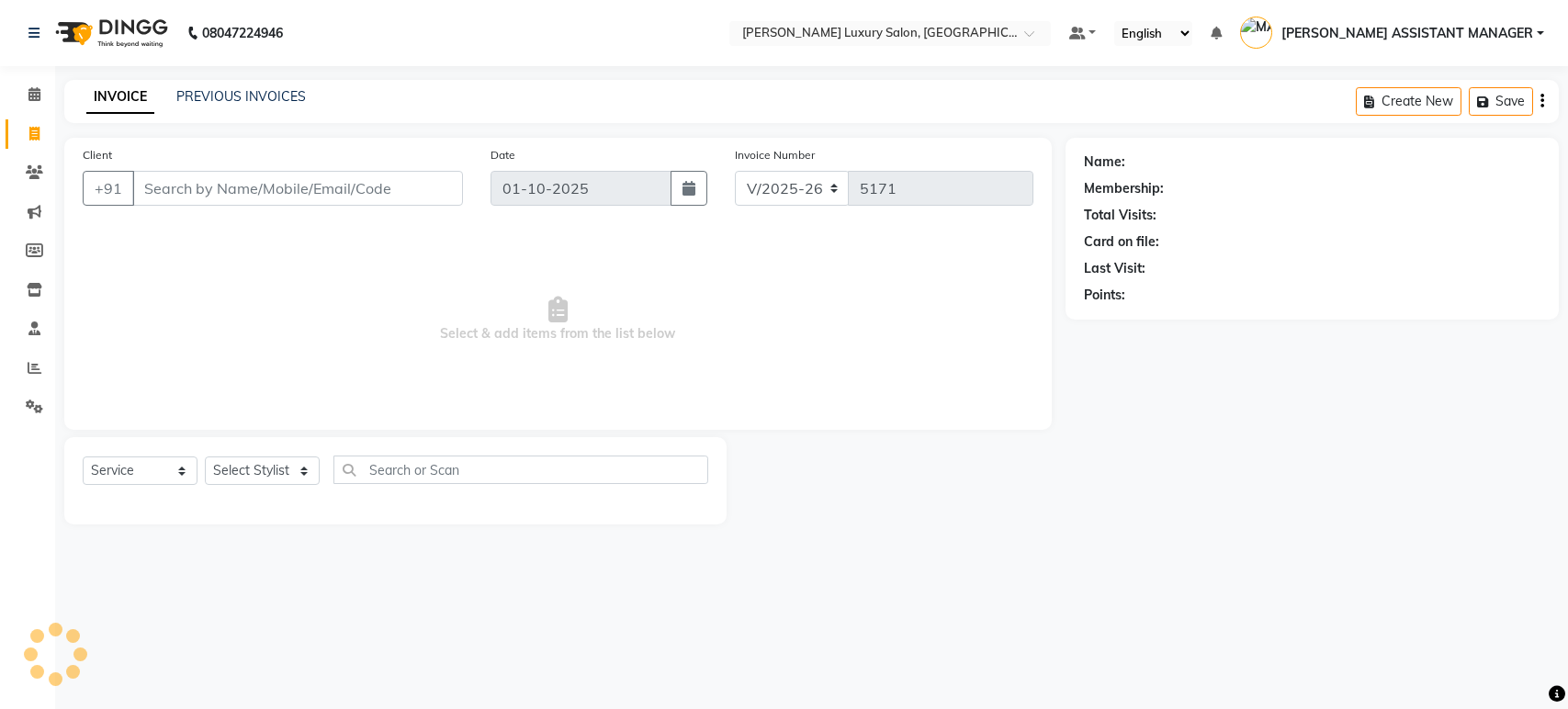
select select "4712"
select select "service"
click at [188, 93] on link "PREVIOUS INVOICES" at bounding box center [240, 97] width 129 height 17
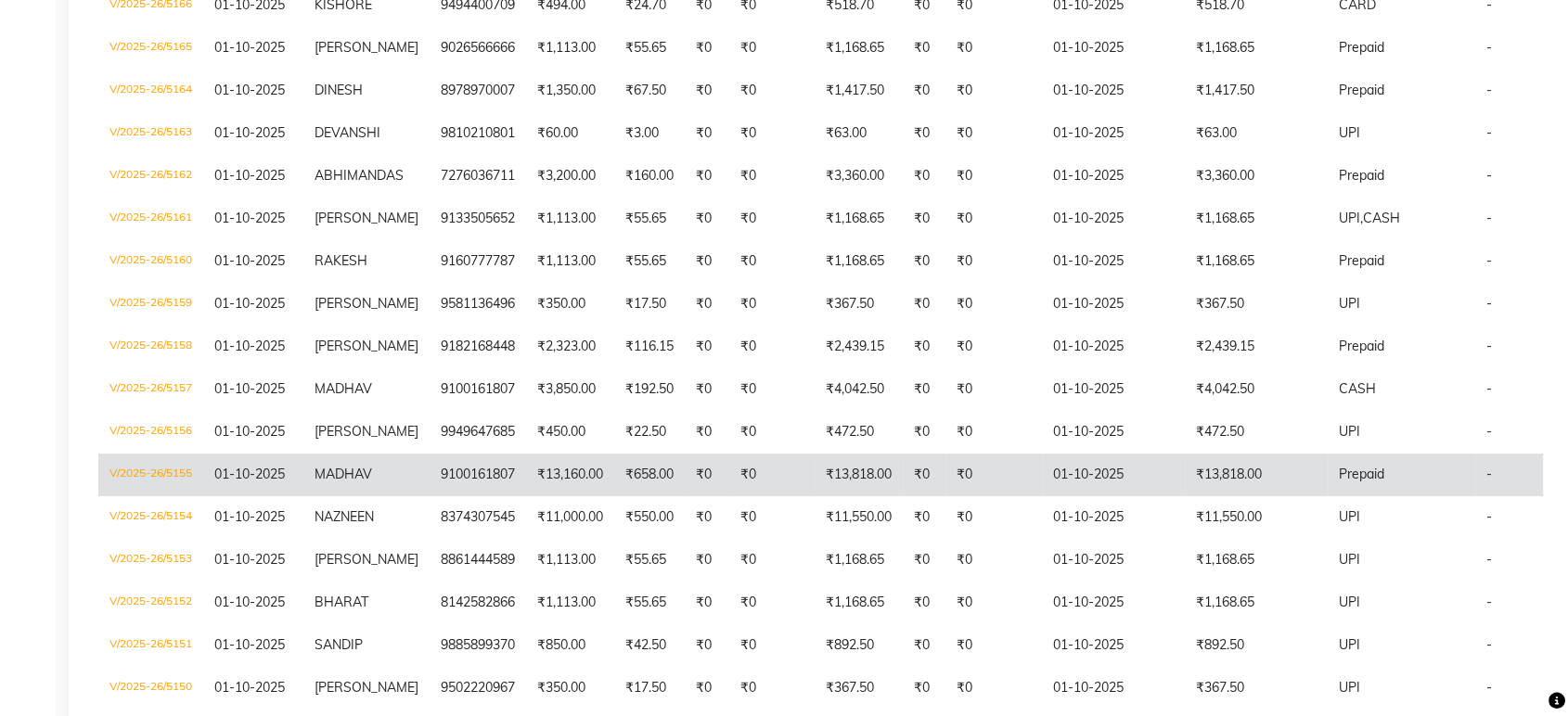
scroll to position [721, 0]
